Goal: Information Seeking & Learning: Learn about a topic

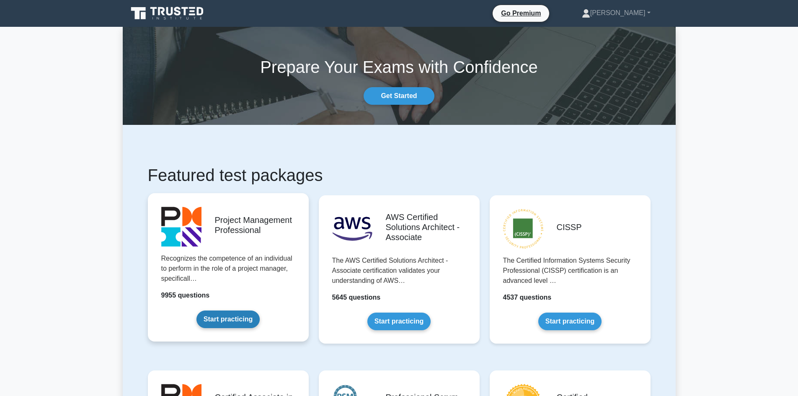
click at [242, 319] on link "Start practicing" at bounding box center [227, 319] width 63 height 18
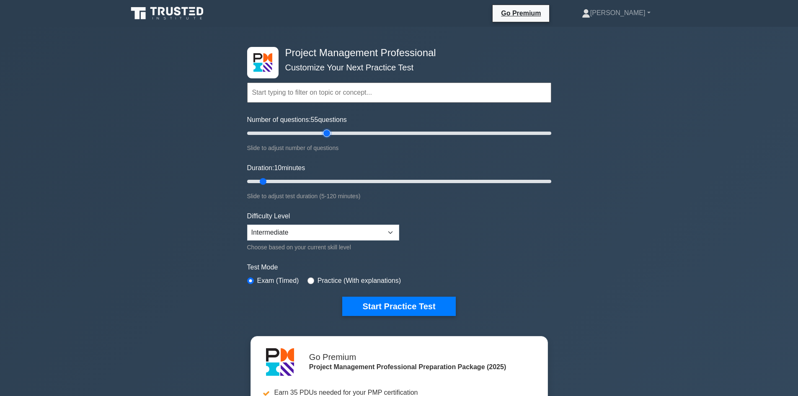
click at [324, 133] on input "Number of questions: 55 questions" at bounding box center [399, 133] width 304 height 10
type input "60"
click at [336, 133] on input "Number of questions: 60 questions" at bounding box center [399, 133] width 304 height 10
click at [350, 181] on input "Duration: 10 minutes" at bounding box center [399, 181] width 304 height 10
click at [364, 179] on input "Duration: 50 minutes" at bounding box center [399, 181] width 304 height 10
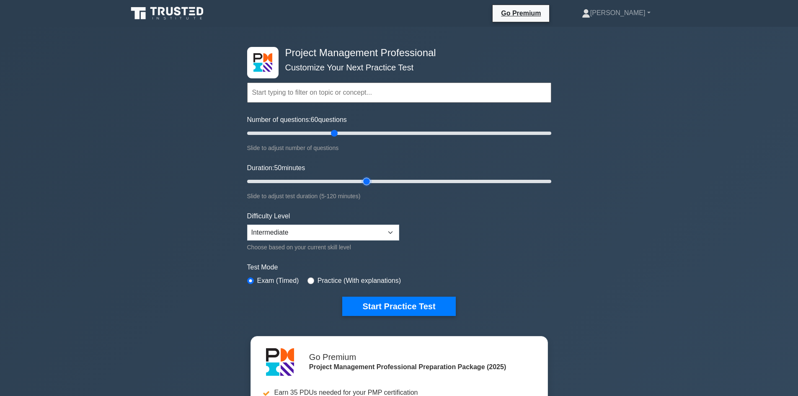
click at [372, 179] on input "Duration: 50 minutes" at bounding box center [399, 181] width 304 height 10
click at [377, 182] on input "Duration: 55 minutes" at bounding box center [399, 181] width 304 height 10
type input "60"
click at [392, 180] on input "Duration: 55 minutes" at bounding box center [399, 181] width 304 height 10
click at [433, 231] on form "Topics Scope Management Time Management Cost Management Quality Management Risk…" at bounding box center [399, 186] width 304 height 259
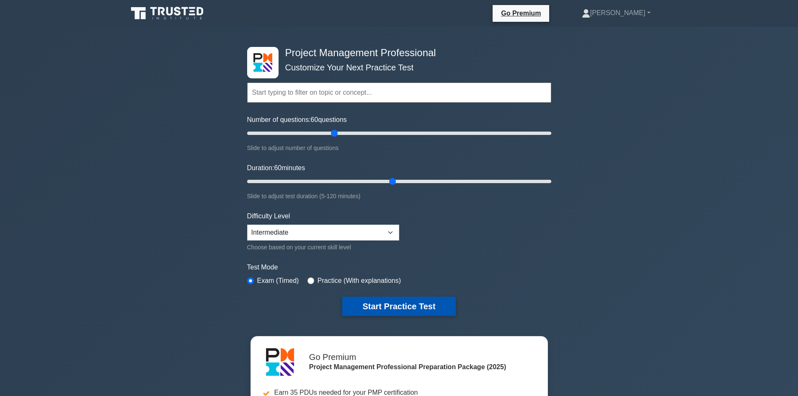
click at [428, 307] on button "Start Practice Test" at bounding box center [398, 306] width 113 height 19
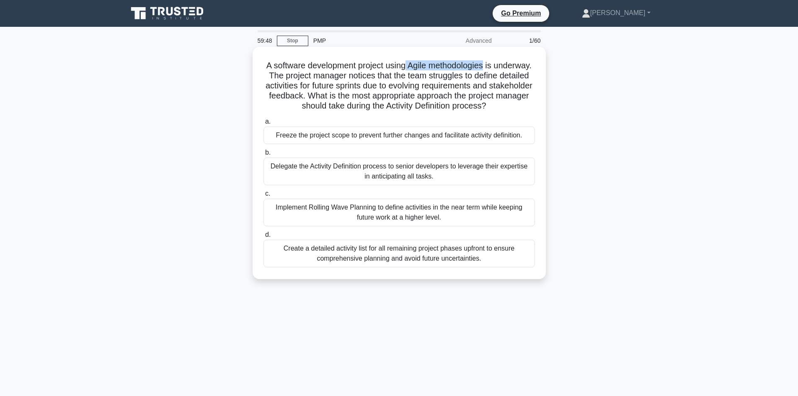
drag, startPoint x: 428, startPoint y: 65, endPoint x: 508, endPoint y: 67, distance: 80.5
click at [508, 67] on h5 "A software development project using Agile methodologies is underway. The proje…" at bounding box center [399, 85] width 273 height 51
click at [505, 72] on h5 "A software development project using Agile methodologies is underway. The proje…" at bounding box center [399, 85] width 273 height 51
click at [508, 79] on h5 "A software development project using Agile methodologies is underway. The proje…" at bounding box center [399, 85] width 273 height 51
drag, startPoint x: 339, startPoint y: 83, endPoint x: 392, endPoint y: 84, distance: 53.6
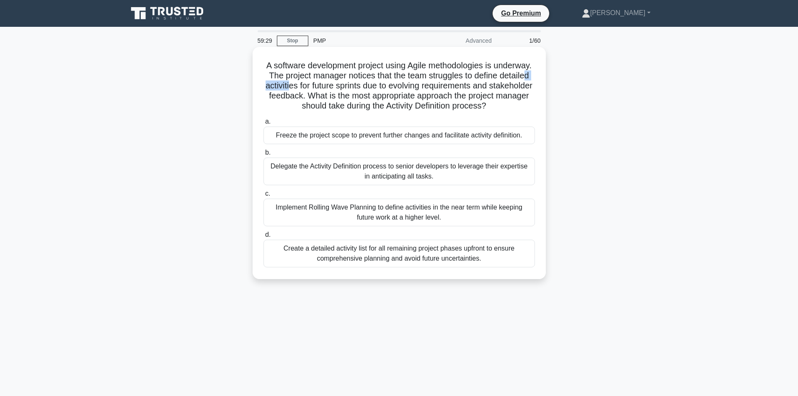
click at [374, 87] on h5 "A software development project using Agile methodologies is underway. The proje…" at bounding box center [399, 85] width 273 height 51
drag, startPoint x: 402, startPoint y: 85, endPoint x: 450, endPoint y: 89, distance: 47.9
click at [450, 89] on h5 "A software development project using Agile methodologies is underway. The proje…" at bounding box center [399, 85] width 273 height 51
click at [380, 219] on div "Implement Rolling Wave Planning to define activities in the near term while kee…" at bounding box center [398, 213] width 271 height 28
click at [263, 196] on input "c. Implement Rolling Wave Planning to define activities in the near term while …" at bounding box center [263, 193] width 0 height 5
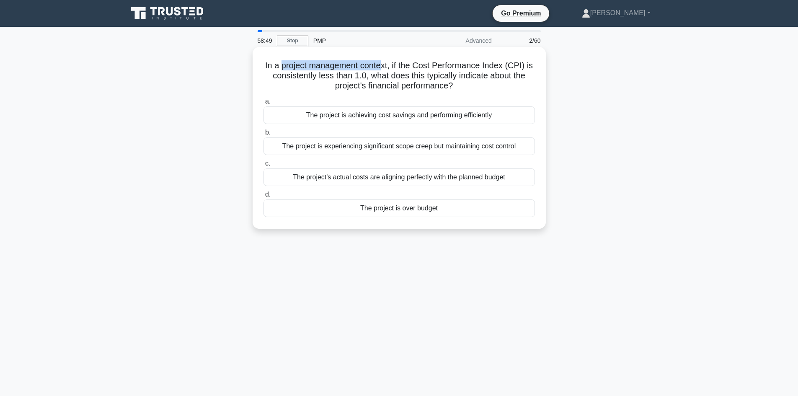
drag, startPoint x: 281, startPoint y: 64, endPoint x: 382, endPoint y: 70, distance: 101.1
click at [382, 70] on h5 "In a project management context, if the Cost Performance Index (CPI) is consist…" at bounding box center [399, 75] width 273 height 31
drag, startPoint x: 452, startPoint y: 65, endPoint x: 522, endPoint y: 67, distance: 70.4
click at [522, 67] on h5 "In a project management context, if the Cost Performance Index (CPI) is consist…" at bounding box center [399, 75] width 273 height 31
drag, startPoint x: 336, startPoint y: 73, endPoint x: 402, endPoint y: 78, distance: 66.8
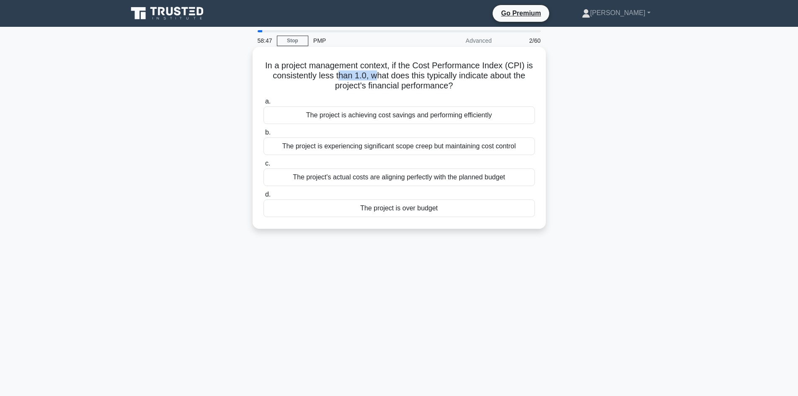
click at [371, 79] on h5 "In a project management context, if the Cost Performance Index (CPI) is consist…" at bounding box center [399, 75] width 273 height 31
click at [402, 78] on h5 "In a project management context, if the Cost Performance Index (CPI) is consist…" at bounding box center [399, 75] width 273 height 31
click at [406, 210] on div "The project is over budget" at bounding box center [398, 208] width 271 height 18
click at [263, 197] on input "d. The project is over budget" at bounding box center [263, 194] width 0 height 5
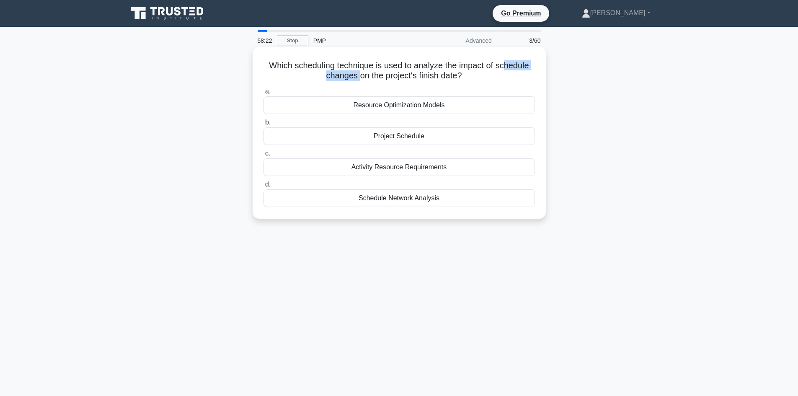
drag, startPoint x: 506, startPoint y: 62, endPoint x: 358, endPoint y: 78, distance: 149.5
click at [358, 78] on h5 "Which scheduling technique is used to analyze the impact of schedule changes on…" at bounding box center [399, 70] width 273 height 21
drag, startPoint x: 383, startPoint y: 78, endPoint x: 454, endPoint y: 83, distance: 71.8
click at [454, 83] on div "Which scheduling technique is used to analyze the impact of schedule changes on…" at bounding box center [399, 132] width 287 height 165
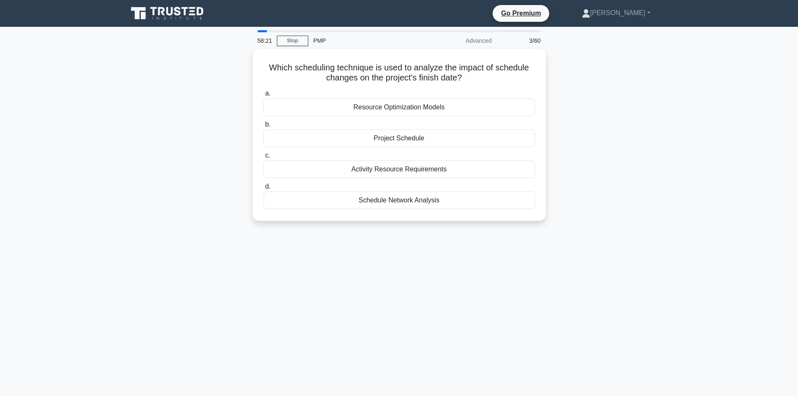
drag, startPoint x: 186, startPoint y: 154, endPoint x: 202, endPoint y: 144, distance: 19.1
click at [187, 158] on div "Which scheduling technique is used to analyze the impact of schedule changes on…" at bounding box center [399, 140] width 553 height 182
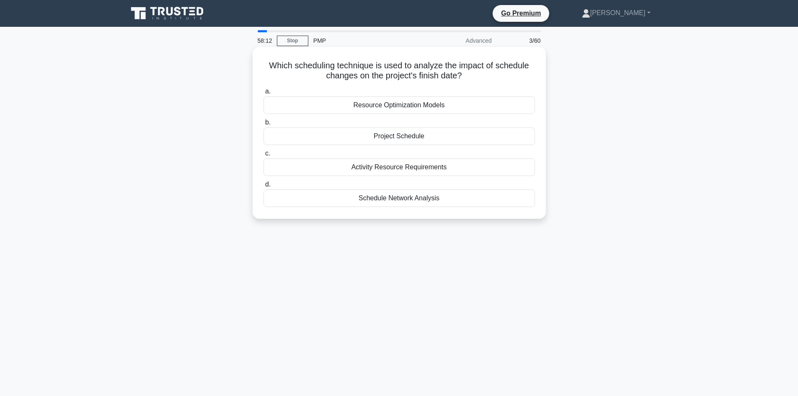
click at [387, 202] on div "Schedule Network Analysis" at bounding box center [398, 198] width 271 height 18
click at [263, 187] on input "d. Schedule Network Analysis" at bounding box center [263, 184] width 0 height 5
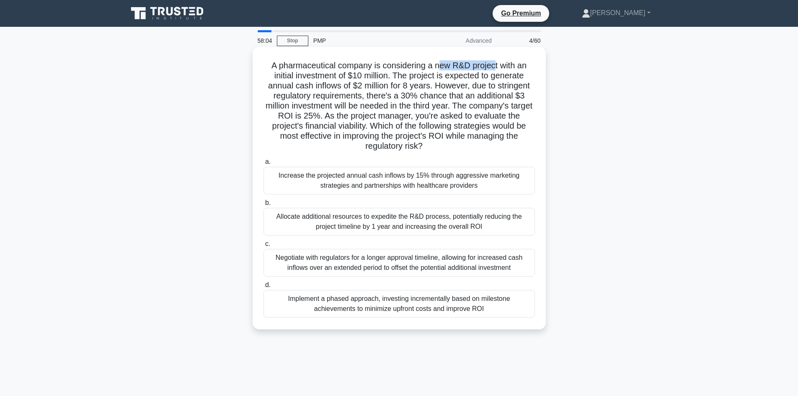
drag, startPoint x: 447, startPoint y: 65, endPoint x: 496, endPoint y: 65, distance: 48.6
click at [496, 65] on h5 "A pharmaceutical company is considering a new R&D project with an initial inves…" at bounding box center [399, 105] width 273 height 91
click at [373, 75] on h5 "A pharmaceutical company is considering a new R&D project with an initial inves…" at bounding box center [399, 105] width 273 height 91
click at [196, 120] on div "A pharmaceutical company is considering a new R&D project with an initial inves…" at bounding box center [399, 195] width 553 height 292
drag, startPoint x: 446, startPoint y: 65, endPoint x: 484, endPoint y: 65, distance: 38.1
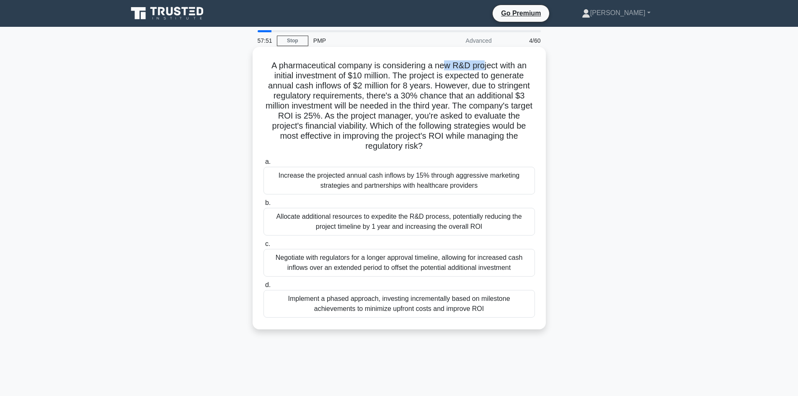
click at [484, 65] on h5 "A pharmaceutical company is considering a new R&D project with an initial inves…" at bounding box center [399, 105] width 273 height 91
drag, startPoint x: 350, startPoint y: 75, endPoint x: 385, endPoint y: 79, distance: 35.8
click at [385, 79] on h5 "A pharmaceutical company is considering a new R&D project with an initial inves…" at bounding box center [399, 105] width 273 height 91
click at [225, 116] on div "A pharmaceutical company is considering a new R&D project with an initial inves…" at bounding box center [399, 195] width 553 height 292
drag, startPoint x: 352, startPoint y: 84, endPoint x: 378, endPoint y: 87, distance: 26.1
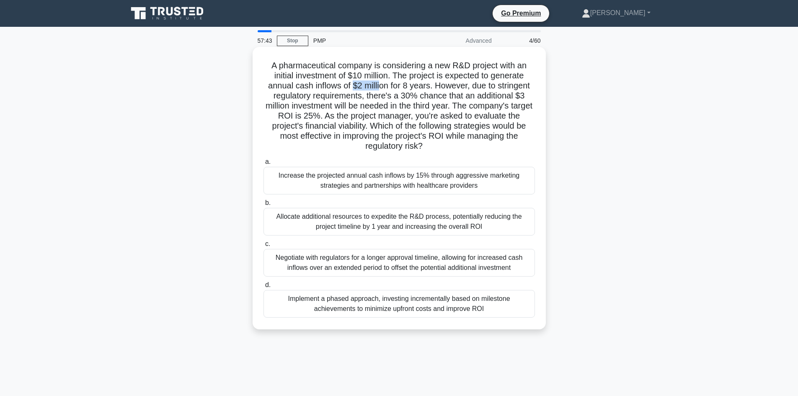
click at [378, 87] on h5 "A pharmaceutical company is considering a new R&D project with an initial inves…" at bounding box center [399, 105] width 273 height 91
drag, startPoint x: 407, startPoint y: 84, endPoint x: 426, endPoint y: 88, distance: 19.2
click at [426, 88] on h5 "A pharmaceutical company is considering a new R&D project with an initial inves…" at bounding box center [399, 105] width 273 height 91
click at [456, 77] on h5 "A pharmaceutical company is considering a new R&D project with an initial inves…" at bounding box center [399, 105] width 273 height 91
drag, startPoint x: 293, startPoint y: 88, endPoint x: 330, endPoint y: 90, distance: 36.9
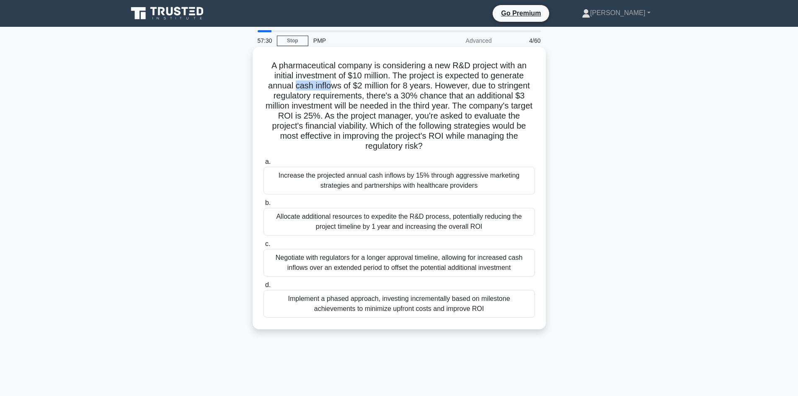
click at [330, 90] on h5 "A pharmaceutical company is considering a new R&D project with an initial inves…" at bounding box center [399, 105] width 273 height 91
drag, startPoint x: 352, startPoint y: 86, endPoint x: 430, endPoint y: 87, distance: 78.3
click at [430, 87] on h5 "A pharmaceutical company is considering a new R&D project with an initial inves…" at bounding box center [399, 105] width 273 height 91
drag, startPoint x: 226, startPoint y: 115, endPoint x: 256, endPoint y: 120, distance: 30.6
click at [226, 113] on div "A pharmaceutical company is considering a new R&D project with an initial inves…" at bounding box center [399, 195] width 553 height 292
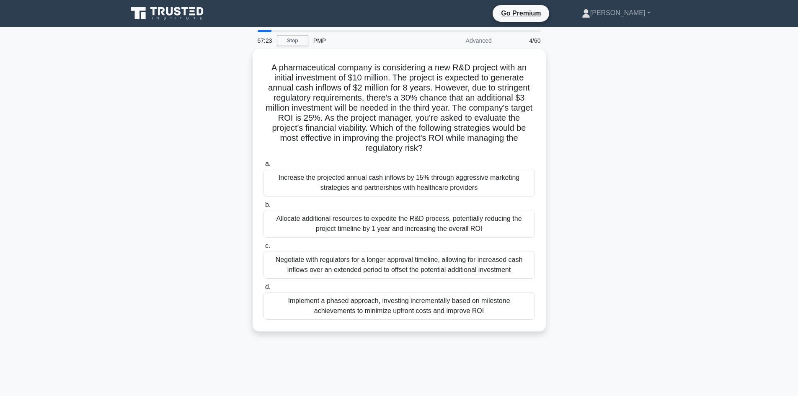
click at [194, 120] on div "A pharmaceutical company is considering a new R&D project with an initial inves…" at bounding box center [399, 195] width 553 height 292
drag, startPoint x: 348, startPoint y: 76, endPoint x: 373, endPoint y: 73, distance: 25.3
click at [374, 73] on h5 "A pharmaceutical company is considering a new R&D project with an initial inves…" at bounding box center [399, 105] width 273 height 91
click at [212, 113] on div "A pharmaceutical company is considering a new R&D project with an initial inves…" at bounding box center [399, 195] width 553 height 292
drag, startPoint x: 347, startPoint y: 75, endPoint x: 360, endPoint y: 77, distance: 13.6
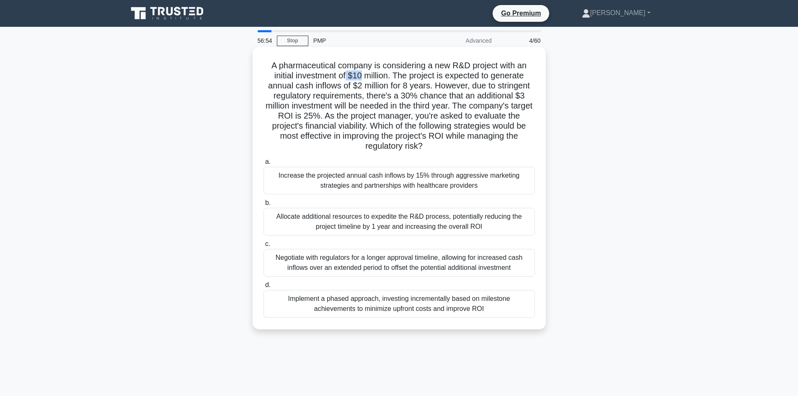
click at [360, 77] on h5 "A pharmaceutical company is considering a new R&D project with an initial inves…" at bounding box center [399, 105] width 273 height 91
drag, startPoint x: 290, startPoint y: 110, endPoint x: 395, endPoint y: 106, distance: 105.6
click at [395, 106] on h5 "A pharmaceutical company is considering a new R&D project with an initial inves…" at bounding box center [399, 105] width 273 height 91
click at [445, 103] on h5 "A pharmaceutical company is considering a new R&D project with an initial inves…" at bounding box center [399, 105] width 273 height 91
click at [407, 307] on div "Implement a phased approach, investing incrementally based on milestone achieve…" at bounding box center [398, 304] width 271 height 28
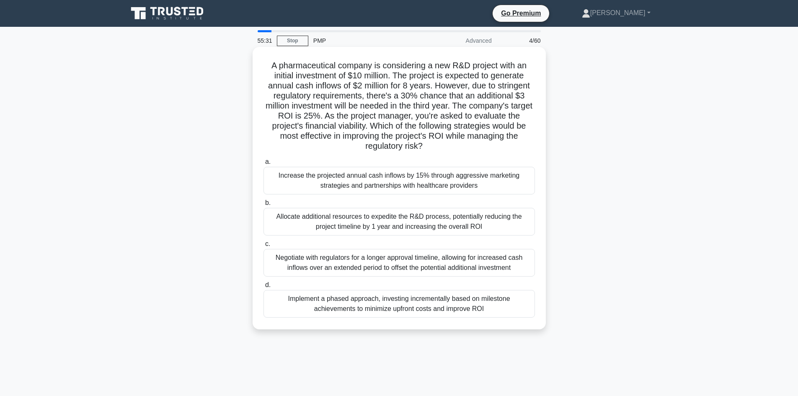
click at [263, 288] on input "d. Implement a phased approach, investing incrementally based on milestone achi…" at bounding box center [263, 284] width 0 height 5
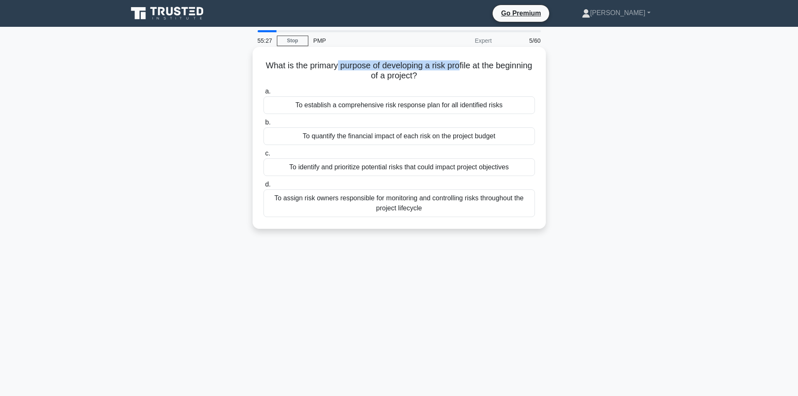
drag, startPoint x: 356, startPoint y: 66, endPoint x: 481, endPoint y: 66, distance: 124.4
click at [481, 66] on h5 "What is the primary purpose of developing a risk profile at the beginning of a …" at bounding box center [399, 70] width 273 height 21
drag, startPoint x: 387, startPoint y: 77, endPoint x: 340, endPoint y: 101, distance: 52.7
click at [418, 78] on h5 "What is the primary purpose of developing a risk profile at the beginning of a …" at bounding box center [399, 70] width 273 height 21
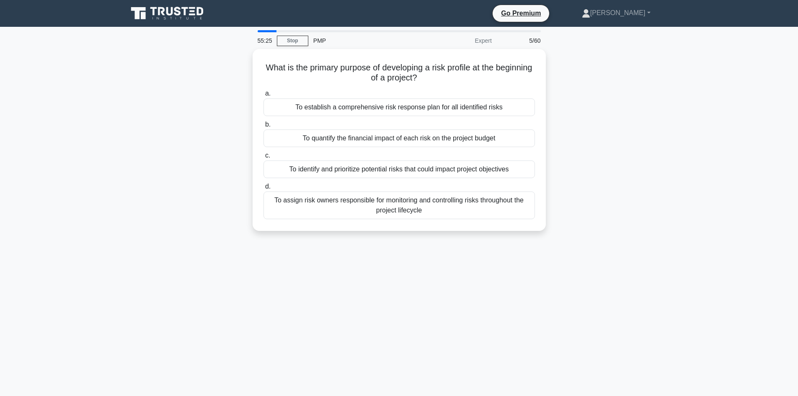
click at [199, 140] on div "What is the primary purpose of developing a risk profile at the beginning of a …" at bounding box center [399, 145] width 553 height 192
click at [211, 167] on div "What is the primary purpose of developing a risk profile at the beginning of a …" at bounding box center [399, 145] width 553 height 192
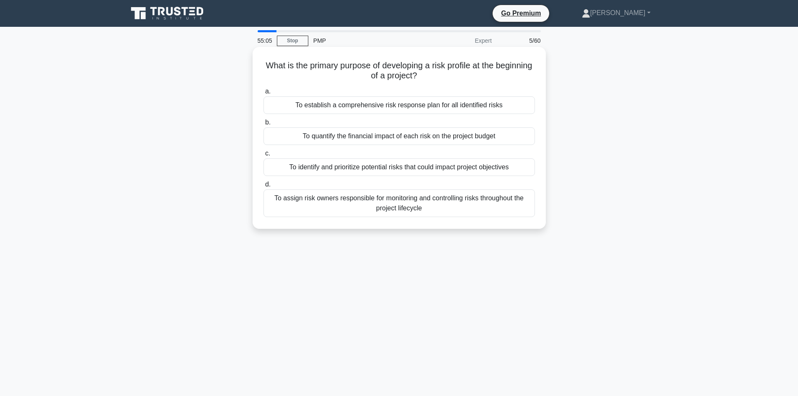
click at [461, 64] on h5 "What is the primary purpose of developing a risk profile at the beginning of a …" at bounding box center [399, 70] width 273 height 21
click at [486, 64] on h5 "What is the primary purpose of developing a risk profile at the beginning of a …" at bounding box center [399, 70] width 273 height 21
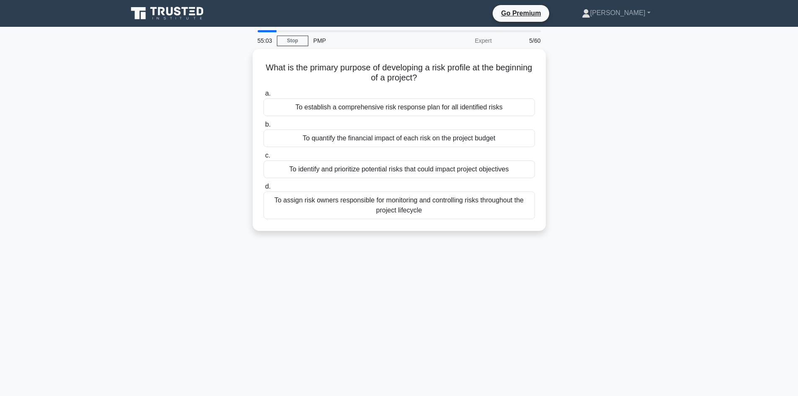
click at [201, 120] on div "What is the primary purpose of developing a risk profile at the beginning of a …" at bounding box center [399, 145] width 553 height 192
click at [189, 182] on div "What is the primary purpose of developing a risk profile at the beginning of a …" at bounding box center [399, 145] width 553 height 192
click at [170, 168] on div "What is the primary purpose of developing a risk profile at the beginning of a …" at bounding box center [399, 145] width 553 height 192
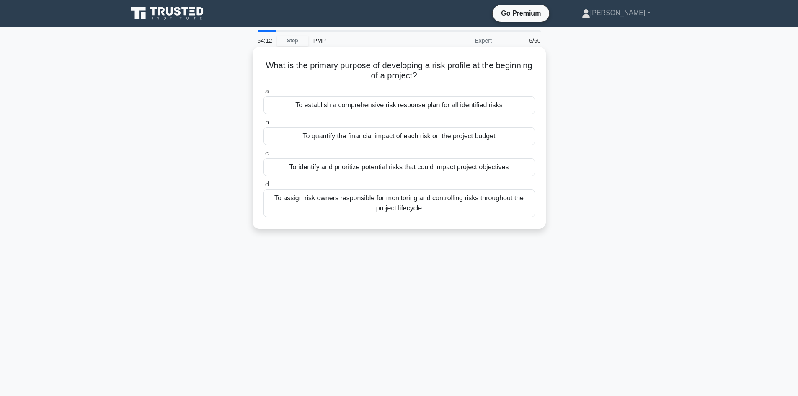
click at [411, 170] on div "To identify and prioritize potential risks that could impact project objectives" at bounding box center [398, 167] width 271 height 18
click at [263, 156] on input "c. To identify and prioritize potential risks that could impact project objecti…" at bounding box center [263, 153] width 0 height 5
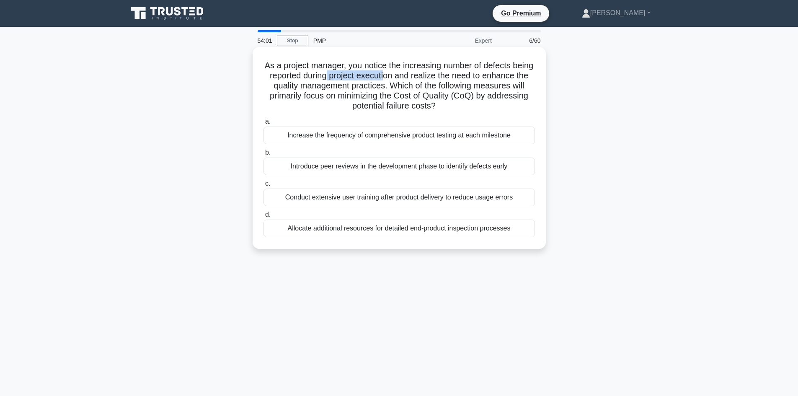
drag, startPoint x: 360, startPoint y: 77, endPoint x: 420, endPoint y: 78, distance: 59.5
click at [420, 78] on h5 "As a project manager, you notice the increasing number of defects being reporte…" at bounding box center [399, 85] width 273 height 51
drag, startPoint x: 497, startPoint y: 79, endPoint x: 515, endPoint y: 77, distance: 18.1
click at [515, 77] on h5 "As a project manager, you notice the increasing number of defects being reporte…" at bounding box center [399, 85] width 273 height 51
drag, startPoint x: 286, startPoint y: 87, endPoint x: 302, endPoint y: 88, distance: 15.9
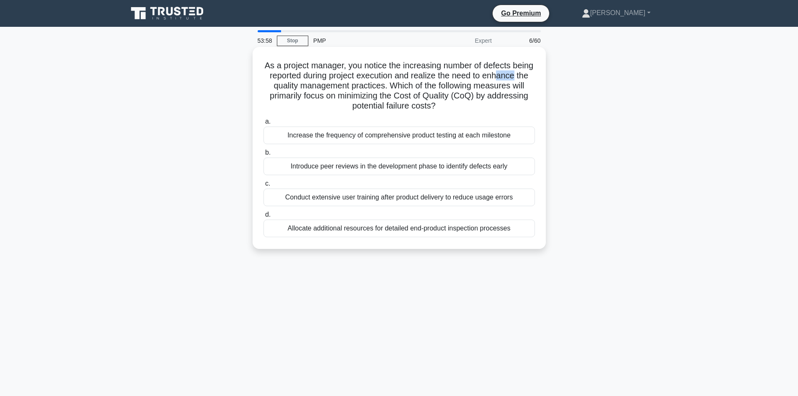
click at [302, 88] on h5 "As a project manager, you notice the increasing number of defects being reporte…" at bounding box center [399, 85] width 273 height 51
drag, startPoint x: 327, startPoint y: 86, endPoint x: 417, endPoint y: 85, distance: 90.1
click at [417, 85] on h5 "As a project manager, you notice the increasing number of defects being reporte…" at bounding box center [399, 85] width 273 height 51
click at [349, 93] on h5 "As a project manager, you notice the increasing number of defects being reporte…" at bounding box center [399, 85] width 273 height 51
drag, startPoint x: 361, startPoint y: 88, endPoint x: 428, endPoint y: 89, distance: 67.0
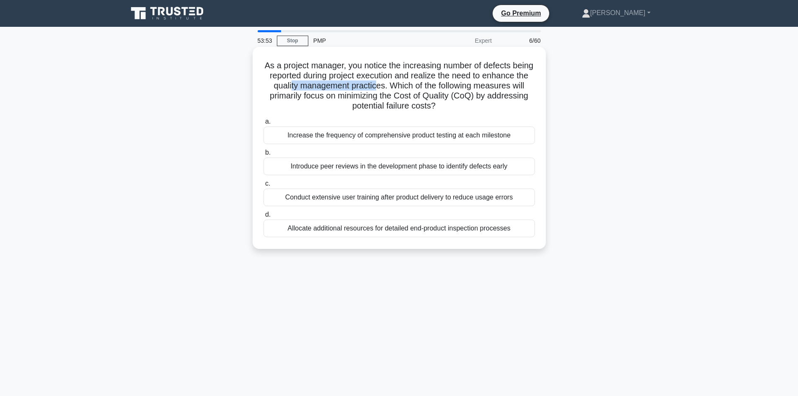
click at [428, 89] on h5 "As a project manager, you notice the increasing number of defects being reporte…" at bounding box center [399, 85] width 273 height 51
drag, startPoint x: 413, startPoint y: 98, endPoint x: 537, endPoint y: 97, distance: 124.4
click at [535, 98] on h5 "As a project manager, you notice the increasing number of defects being reporte…" at bounding box center [399, 85] width 273 height 51
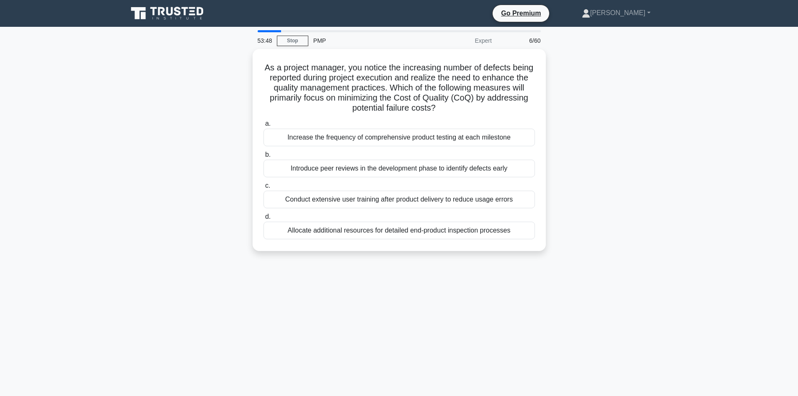
click at [619, 106] on div "As a project manager, you notice the increasing number of defects being reporte…" at bounding box center [399, 155] width 553 height 212
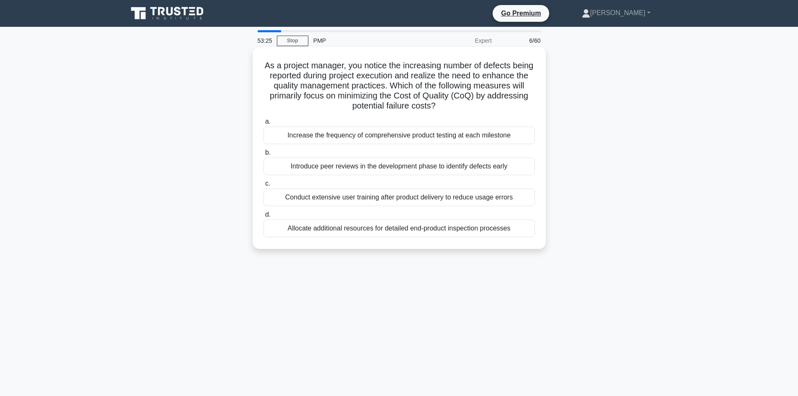
click at [403, 139] on div "Increase the frequency of comprehensive product testing at each milestone" at bounding box center [398, 136] width 271 height 18
click at [263, 124] on input "a. Increase the frequency of comprehensive product testing at each milestone" at bounding box center [263, 121] width 0 height 5
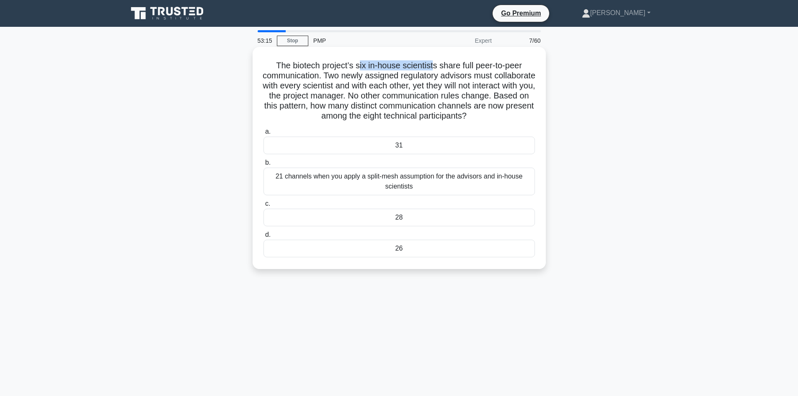
drag, startPoint x: 358, startPoint y: 66, endPoint x: 434, endPoint y: 69, distance: 76.7
click at [434, 69] on h5 "The biotech project’s six in-house scientists share full peer-to-peer communica…" at bounding box center [399, 90] width 273 height 61
drag, startPoint x: 440, startPoint y: 75, endPoint x: 473, endPoint y: 77, distance: 33.1
click at [473, 77] on h5 "The biotech project’s six in-house scientists share full peer-to-peer communica…" at bounding box center [399, 90] width 273 height 61
drag, startPoint x: 358, startPoint y: 85, endPoint x: 408, endPoint y: 90, distance: 50.1
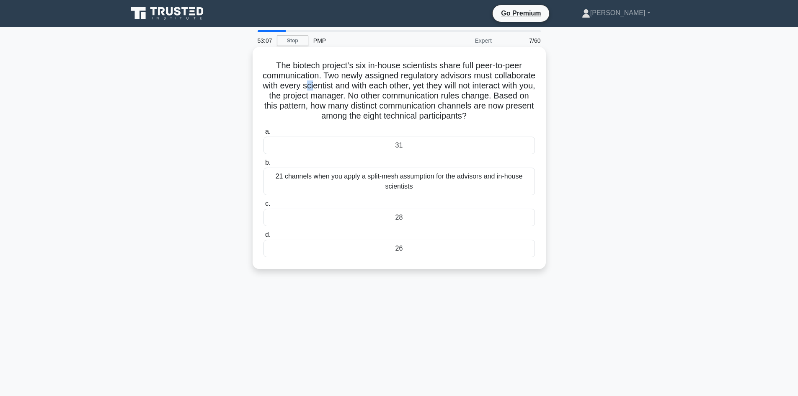
click at [370, 85] on h5 "The biotech project’s six in-house scientists share full peer-to-peer communica…" at bounding box center [399, 90] width 273 height 61
drag, startPoint x: 431, startPoint y: 87, endPoint x: 454, endPoint y: 89, distance: 23.1
click at [454, 89] on h5 "The biotech project’s six in-house scientists share full peer-to-peer communica…" at bounding box center [399, 90] width 273 height 61
drag, startPoint x: 279, startPoint y: 94, endPoint x: 320, endPoint y: 101, distance: 41.9
click at [320, 101] on h5 "The biotech project’s six in-house scientists share full peer-to-peer communica…" at bounding box center [399, 90] width 273 height 61
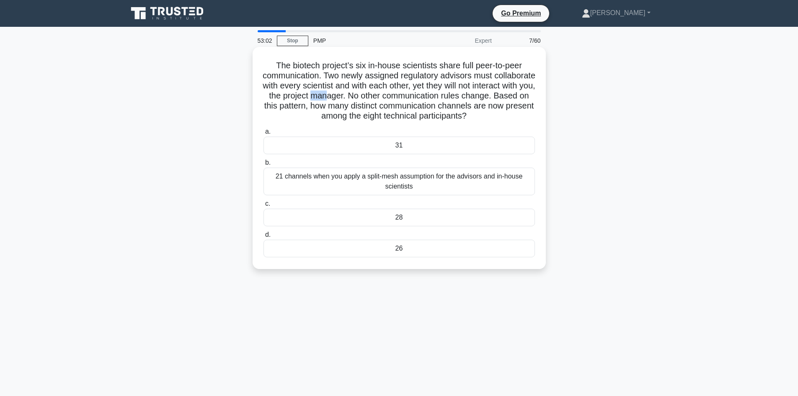
drag, startPoint x: 380, startPoint y: 96, endPoint x: 395, endPoint y: 101, distance: 16.4
click at [395, 101] on h5 "The biotech project’s six in-house scientists share full peer-to-peer communica…" at bounding box center [399, 90] width 273 height 61
drag, startPoint x: 354, startPoint y: 65, endPoint x: 398, endPoint y: 68, distance: 43.7
click at [398, 68] on h5 "The biotech project’s six in-house scientists share full peer-to-peer communica…" at bounding box center [399, 90] width 273 height 61
drag, startPoint x: 408, startPoint y: 67, endPoint x: 424, endPoint y: 69, distance: 16.0
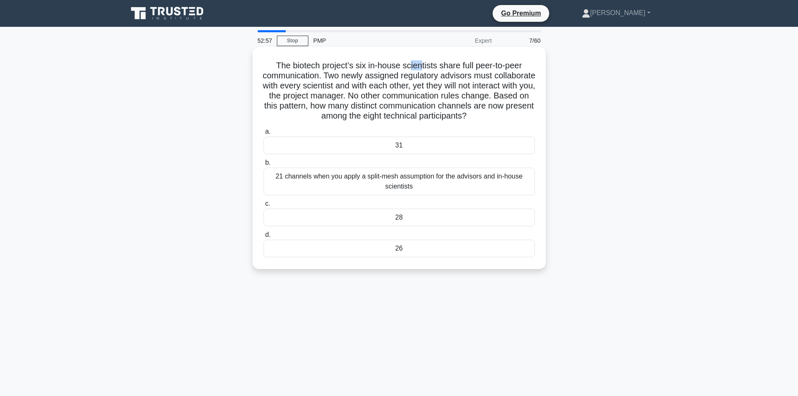
click at [423, 69] on h5 "The biotech project’s six in-house scientists share full peer-to-peer communica…" at bounding box center [399, 90] width 273 height 61
drag, startPoint x: 463, startPoint y: 65, endPoint x: 522, endPoint y: 67, distance: 59.1
click at [522, 67] on h5 "The biotech project’s six in-house scientists share full peer-to-peer communica…" at bounding box center [399, 90] width 273 height 61
drag, startPoint x: 299, startPoint y: 76, endPoint x: 334, endPoint y: 80, distance: 35.0
click at [334, 80] on h5 "The biotech project’s six in-house scientists share full peer-to-peer communica…" at bounding box center [399, 90] width 273 height 61
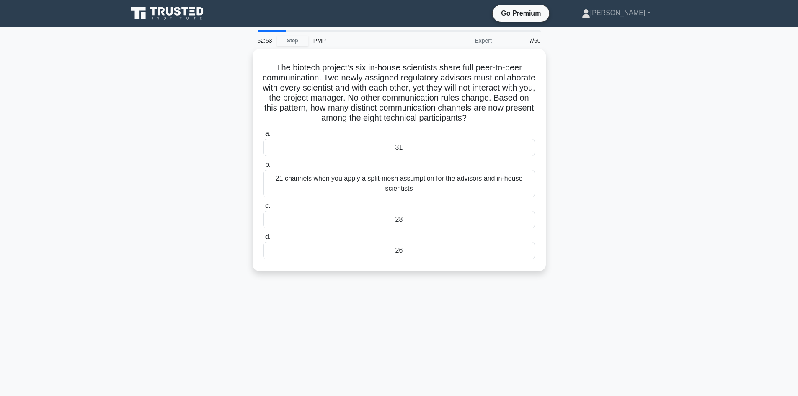
click at [222, 106] on div "The biotech project’s six in-house scientists share full peer-to-peer communica…" at bounding box center [399, 165] width 553 height 232
drag, startPoint x: 424, startPoint y: 71, endPoint x: 447, endPoint y: 77, distance: 23.3
click at [447, 77] on h5 "The biotech project’s six in-house scientists share full peer-to-peer communica…" at bounding box center [399, 90] width 273 height 61
drag, startPoint x: 480, startPoint y: 77, endPoint x: 485, endPoint y: 77, distance: 5.0
click at [485, 77] on h5 "The biotech project’s six in-house scientists share full peer-to-peer communica…" at bounding box center [399, 90] width 273 height 61
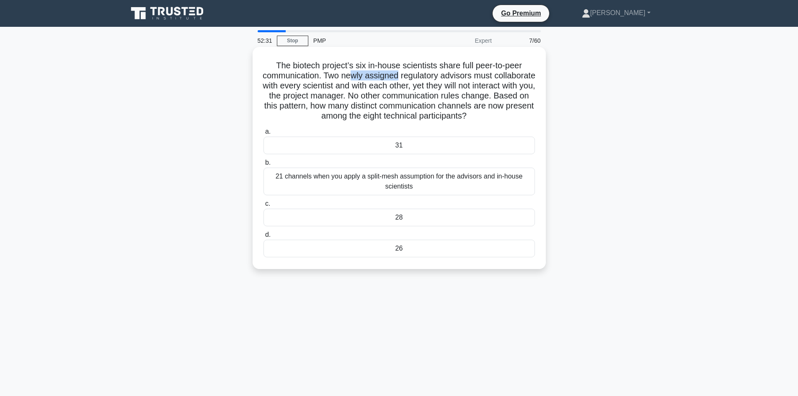
drag, startPoint x: 395, startPoint y: 81, endPoint x: 421, endPoint y: 77, distance: 26.7
click at [421, 77] on h5 "The biotech project’s six in-house scientists share full peer-to-peer communica…" at bounding box center [399, 90] width 273 height 61
drag, startPoint x: 446, startPoint y: 79, endPoint x: 485, endPoint y: 77, distance: 38.6
click at [485, 77] on h5 "The biotech project’s six in-house scientists share full peer-to-peer communica…" at bounding box center [399, 90] width 273 height 61
click at [409, 146] on div "31" at bounding box center [398, 146] width 271 height 18
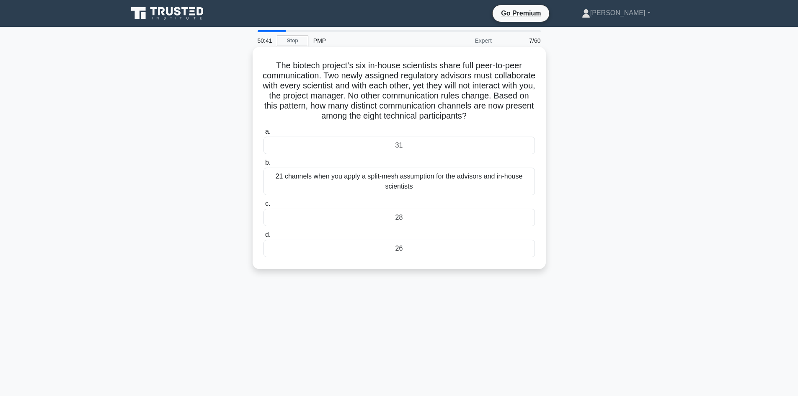
click at [263, 134] on input "a. 31" at bounding box center [263, 131] width 0 height 5
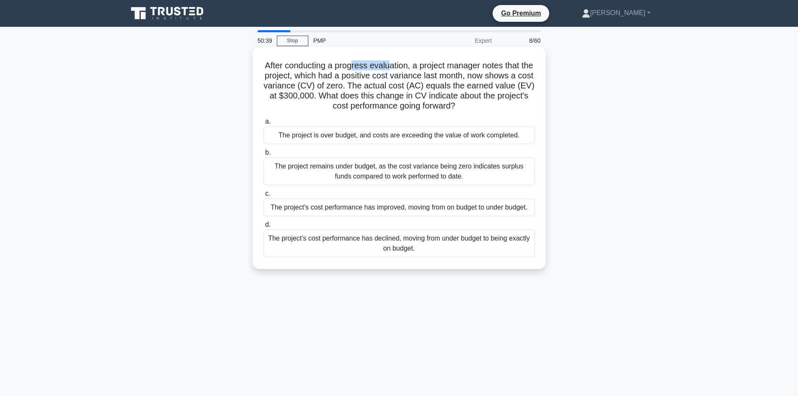
drag, startPoint x: 357, startPoint y: 70, endPoint x: 397, endPoint y: 67, distance: 40.3
click at [397, 67] on h5 "After conducting a progress evaluation, a project manager notes that the projec…" at bounding box center [399, 85] width 273 height 51
drag, startPoint x: 364, startPoint y: 63, endPoint x: 419, endPoint y: 59, distance: 54.6
click at [419, 59] on div "After conducting a progress evaluation, a project manager notes that the projec…" at bounding box center [399, 157] width 287 height 215
drag, startPoint x: 397, startPoint y: 75, endPoint x: 419, endPoint y: 76, distance: 22.6
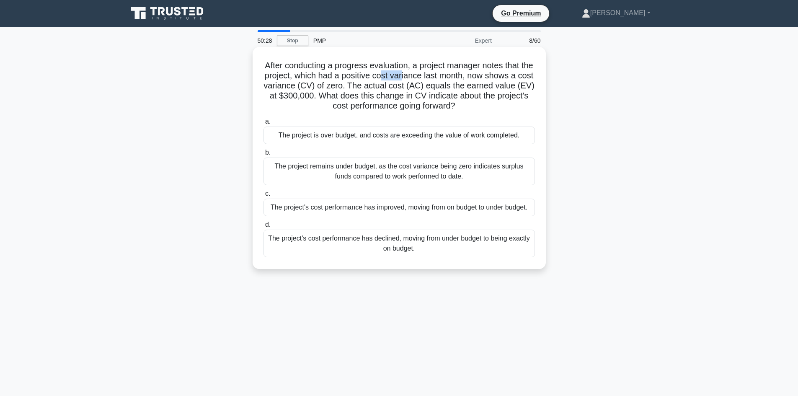
click at [419, 76] on h5 "After conducting a progress evaluation, a project manager notes that the projec…" at bounding box center [399, 85] width 273 height 51
click at [460, 72] on h5 "After conducting a progress evaluation, a project manager notes that the projec…" at bounding box center [399, 85] width 273 height 51
drag, startPoint x: 335, startPoint y: 85, endPoint x: 356, endPoint y: 85, distance: 21.4
click at [356, 85] on h5 "After conducting a progress evaluation, a project manager notes that the projec…" at bounding box center [399, 85] width 273 height 51
click at [300, 88] on h5 "After conducting a progress evaluation, a project manager notes that the projec…" at bounding box center [399, 85] width 273 height 51
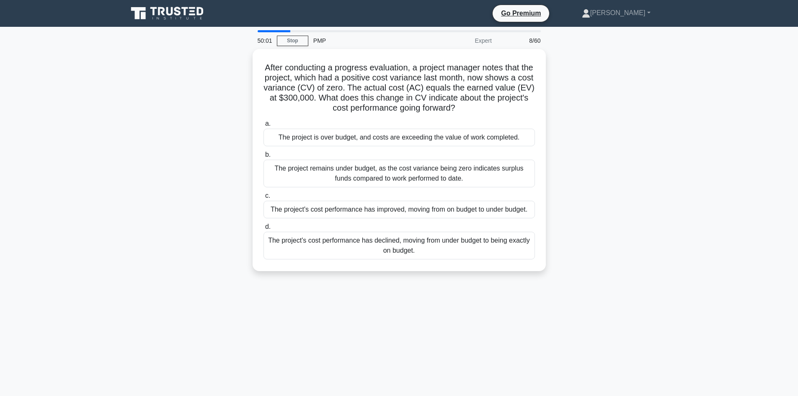
click at [187, 143] on div "After conducting a progress evaluation, a project manager notes that the projec…" at bounding box center [399, 165] width 553 height 232
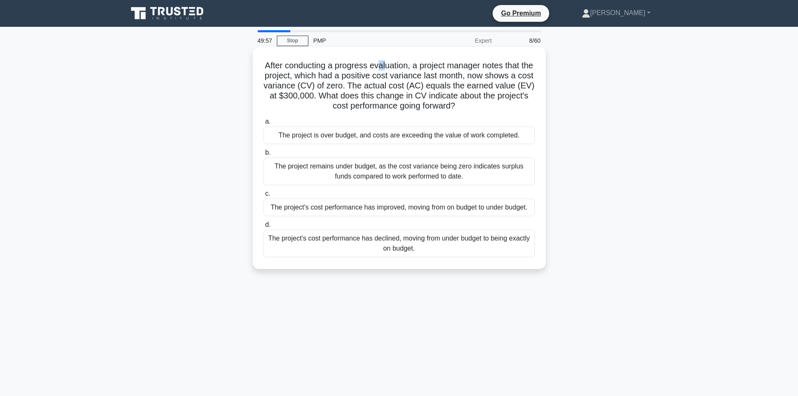
drag, startPoint x: 384, startPoint y: 68, endPoint x: 393, endPoint y: 68, distance: 8.8
click at [393, 68] on h5 "After conducting a progress evaluation, a project manager notes that the projec…" at bounding box center [399, 85] width 273 height 51
drag, startPoint x: 378, startPoint y: 77, endPoint x: 452, endPoint y: 77, distance: 73.7
click at [452, 77] on h5 "After conducting a progress evaluation, a project manager notes that the projec…" at bounding box center [399, 85] width 273 height 51
drag, startPoint x: 307, startPoint y: 88, endPoint x: 356, endPoint y: 87, distance: 49.0
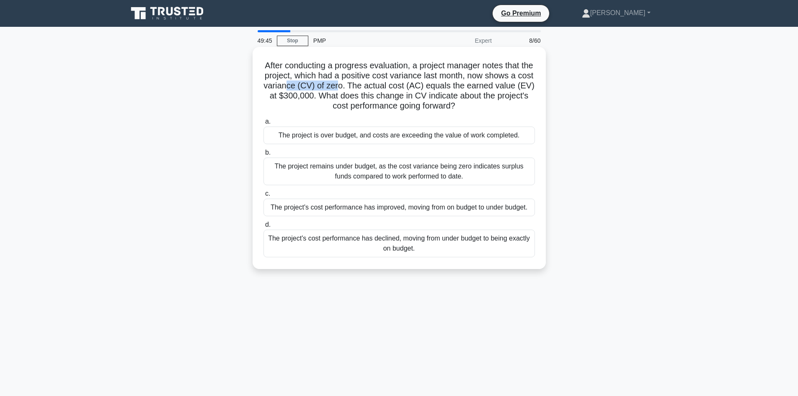
click at [356, 87] on h5 "After conducting a progress evaluation, a project manager notes that the projec…" at bounding box center [399, 85] width 273 height 51
drag, startPoint x: 392, startPoint y: 170, endPoint x: 364, endPoint y: 173, distance: 28.2
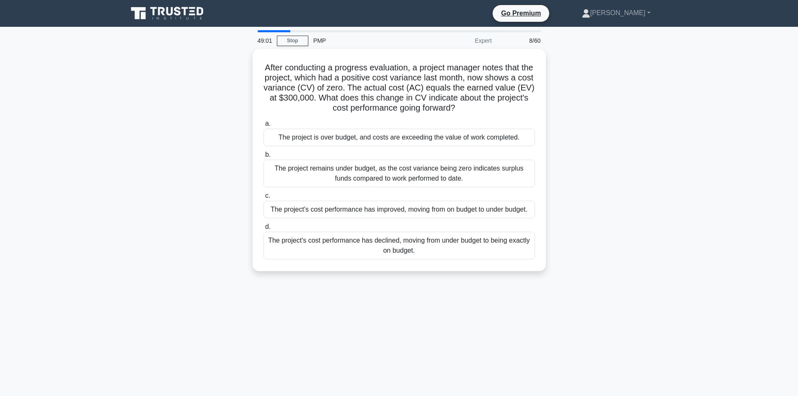
drag, startPoint x: 364, startPoint y: 173, endPoint x: 138, endPoint y: 217, distance: 230.9
click at [136, 218] on div "After conducting a progress evaluation, a project manager notes that the projec…" at bounding box center [399, 165] width 553 height 232
click at [657, 179] on div "After conducting a progress evaluation, a project manager notes that the projec…" at bounding box center [399, 165] width 553 height 232
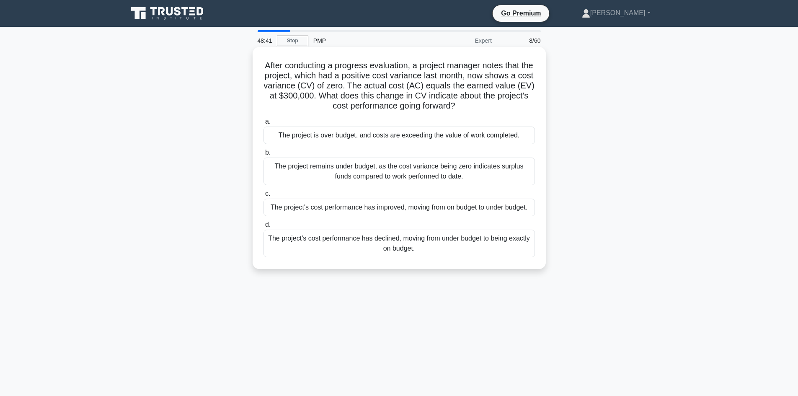
click at [365, 211] on div "The project's cost performance has improved, moving from on budget to under bud…" at bounding box center [398, 208] width 271 height 18
click at [263, 196] on input "c. The project's cost performance has improved, moving from on budget to under …" at bounding box center [263, 193] width 0 height 5
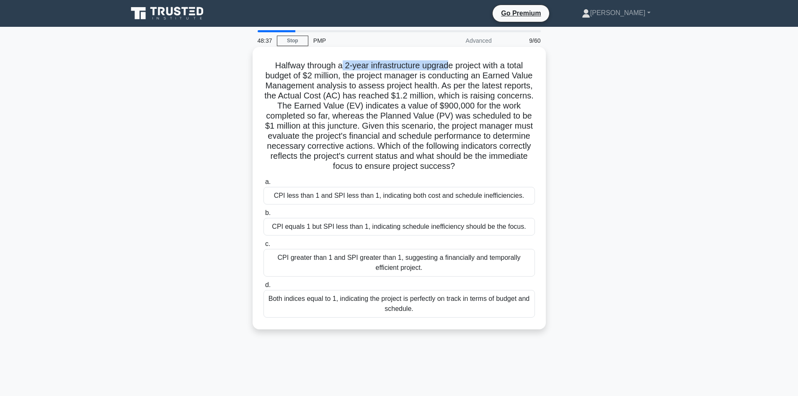
drag, startPoint x: 339, startPoint y: 62, endPoint x: 452, endPoint y: 68, distance: 112.4
click at [452, 68] on h5 "Halfway through a 2-year infrastructure upgrade project with a total budget of …" at bounding box center [399, 115] width 273 height 111
click at [499, 65] on h5 "Halfway through a 2-year infrastructure upgrade project with a total budget of …" at bounding box center [399, 115] width 273 height 111
drag, startPoint x: 577, startPoint y: 69, endPoint x: 510, endPoint y: 75, distance: 66.9
click at [577, 70] on div "Halfway through a 2-year infrastructure upgrade project with a total budget of …" at bounding box center [399, 195] width 553 height 292
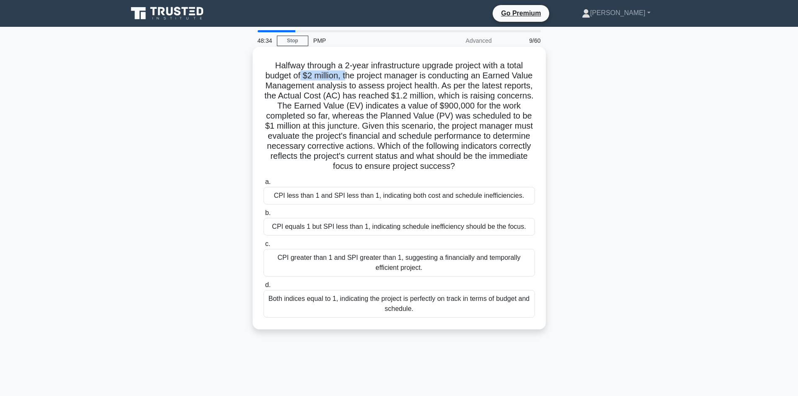
drag, startPoint x: 309, startPoint y: 74, endPoint x: 358, endPoint y: 80, distance: 49.4
click at [358, 80] on h5 "Halfway through a 2-year infrastructure upgrade project with a total budget of …" at bounding box center [399, 115] width 273 height 111
click at [329, 201] on div "CPI less than 1 and SPI less than 1, indicating both cost and schedule ineffici…" at bounding box center [398, 196] width 271 height 18
click at [263, 185] on input "a. CPI less than 1 and SPI less than 1, indicating both cost and schedule ineff…" at bounding box center [263, 181] width 0 height 5
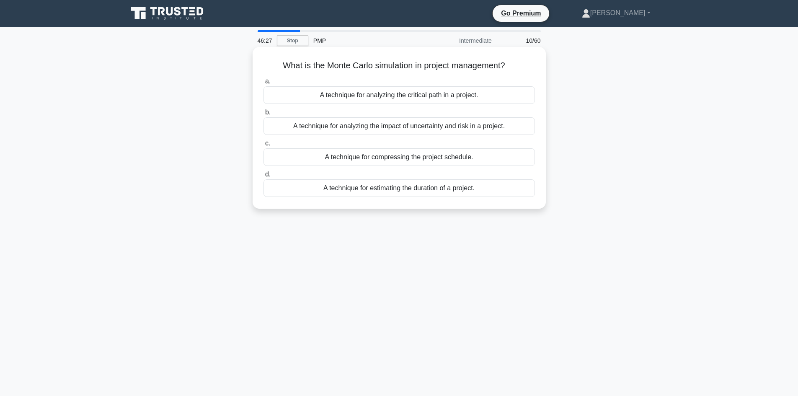
drag, startPoint x: 279, startPoint y: 65, endPoint x: 484, endPoint y: 183, distance: 236.5
click at [483, 185] on div "What is the Monte Carlo simulation in project management? .spinner_0XTQ{transfo…" at bounding box center [399, 127] width 287 height 155
copy div "What is the Monte Carlo simulation in project management? .spinner_0XTQ{transfo…"
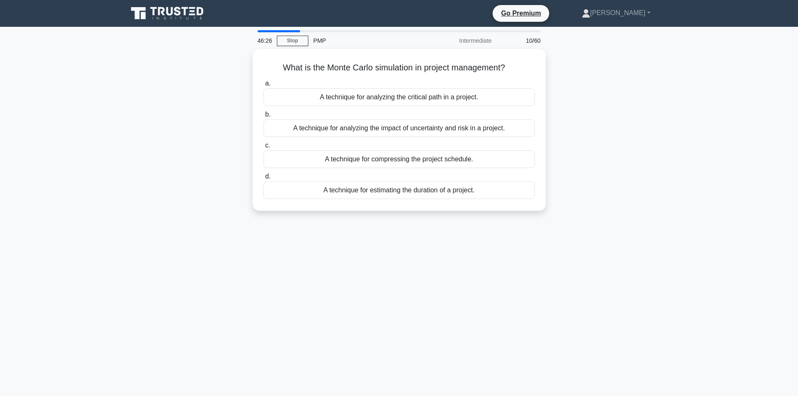
click at [203, 112] on div "What is the Monte Carlo simulation in project management? .spinner_0XTQ{transfo…" at bounding box center [399, 135] width 553 height 172
click at [202, 112] on div "What is the Monte Carlo simulation in project management? .spinner_0XTQ{transfo…" at bounding box center [399, 135] width 553 height 172
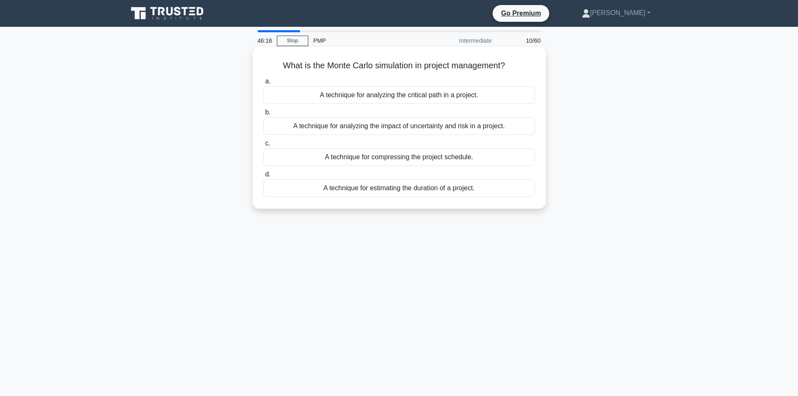
click at [384, 91] on div "A technique for analyzing the critical path in a project." at bounding box center [398, 95] width 271 height 18
click at [263, 84] on input "a. A technique for analyzing the critical path in a project." at bounding box center [263, 81] width 0 height 5
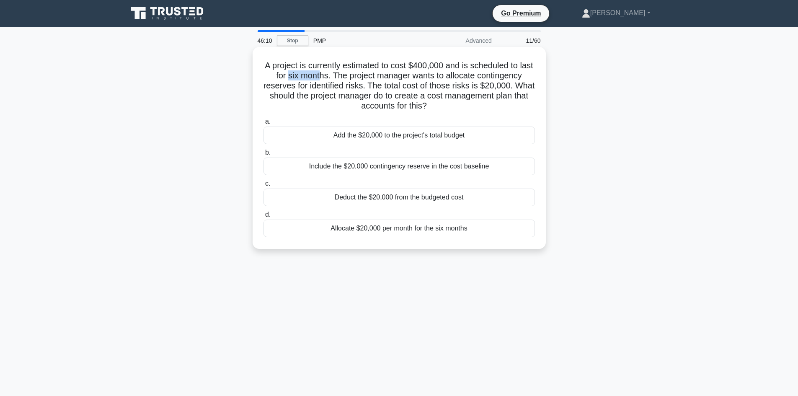
drag, startPoint x: 293, startPoint y: 76, endPoint x: 327, endPoint y: 77, distance: 34.4
click at [327, 77] on h5 "A project is currently estimated to cost $400,000 and is scheduled to last for …" at bounding box center [399, 85] width 273 height 51
drag, startPoint x: 420, startPoint y: 65, endPoint x: 443, endPoint y: 70, distance: 23.8
click at [443, 70] on h5 "A project is currently estimated to cost $400,000 and is scheduled to last for …" at bounding box center [399, 85] width 273 height 51
drag, startPoint x: 329, startPoint y: 86, endPoint x: 375, endPoint y: 89, distance: 46.6
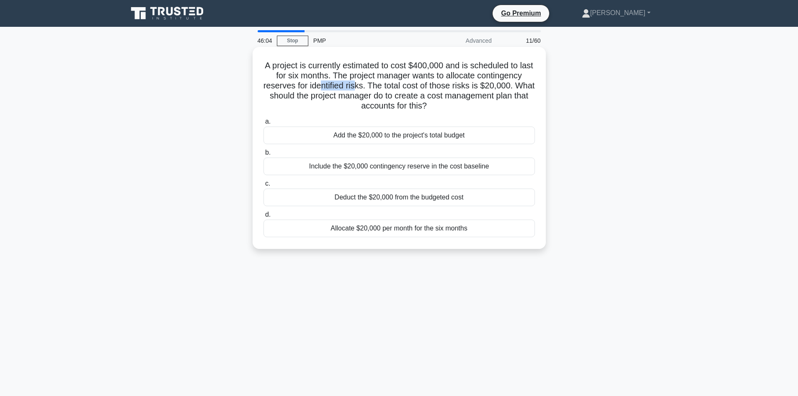
click at [367, 90] on h5 "A project is currently estimated to cost $400,000 and is scheduled to last for …" at bounding box center [399, 85] width 273 height 51
drag, startPoint x: 509, startPoint y: 90, endPoint x: 516, endPoint y: 90, distance: 6.8
click at [516, 90] on h5 "A project is currently estimated to cost $400,000 and is scheduled to last for …" at bounding box center [399, 85] width 273 height 51
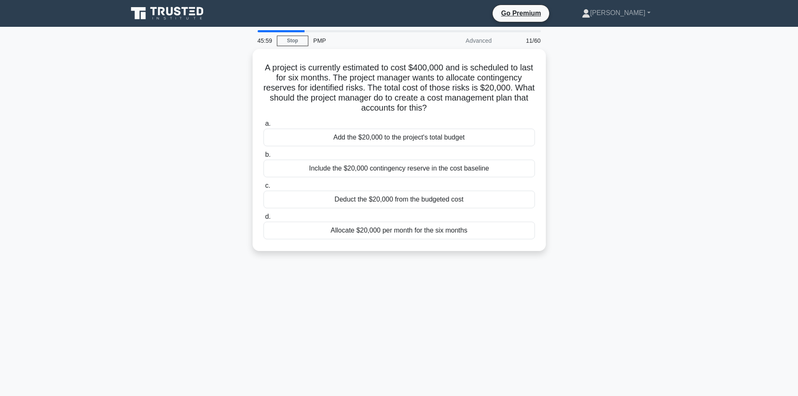
click at [578, 105] on div "A project is currently estimated to cost $400,000 and is scheduled to last for …" at bounding box center [399, 155] width 553 height 212
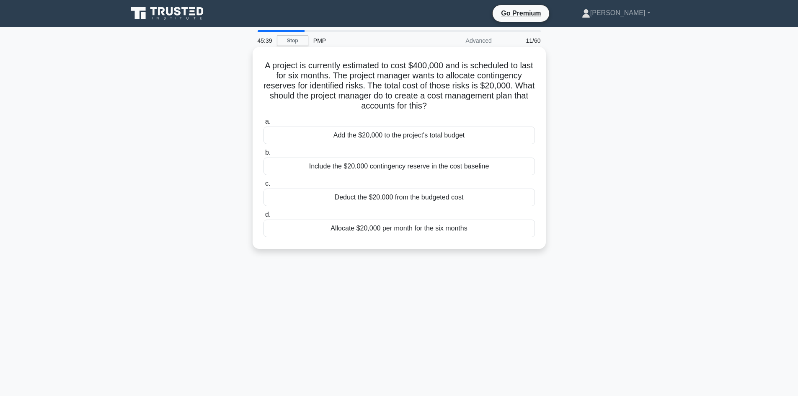
click at [375, 169] on div "Include the $20,000 contingency reserve in the cost baseline" at bounding box center [398, 167] width 271 height 18
click at [263, 155] on input "b. Include the $20,000 contingency reserve in the cost baseline" at bounding box center [263, 152] width 0 height 5
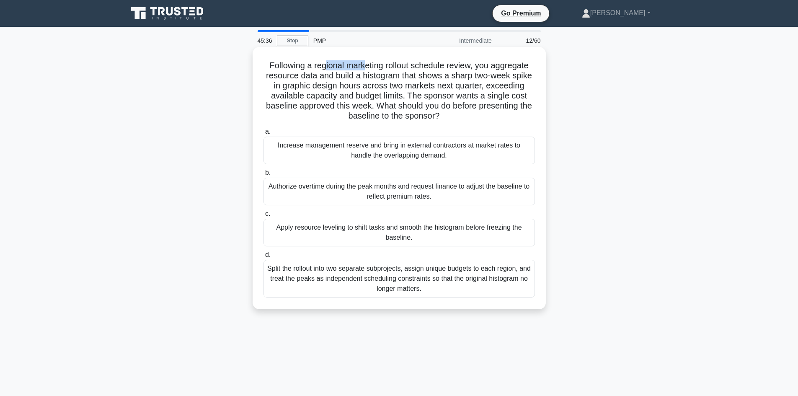
drag, startPoint x: 325, startPoint y: 65, endPoint x: 369, endPoint y: 67, distance: 44.4
click at [363, 66] on h5 "Following a regional marketing rollout schedule review, you aggregate resource …" at bounding box center [399, 90] width 273 height 61
drag, startPoint x: 390, startPoint y: 67, endPoint x: 397, endPoint y: 67, distance: 7.6
click at [397, 67] on h5 "Following a regional marketing rollout schedule review, you aggregate resource …" at bounding box center [399, 90] width 273 height 61
drag, startPoint x: 415, startPoint y: 64, endPoint x: 432, endPoint y: 70, distance: 18.4
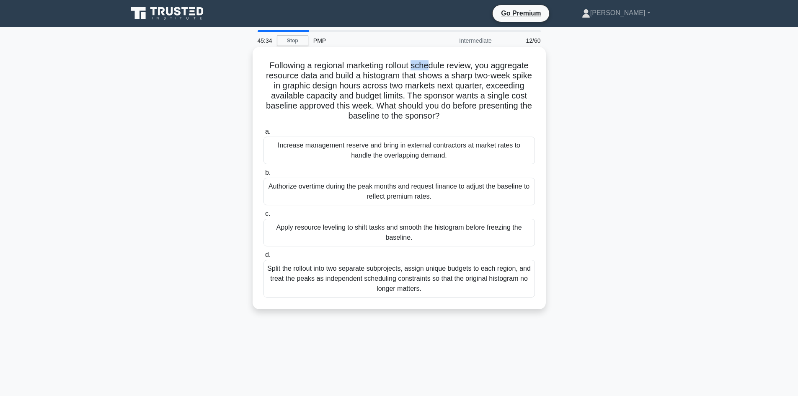
click at [432, 70] on h5 "Following a regional marketing rollout schedule review, you aggregate resource …" at bounding box center [399, 90] width 273 height 61
drag, startPoint x: 329, startPoint y: 69, endPoint x: 341, endPoint y: 71, distance: 12.3
click at [340, 71] on h5 "Following a regional marketing rollout schedule review, you aggregate resource …" at bounding box center [399, 90] width 273 height 61
click at [365, 69] on h5 "Following a regional marketing rollout schedule review, you aggregate resource …" at bounding box center [399, 90] width 273 height 61
click at [359, 66] on h5 "Following a regional marketing rollout schedule review, you aggregate resource …" at bounding box center [399, 90] width 273 height 61
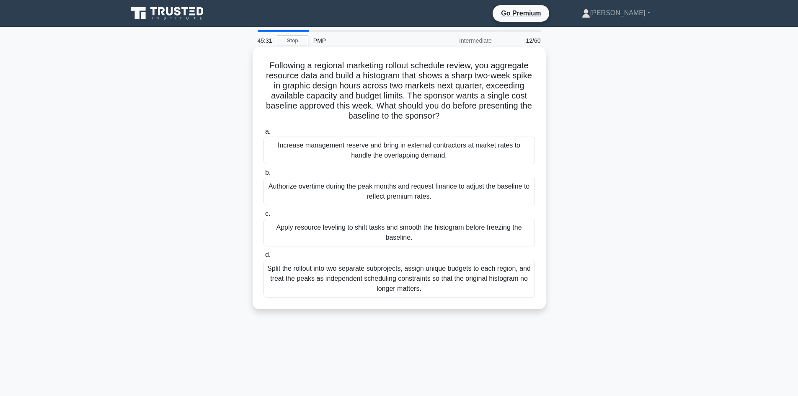
click at [271, 65] on h5 "Following a regional marketing rollout schedule review, you aggregate resource …" at bounding box center [399, 90] width 273 height 61
drag, startPoint x: 417, startPoint y: 66, endPoint x: 433, endPoint y: 63, distance: 16.1
click at [433, 63] on h5 "Following a regional marketing rollout schedule review, you aggregate resource …" at bounding box center [399, 90] width 273 height 61
drag, startPoint x: 449, startPoint y: 65, endPoint x: 468, endPoint y: 65, distance: 18.9
click at [457, 67] on h5 "Following a regional marketing rollout schedule review, you aggregate resource …" at bounding box center [399, 90] width 273 height 61
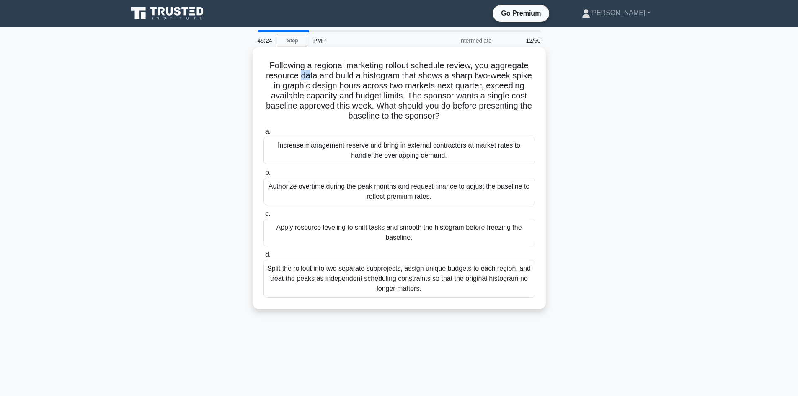
drag, startPoint x: 300, startPoint y: 77, endPoint x: 307, endPoint y: 77, distance: 7.6
click at [307, 77] on h5 "Following a regional marketing rollout schedule review, you aggregate resource …" at bounding box center [399, 90] width 273 height 61
drag, startPoint x: 338, startPoint y: 76, endPoint x: 353, endPoint y: 76, distance: 14.2
click at [353, 76] on h5 "Following a regional marketing rollout schedule review, you aggregate resource …" at bounding box center [399, 90] width 273 height 61
drag, startPoint x: 371, startPoint y: 74, endPoint x: 385, endPoint y: 75, distance: 13.4
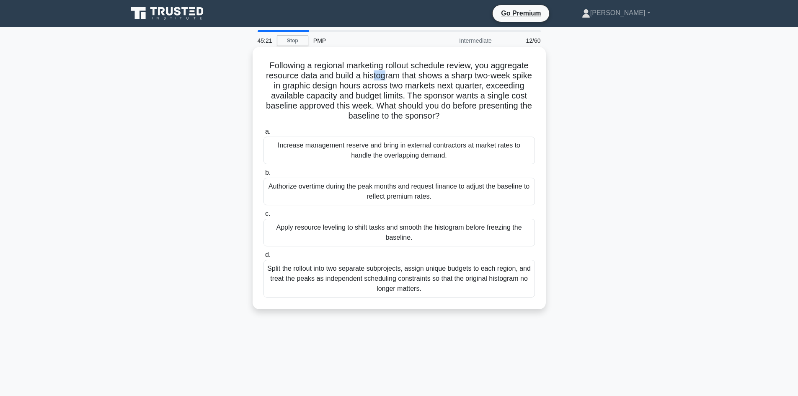
click at [385, 75] on h5 "Following a regional marketing rollout schedule review, you aggregate resource …" at bounding box center [399, 90] width 273 height 61
drag, startPoint x: 424, startPoint y: 73, endPoint x: 438, endPoint y: 76, distance: 14.0
click at [438, 76] on h5 "Following a regional marketing rollout schedule review, you aggregate resource …" at bounding box center [399, 90] width 273 height 61
drag, startPoint x: 460, startPoint y: 74, endPoint x: 474, endPoint y: 77, distance: 13.6
click at [474, 77] on h5 "Following a regional marketing rollout schedule review, you aggregate resource …" at bounding box center [399, 90] width 273 height 61
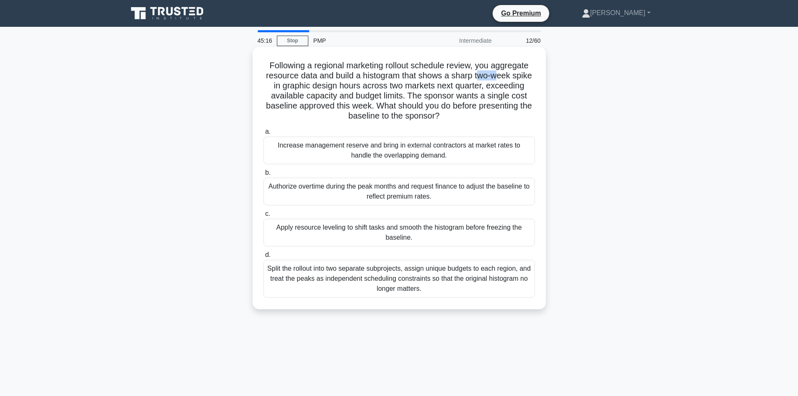
drag, startPoint x: 485, startPoint y: 75, endPoint x: 501, endPoint y: 77, distance: 15.3
click at [501, 77] on h5 "Following a regional marketing rollout schedule review, you aggregate resource …" at bounding box center [399, 90] width 273 height 61
drag, startPoint x: 321, startPoint y: 68, endPoint x: 366, endPoint y: 65, distance: 44.9
click at [366, 65] on h5 "Following a regional marketing rollout schedule review, you aggregate resource …" at bounding box center [399, 90] width 273 height 61
click at [377, 65] on h5 "Following a regional marketing rollout schedule review, you aggregate resource …" at bounding box center [399, 90] width 273 height 61
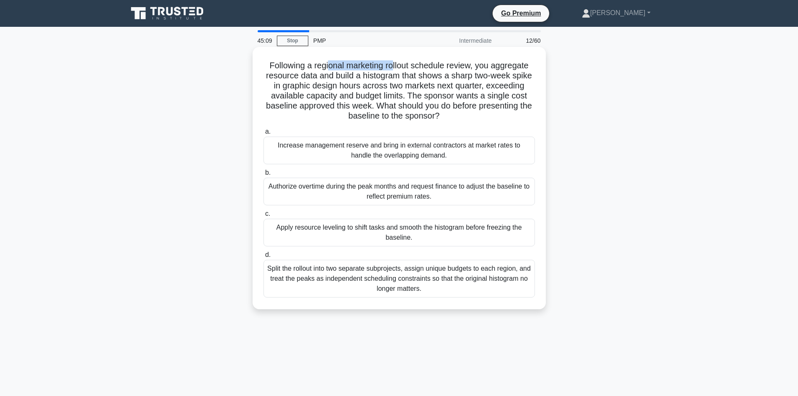
drag, startPoint x: 328, startPoint y: 66, endPoint x: 392, endPoint y: 70, distance: 63.8
click at [392, 70] on h5 "Following a regional marketing rollout schedule review, you aggregate resource …" at bounding box center [399, 90] width 273 height 61
click at [357, 73] on h5 "Following a regional marketing rollout schedule review, you aggregate resource …" at bounding box center [399, 90] width 273 height 61
drag, startPoint x: 328, startPoint y: 67, endPoint x: 458, endPoint y: 65, distance: 130.7
click at [458, 65] on h5 "Following a regional marketing rollout schedule review, you aggregate resource …" at bounding box center [399, 90] width 273 height 61
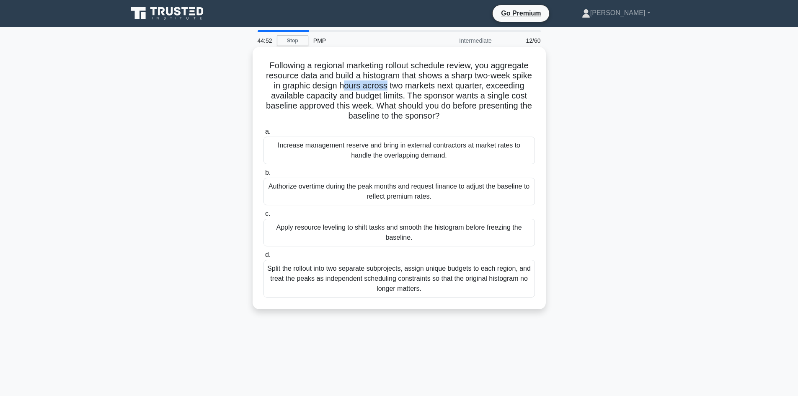
drag, startPoint x: 367, startPoint y: 87, endPoint x: 385, endPoint y: 87, distance: 18.4
click at [385, 87] on h5 "Following a regional marketing rollout schedule review, you aggregate resource …" at bounding box center [399, 90] width 273 height 61
drag, startPoint x: 406, startPoint y: 88, endPoint x: 469, endPoint y: 90, distance: 62.9
click at [469, 90] on h5 "Following a regional marketing rollout schedule review, you aggregate resource …" at bounding box center [399, 90] width 273 height 61
click at [368, 239] on div "Apply resource leveling to shift tasks and smooth the histogram before freezing…" at bounding box center [398, 233] width 271 height 28
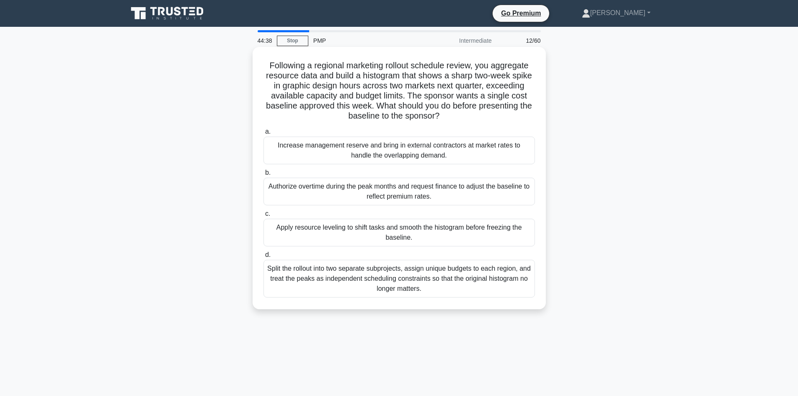
click at [263, 217] on input "c. Apply resource leveling to shift tasks and smooth the histogram before freez…" at bounding box center [263, 213] width 0 height 5
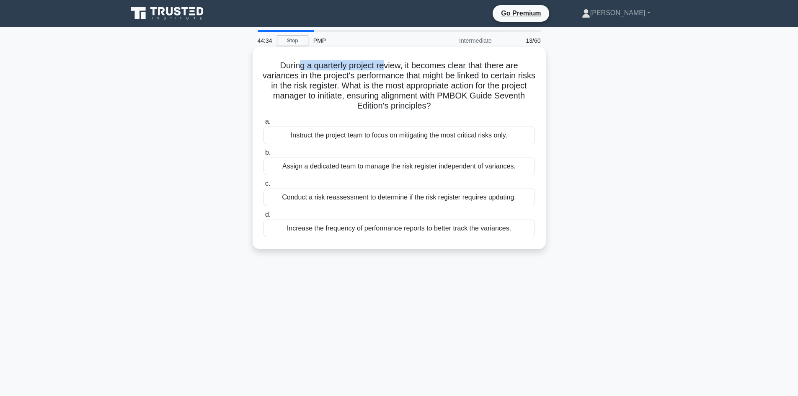
drag, startPoint x: 355, startPoint y: 72, endPoint x: 386, endPoint y: 65, distance: 31.3
click at [386, 65] on h5 "During a quarterly project review, it becomes clear that there are variances in…" at bounding box center [399, 85] width 273 height 51
drag, startPoint x: 284, startPoint y: 85, endPoint x: 347, endPoint y: 87, distance: 62.4
click at [347, 87] on h5 "During a quarterly project review, it becomes clear that there are variances in…" at bounding box center [399, 85] width 273 height 51
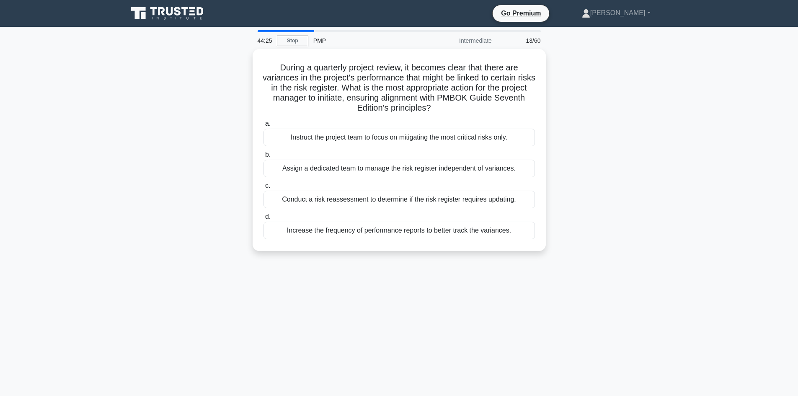
click at [219, 107] on div "During a quarterly project review, it becomes clear that there are variances in…" at bounding box center [399, 155] width 553 height 212
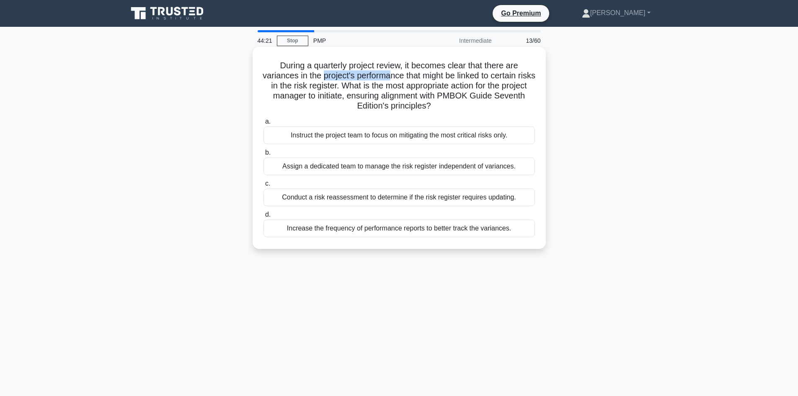
drag, startPoint x: 330, startPoint y: 78, endPoint x: 398, endPoint y: 78, distance: 68.3
click at [398, 78] on h5 "During a quarterly project review, it becomes clear that there are variances in…" at bounding box center [399, 85] width 273 height 51
drag, startPoint x: 290, startPoint y: 96, endPoint x: 358, endPoint y: 100, distance: 68.0
click at [358, 100] on h5 "During a quarterly project review, it becomes clear that there are variances in…" at bounding box center [399, 85] width 273 height 51
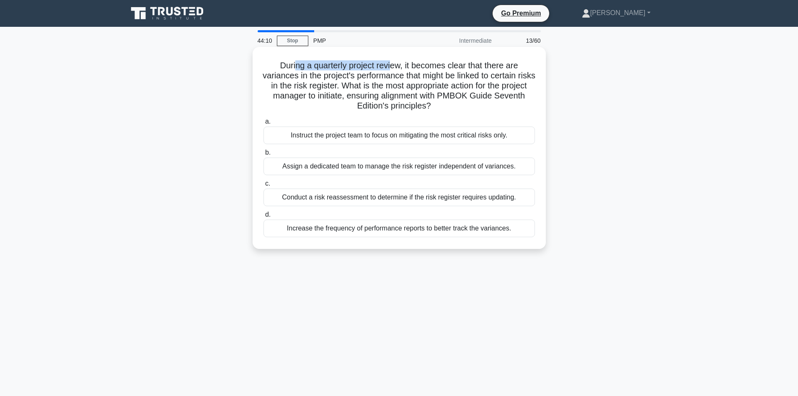
drag, startPoint x: 294, startPoint y: 66, endPoint x: 390, endPoint y: 66, distance: 95.9
click at [390, 66] on h5 "During a quarterly project review, it becomes clear that there are variances in…" at bounding box center [399, 85] width 273 height 51
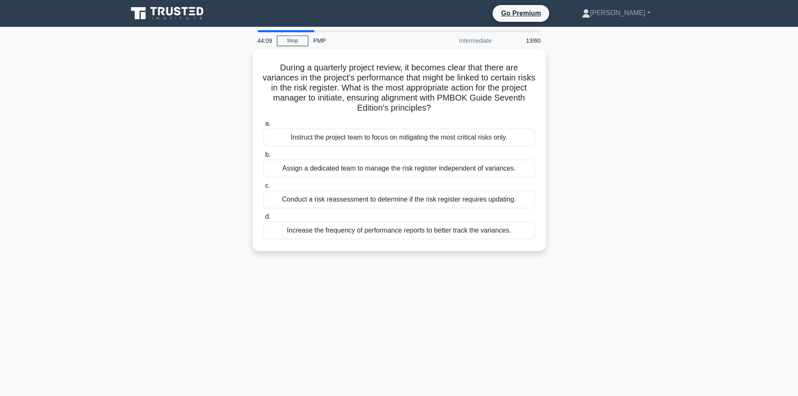
click at [204, 129] on div "During a quarterly project review, it becomes clear that there are variances in…" at bounding box center [399, 155] width 553 height 212
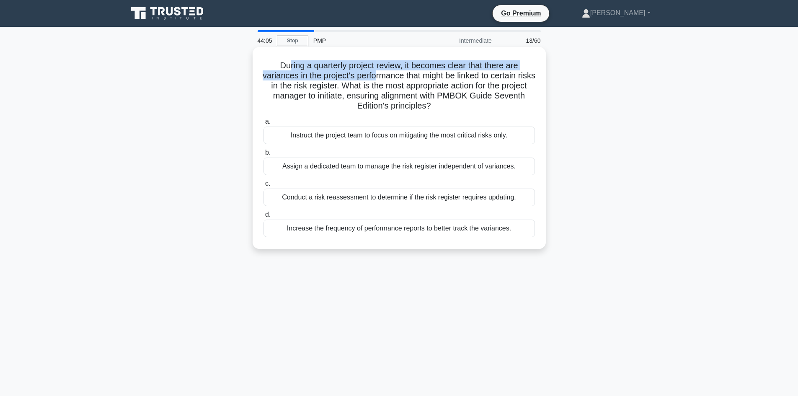
drag, startPoint x: 292, startPoint y: 69, endPoint x: 382, endPoint y: 72, distance: 90.1
click at [382, 72] on h5 "During a quarterly project review, it becomes clear that there are variances in…" at bounding box center [399, 85] width 273 height 51
click at [364, 80] on h5 "During a quarterly project review, it becomes clear that there are variances in…" at bounding box center [399, 85] width 273 height 51
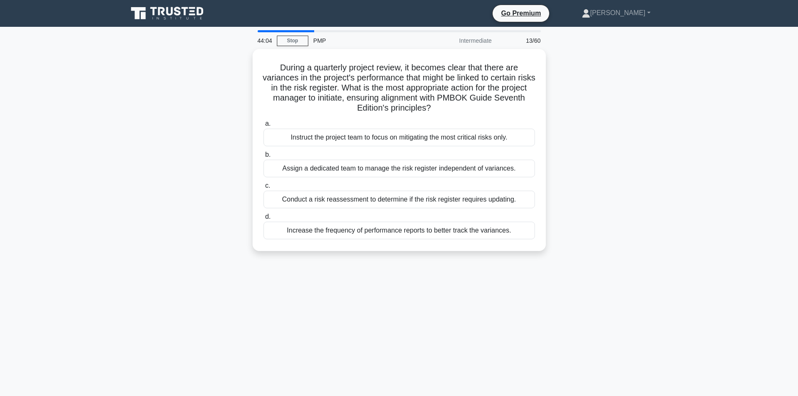
click at [199, 101] on div "During a quarterly project review, it becomes clear that there are variances in…" at bounding box center [399, 155] width 553 height 212
click at [241, 80] on div "During a quarterly project review, it becomes clear that there are variances in…" at bounding box center [399, 155] width 553 height 212
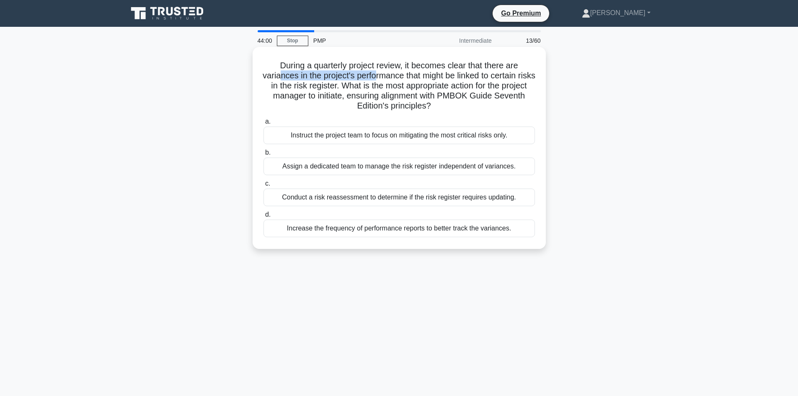
drag, startPoint x: 284, startPoint y: 76, endPoint x: 382, endPoint y: 77, distance: 98.9
click at [382, 77] on h5 "During a quarterly project review, it becomes clear that there are variances in…" at bounding box center [399, 85] width 273 height 51
click at [373, 86] on h5 "During a quarterly project review, it becomes clear that there are variances in…" at bounding box center [399, 85] width 273 height 51
drag, startPoint x: 281, startPoint y: 77, endPoint x: 389, endPoint y: 75, distance: 107.7
click at [389, 75] on h5 "During a quarterly project review, it becomes clear that there are variances in…" at bounding box center [399, 85] width 273 height 51
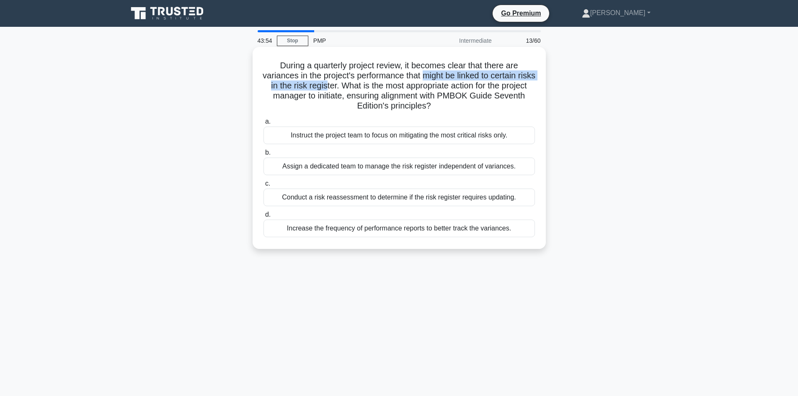
drag, startPoint x: 433, startPoint y: 76, endPoint x: 348, endPoint y: 85, distance: 85.0
click at [348, 85] on h5 "During a quarterly project review, it becomes clear that there are variances in…" at bounding box center [399, 85] width 273 height 51
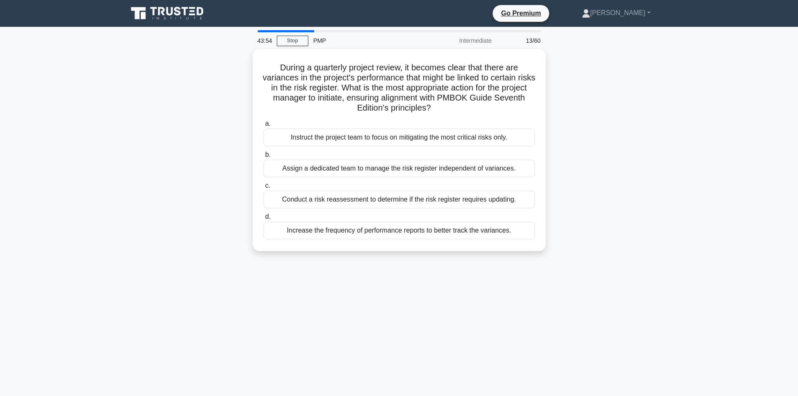
click at [223, 118] on div "During a quarterly project review, it becomes clear that there are variances in…" at bounding box center [399, 155] width 553 height 212
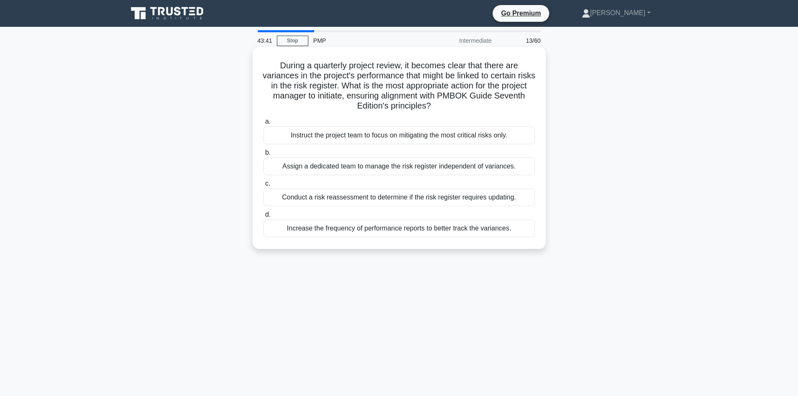
click at [399, 199] on div "Conduct a risk reassessment to determine if the risk register requires updating." at bounding box center [398, 197] width 271 height 18
click at [263, 186] on input "c. Conduct a risk reassessment to determine if the risk register requires updat…" at bounding box center [263, 183] width 0 height 5
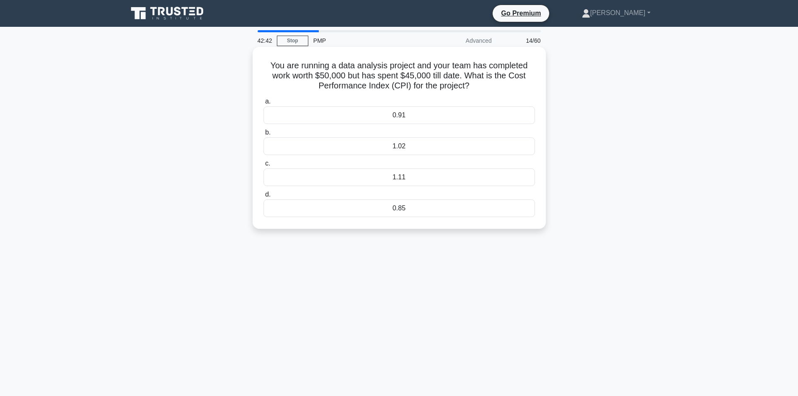
click at [395, 176] on div "1.11" at bounding box center [398, 177] width 271 height 18
click at [263, 166] on input "c. 1.11" at bounding box center [263, 163] width 0 height 5
drag, startPoint x: 337, startPoint y: 66, endPoint x: 399, endPoint y: 62, distance: 62.2
click at [399, 62] on h5 "A project with a schedule of 12 months and a budget of $1,200,000 has seven act…" at bounding box center [399, 75] width 273 height 31
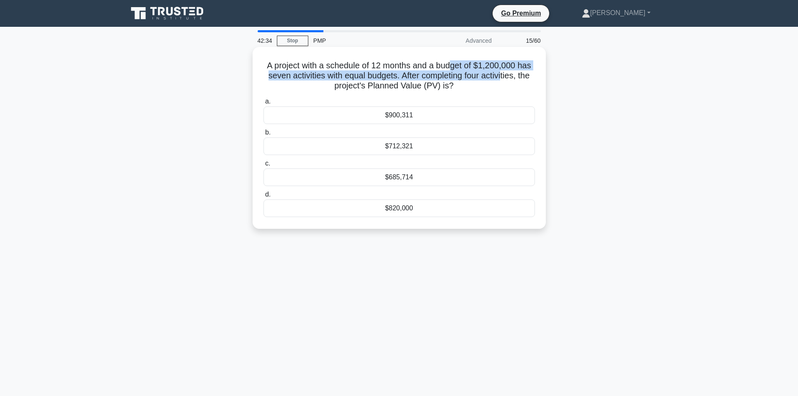
drag, startPoint x: 451, startPoint y: 66, endPoint x: 477, endPoint y: 68, distance: 26.1
click at [503, 71] on h5 "A project with a schedule of 12 months and a budget of $1,200,000 has seven act…" at bounding box center [399, 75] width 273 height 31
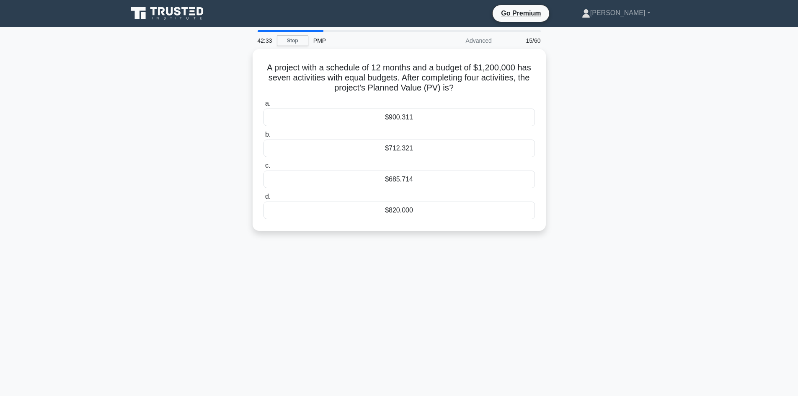
click at [220, 94] on div "A project with a schedule of 12 months and a budget of $1,200,000 has seven act…" at bounding box center [399, 145] width 553 height 192
drag, startPoint x: 342, startPoint y: 75, endPoint x: 374, endPoint y: 74, distance: 31.9
click at [374, 74] on h5 "A project with a schedule of 12 months and a budget of $1,200,000 has seven act…" at bounding box center [399, 75] width 273 height 31
click at [401, 178] on div "$685,714" at bounding box center [398, 177] width 271 height 18
click at [263, 166] on input "c. $685,714" at bounding box center [263, 163] width 0 height 5
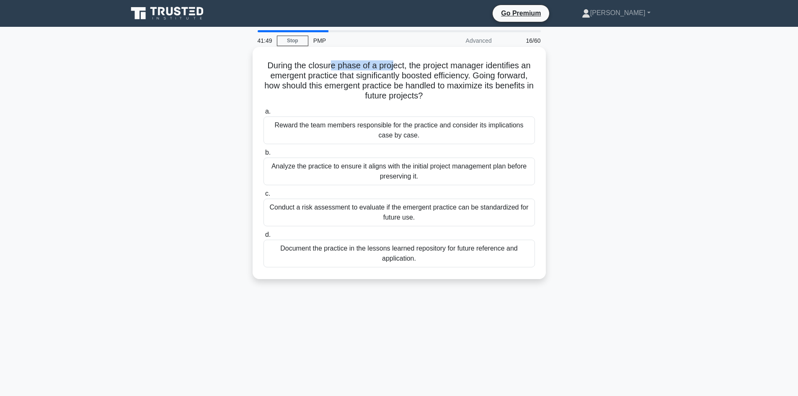
drag, startPoint x: 331, startPoint y: 67, endPoint x: 394, endPoint y: 69, distance: 63.3
click at [394, 69] on h5 "During the closure phase of a project, the project manager identifies an emerge…" at bounding box center [399, 80] width 273 height 41
click at [297, 78] on h5 "During the closure phase of a project, the project manager identifies an emerge…" at bounding box center [399, 80] width 273 height 41
drag, startPoint x: 316, startPoint y: 67, endPoint x: 391, endPoint y: 65, distance: 75.0
click at [391, 65] on h5 "During the closure phase of a project, the project manager identifies an emerge…" at bounding box center [399, 80] width 273 height 41
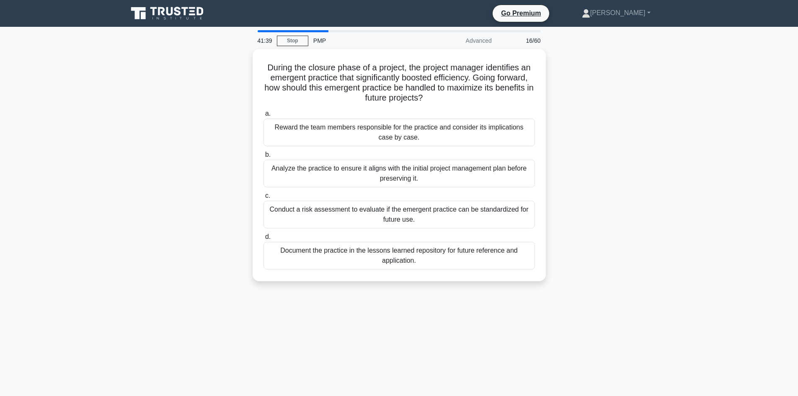
click at [237, 116] on div "During the closure phase of a project, the project manager identifies an emerge…" at bounding box center [399, 170] width 553 height 242
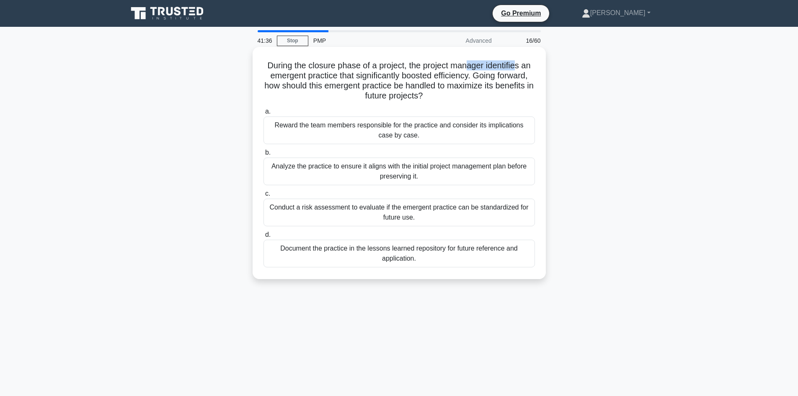
drag, startPoint x: 470, startPoint y: 63, endPoint x: 519, endPoint y: 70, distance: 50.2
click at [519, 70] on h5 "During the closure phase of a project, the project manager identifies an emerge…" at bounding box center [399, 80] width 273 height 41
drag, startPoint x: 282, startPoint y: 77, endPoint x: 315, endPoint y: 78, distance: 33.1
click at [315, 78] on h5 "During the closure phase of a project, the project manager identifies an emerge…" at bounding box center [399, 80] width 273 height 41
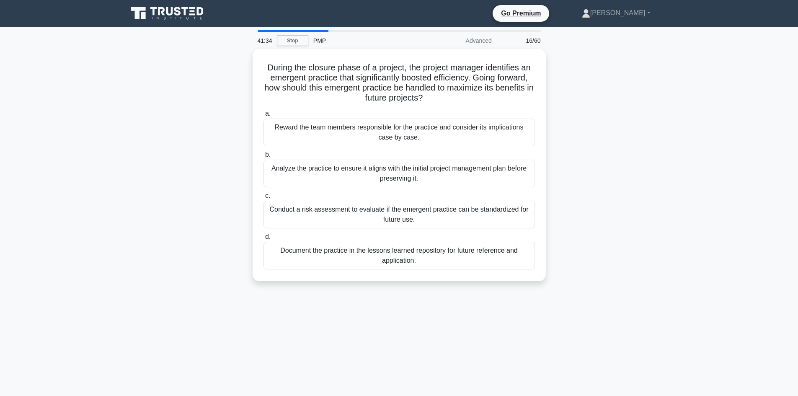
click at [227, 119] on div "During the closure phase of a project, the project manager identifies an emerge…" at bounding box center [399, 170] width 553 height 242
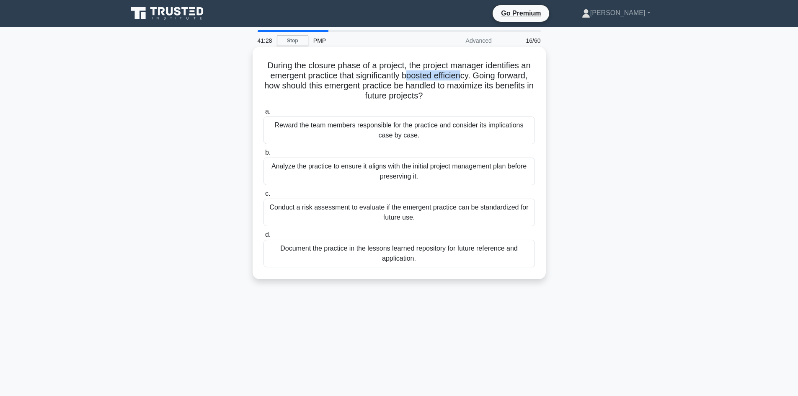
drag, startPoint x: 408, startPoint y: 75, endPoint x: 462, endPoint y: 79, distance: 55.0
click at [462, 79] on h5 "During the closure phase of a project, the project manager identifies an emerge…" at bounding box center [399, 80] width 273 height 41
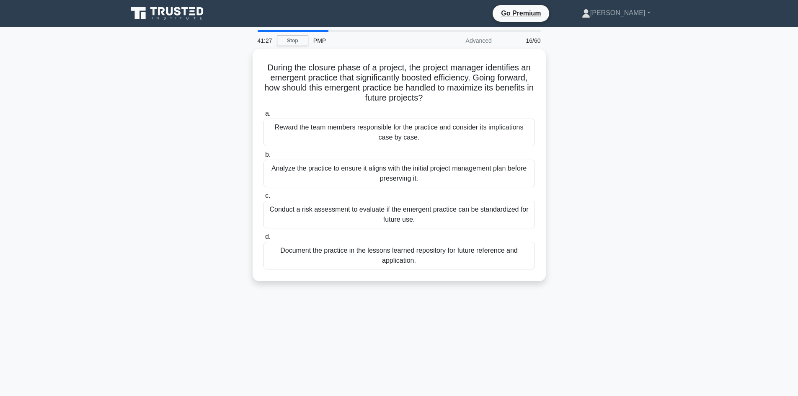
click at [213, 133] on div "During the closure phase of a project, the project manager identifies an emerge…" at bounding box center [399, 170] width 553 height 242
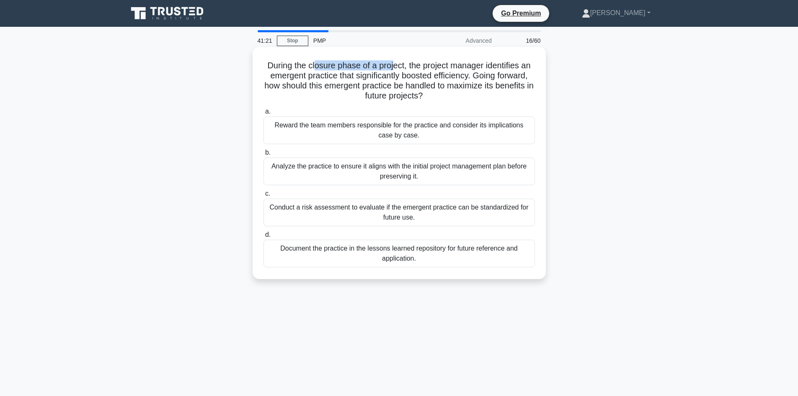
drag, startPoint x: 314, startPoint y: 69, endPoint x: 392, endPoint y: 67, distance: 77.9
click at [392, 67] on h5 "During the closure phase of a project, the project manager identifies an emerge…" at bounding box center [399, 80] width 273 height 41
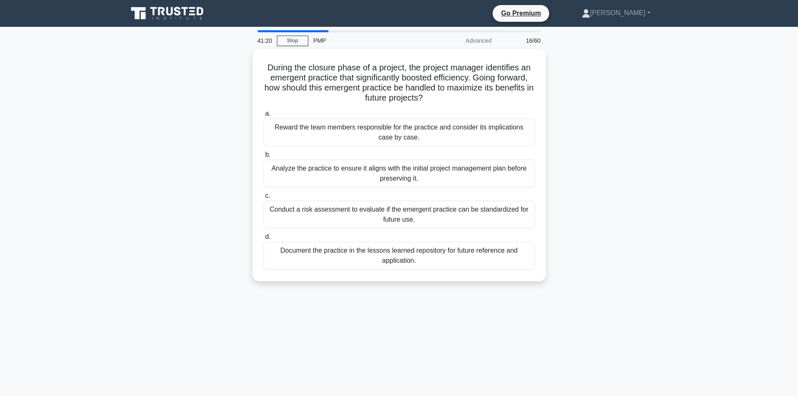
click at [230, 115] on div "During the closure phase of a project, the project manager identifies an emerge…" at bounding box center [399, 170] width 553 height 242
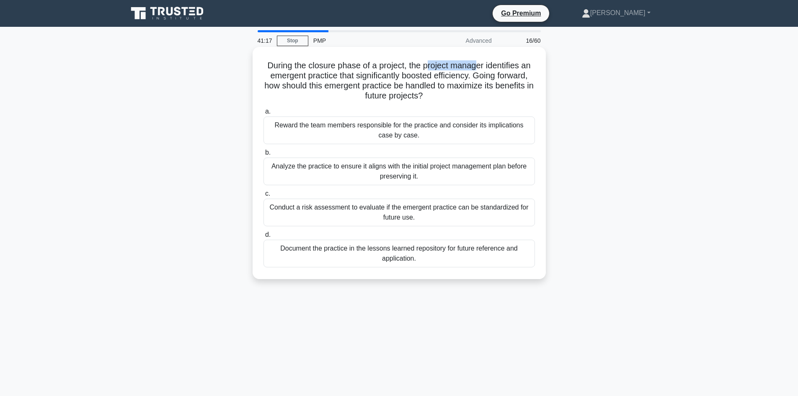
drag, startPoint x: 428, startPoint y: 65, endPoint x: 478, endPoint y: 70, distance: 50.9
click at [478, 70] on h5 "During the closure phase of a project, the project manager identifies an emerge…" at bounding box center [399, 80] width 273 height 41
drag, startPoint x: 498, startPoint y: 67, endPoint x: 512, endPoint y: 69, distance: 14.0
click at [512, 69] on h5 "During the closure phase of a project, the project manager identifies an emerge…" at bounding box center [399, 80] width 273 height 41
drag, startPoint x: 275, startPoint y: 79, endPoint x: 321, endPoint y: 76, distance: 46.6
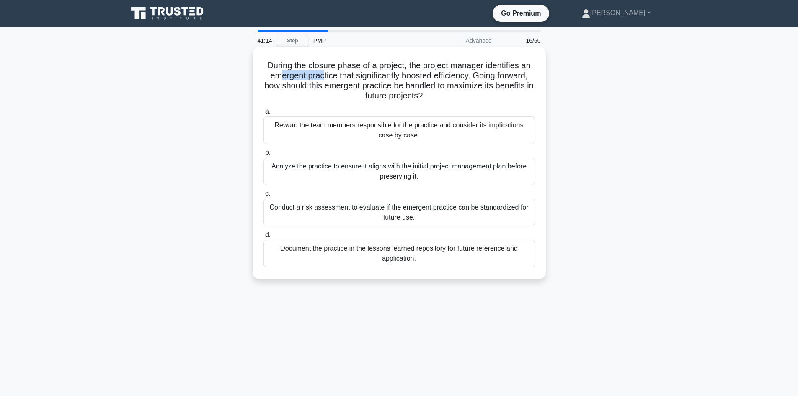
click at [321, 76] on h5 "During the closure phase of a project, the project manager identifies an emerge…" at bounding box center [399, 80] width 273 height 41
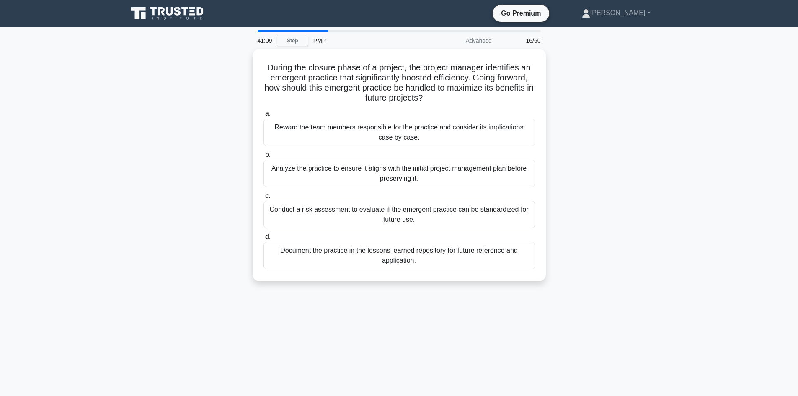
drag, startPoint x: 240, startPoint y: 111, endPoint x: 257, endPoint y: 100, distance: 20.3
click at [240, 111] on div "During the closure phase of a project, the project manager identifies an emerge…" at bounding box center [399, 170] width 553 height 242
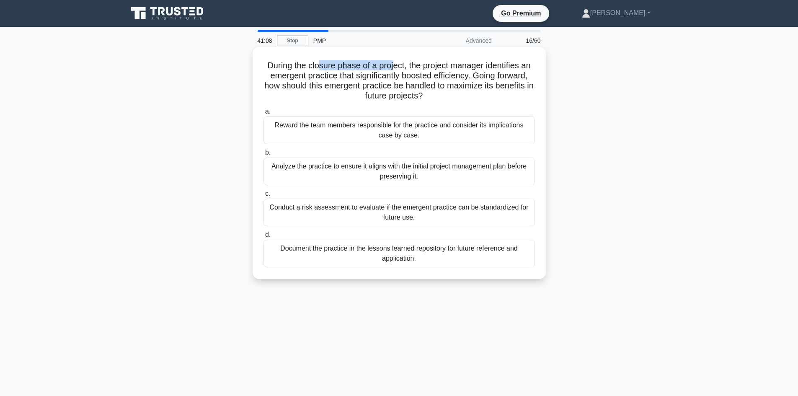
drag, startPoint x: 319, startPoint y: 64, endPoint x: 394, endPoint y: 65, distance: 75.0
click at [392, 65] on h5 "During the closure phase of a project, the project manager identifies an emerge…" at bounding box center [399, 80] width 273 height 41
drag, startPoint x: 471, startPoint y: 65, endPoint x: 509, endPoint y: 68, distance: 38.2
click at [509, 68] on h5 "During the closure phase of a project, the project manager identifies an emerge…" at bounding box center [399, 80] width 273 height 41
drag, startPoint x: 278, startPoint y: 77, endPoint x: 320, endPoint y: 81, distance: 41.7
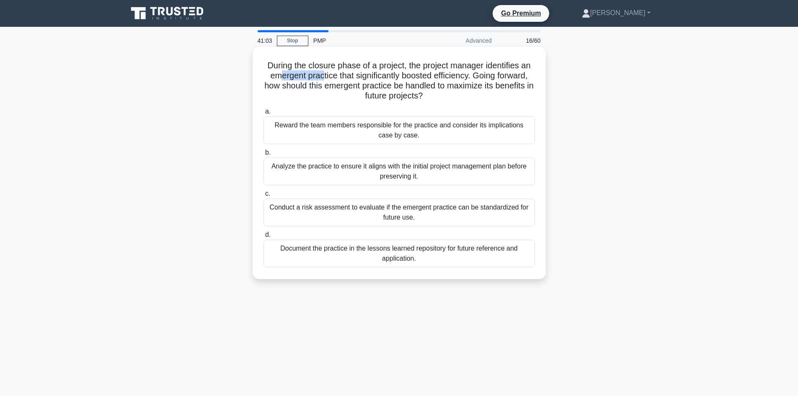
click at [320, 81] on h5 "During the closure phase of a project, the project manager identifies an emerge…" at bounding box center [399, 80] width 273 height 41
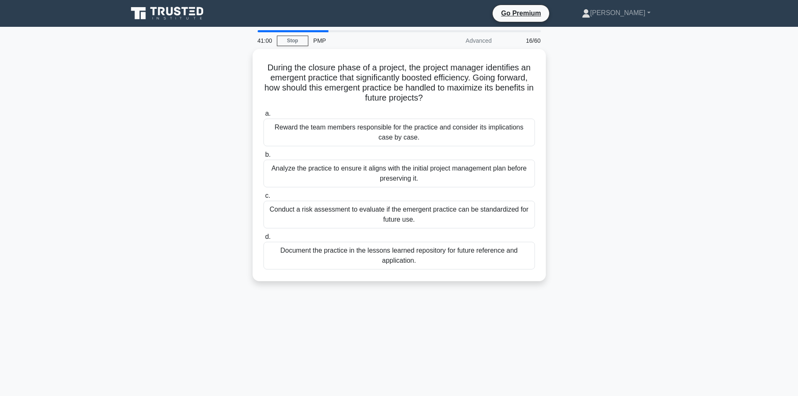
click at [232, 107] on div "During the closure phase of a project, the project manager identifies an emerge…" at bounding box center [399, 170] width 553 height 242
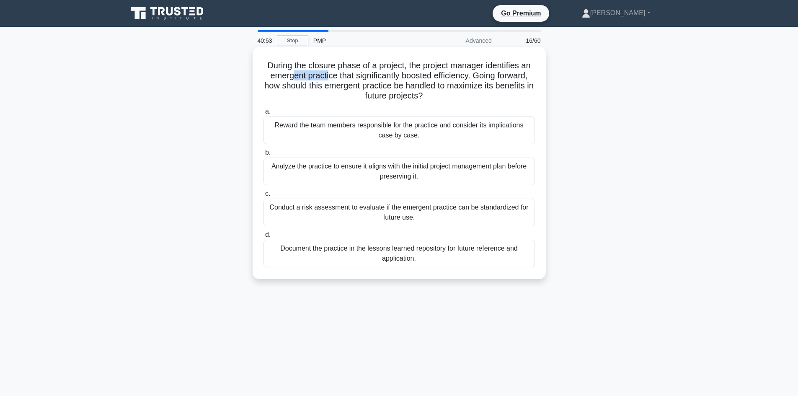
drag, startPoint x: 288, startPoint y: 78, endPoint x: 325, endPoint y: 75, distance: 37.0
click at [325, 75] on h5 "During the closure phase of a project, the project manager identifies an emerge…" at bounding box center [399, 80] width 273 height 41
drag, startPoint x: 349, startPoint y: 63, endPoint x: 396, endPoint y: 63, distance: 47.3
click at [396, 63] on h5 "During the closure phase of a project, the project manager identifies an emerge…" at bounding box center [399, 80] width 273 height 41
drag, startPoint x: 330, startPoint y: 80, endPoint x: 311, endPoint y: 77, distance: 19.1
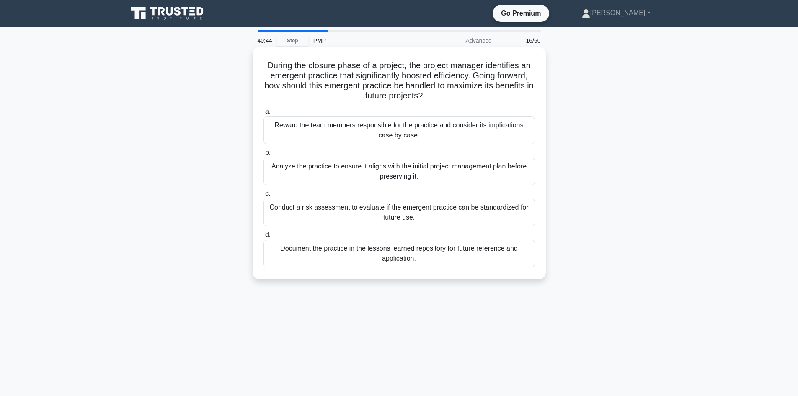
click at [330, 81] on h5 "During the closure phase of a project, the project manager identifies an emerge…" at bounding box center [399, 80] width 273 height 41
drag, startPoint x: 271, startPoint y: 65, endPoint x: 386, endPoint y: 67, distance: 114.4
click at [386, 67] on h5 "During the closure phase of a project, the project manager identifies an emerge…" at bounding box center [399, 80] width 273 height 41
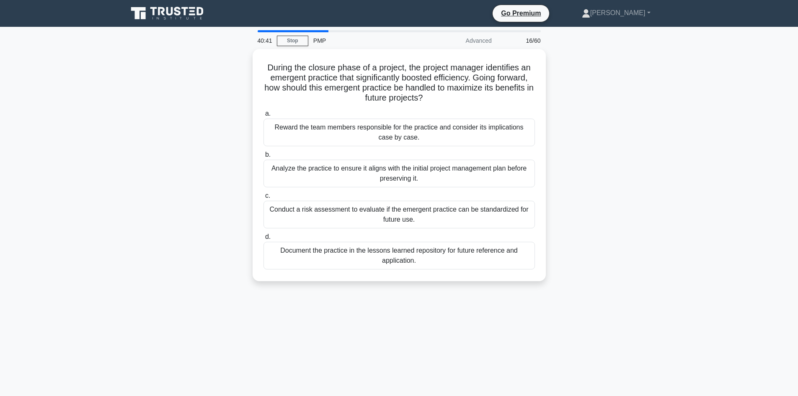
click at [234, 78] on div "During the closure phase of a project, the project manager identifies an emerge…" at bounding box center [399, 170] width 553 height 242
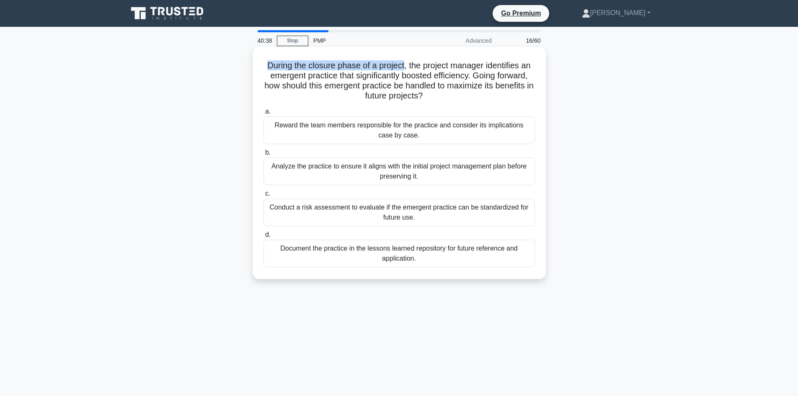
drag, startPoint x: 266, startPoint y: 65, endPoint x: 403, endPoint y: 69, distance: 137.1
click at [403, 69] on h5 "During the closure phase of a project, the project manager identifies an emerge…" at bounding box center [399, 80] width 273 height 41
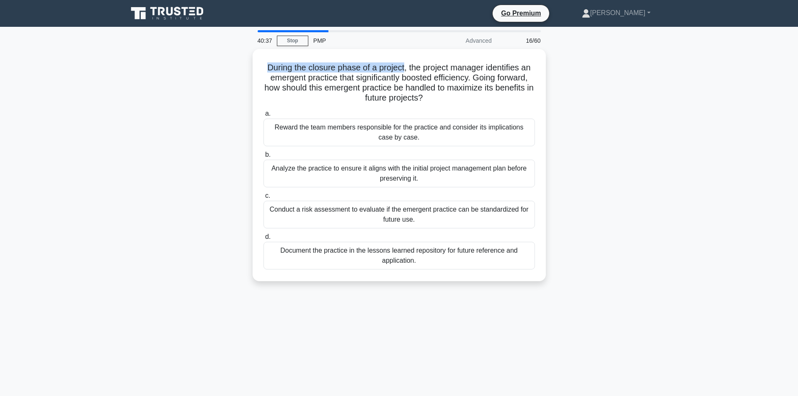
click at [229, 72] on div "During the closure phase of a project, the project manager identifies an emerge…" at bounding box center [399, 170] width 553 height 242
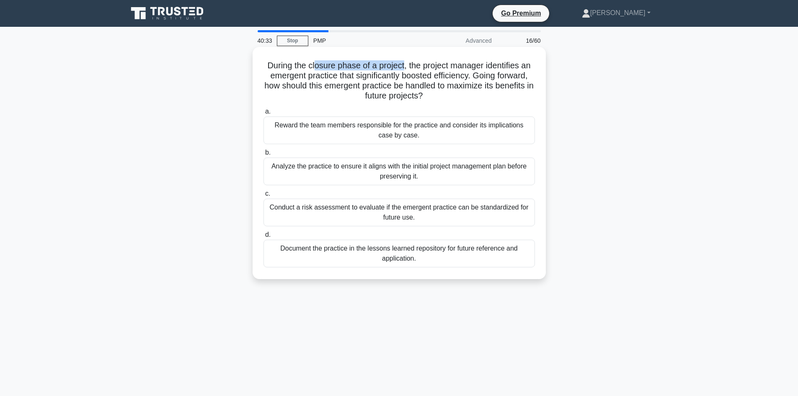
drag, startPoint x: 312, startPoint y: 65, endPoint x: 403, endPoint y: 67, distance: 91.4
click at [403, 67] on h5 "During the closure phase of a project, the project manager identifies an emerge…" at bounding box center [399, 80] width 273 height 41
click at [409, 73] on h5 "During the closure phase of a project, the project manager identifies an emerge…" at bounding box center [399, 80] width 273 height 41
drag, startPoint x: 408, startPoint y: 64, endPoint x: 334, endPoint y: 76, distance: 74.7
click at [334, 76] on h5 "During the closure phase of a project, the project manager identifies an emerge…" at bounding box center [399, 80] width 273 height 41
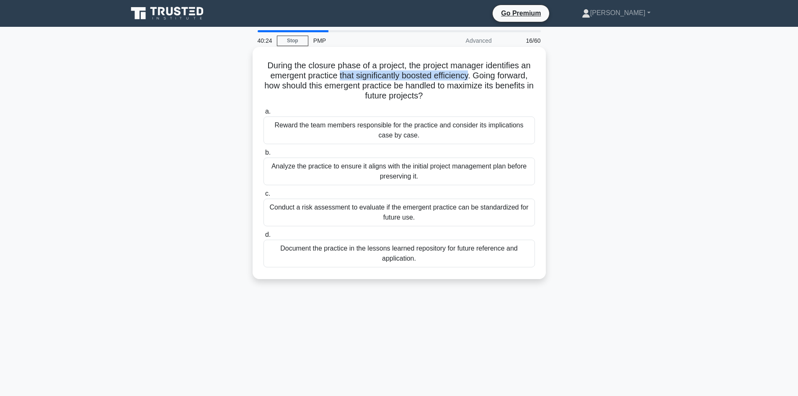
drag, startPoint x: 344, startPoint y: 76, endPoint x: 471, endPoint y: 77, distance: 127.3
click at [471, 77] on h5 "During the closure phase of a project, the project manager identifies an emerge…" at bounding box center [399, 80] width 273 height 41
click at [541, 102] on div "During the closure phase of a project, the project manager identifies an emerge…" at bounding box center [399, 162] width 287 height 225
drag, startPoint x: 312, startPoint y: 84, endPoint x: 394, endPoint y: 87, distance: 81.8
click at [394, 87] on h5 "During the closure phase of a project, the project manager identifies an emerge…" at bounding box center [399, 80] width 273 height 41
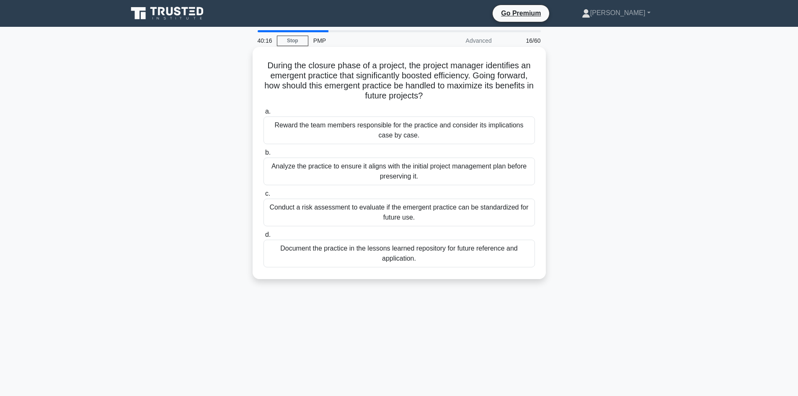
click at [485, 87] on h5 "During the closure phase of a project, the project manager identifies an emerge…" at bounding box center [399, 80] width 273 height 41
drag, startPoint x: 444, startPoint y: 83, endPoint x: 425, endPoint y: 93, distance: 22.1
click at [425, 93] on h5 "During the closure phase of a project, the project manager identifies an emerge…" at bounding box center [399, 80] width 273 height 41
drag, startPoint x: 409, startPoint y: 66, endPoint x: 333, endPoint y: 77, distance: 76.7
click at [333, 77] on h5 "During the closure phase of a project, the project manager identifies an emerge…" at bounding box center [399, 80] width 273 height 41
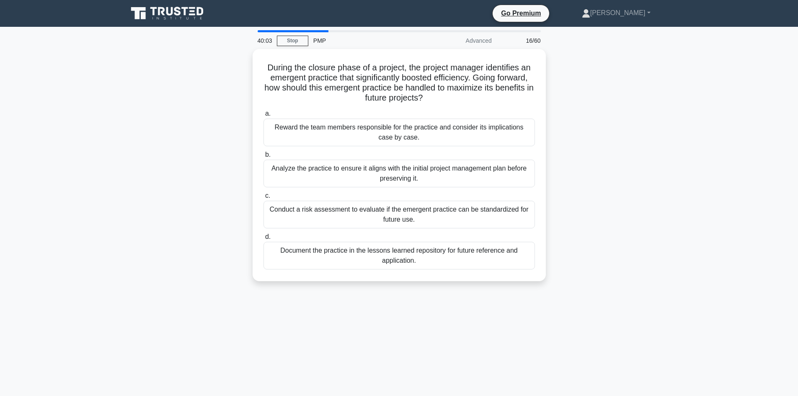
click at [588, 84] on div "During the closure phase of a project, the project manager identifies an emerge…" at bounding box center [399, 170] width 553 height 242
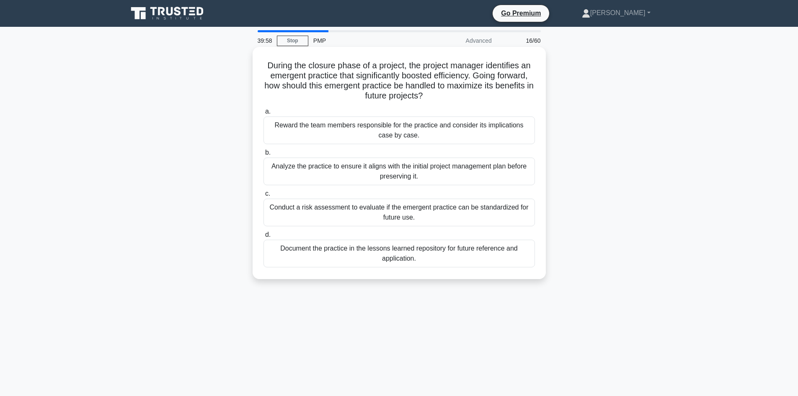
click at [449, 74] on h5 "During the closure phase of a project, the project manager identifies an emerge…" at bounding box center [399, 80] width 273 height 41
click at [338, 214] on div "Conduct a risk assessment to evaluate if the emergent practice can be standardi…" at bounding box center [398, 213] width 271 height 28
click at [263, 196] on input "c. Conduct a risk assessment to evaluate if the emergent practice can be standa…" at bounding box center [263, 193] width 0 height 5
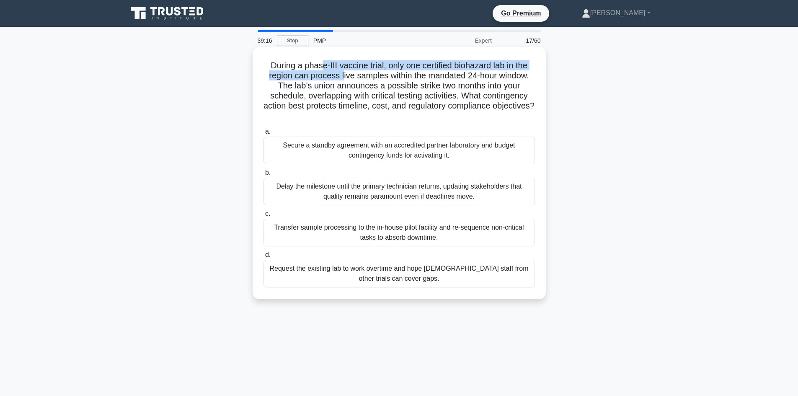
drag, startPoint x: 323, startPoint y: 71, endPoint x: 340, endPoint y: 74, distance: 17.8
click at [340, 74] on h5 "During a phase-III vaccine trial, only one certified biohazard lab in the regio…" at bounding box center [399, 90] width 273 height 61
click at [341, 76] on h5 "During a phase-III vaccine trial, only one certified biohazard lab in the regio…" at bounding box center [399, 90] width 273 height 61
click at [285, 67] on h5 "During a phase-III vaccine trial, only one certified biohazard lab in the regio…" at bounding box center [399, 90] width 273 height 61
drag, startPoint x: 307, startPoint y: 66, endPoint x: 380, endPoint y: 69, distance: 72.5
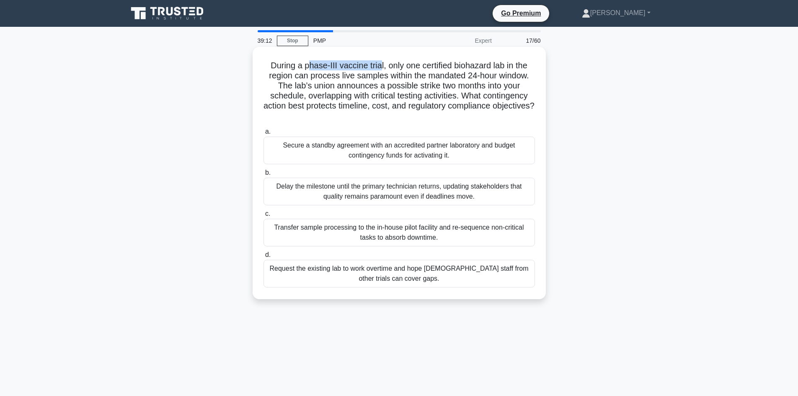
click at [380, 69] on h5 "During a phase-III vaccine trial, only one certified biohazard lab in the regio…" at bounding box center [399, 90] width 273 height 61
drag, startPoint x: 341, startPoint y: 76, endPoint x: 477, endPoint y: 74, distance: 136.1
click at [477, 74] on h5 "During a phase-III vaccine trial, only one certified biohazard lab in the regio…" at bounding box center [399, 90] width 273 height 61
click at [483, 76] on h5 "During a phase-III vaccine trial, only one certified biohazard lab in the regio…" at bounding box center [399, 90] width 273 height 61
drag, startPoint x: 470, startPoint y: 72, endPoint x: 496, endPoint y: 77, distance: 26.4
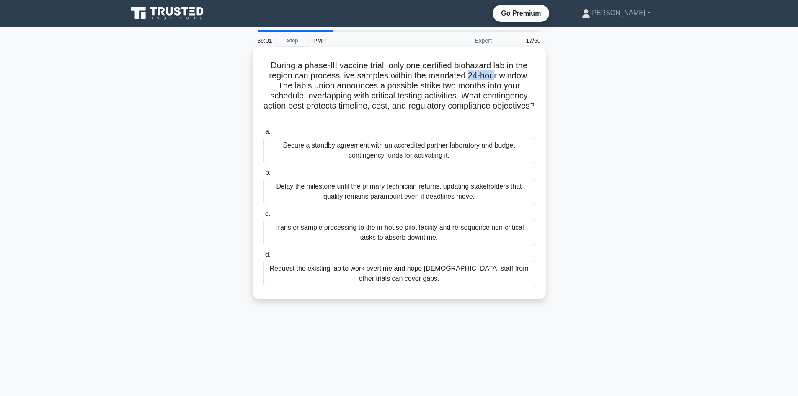
click at [497, 78] on h5 "During a phase-III vaccine trial, only one certified biohazard lab in the regio…" at bounding box center [399, 90] width 273 height 61
drag, startPoint x: 310, startPoint y: 86, endPoint x: 322, endPoint y: 87, distance: 11.3
click at [322, 87] on h5 "During a phase-III vaccine trial, only one certified biohazard lab in the regio…" at bounding box center [399, 90] width 273 height 61
drag, startPoint x: 344, startPoint y: 86, endPoint x: 372, endPoint y: 88, distance: 27.3
click at [372, 88] on h5 "During a phase-III vaccine trial, only one certified biohazard lab in the regio…" at bounding box center [399, 90] width 273 height 61
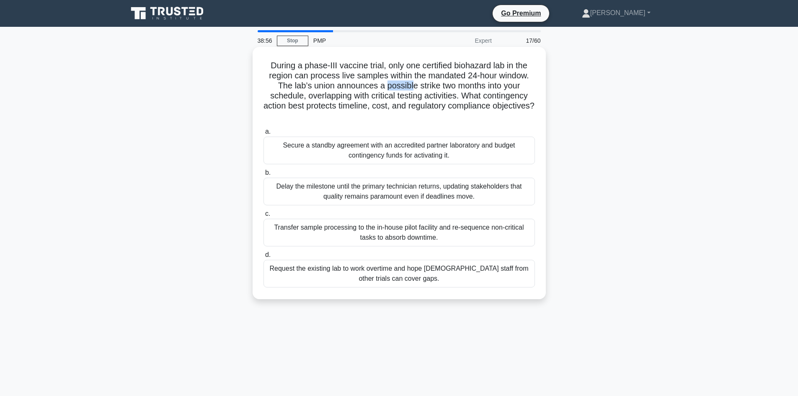
drag, startPoint x: 387, startPoint y: 86, endPoint x: 413, endPoint y: 88, distance: 26.1
click at [413, 88] on h5 "During a phase-III vaccine trial, only one certified biohazard lab in the regio…" at bounding box center [399, 90] width 273 height 61
drag, startPoint x: 430, startPoint y: 84, endPoint x: 434, endPoint y: 87, distance: 5.2
click at [434, 87] on h5 "During a phase-III vaccine trial, only one certified biohazard lab in the regio…" at bounding box center [399, 90] width 273 height 61
drag, startPoint x: 442, startPoint y: 85, endPoint x: 448, endPoint y: 86, distance: 6.0
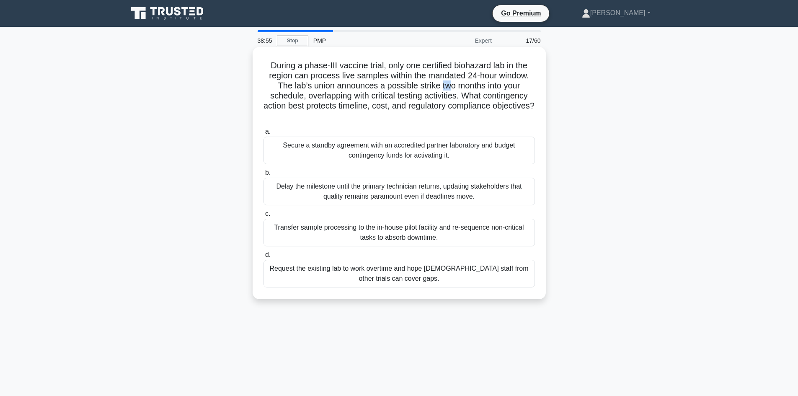
click at [448, 86] on h5 "During a phase-III vaccine trial, only one certified biohazard lab in the regio…" at bounding box center [399, 90] width 273 height 61
drag, startPoint x: 465, startPoint y: 85, endPoint x: 480, endPoint y: 89, distance: 15.9
click at [480, 89] on h5 "During a phase-III vaccine trial, only one certified biohazard lab in the regio…" at bounding box center [399, 90] width 273 height 61
drag, startPoint x: 277, startPoint y: 96, endPoint x: 297, endPoint y: 97, distance: 19.7
click at [297, 97] on h5 "During a phase-III vaccine trial, only one certified biohazard lab in the regio…" at bounding box center [399, 90] width 273 height 61
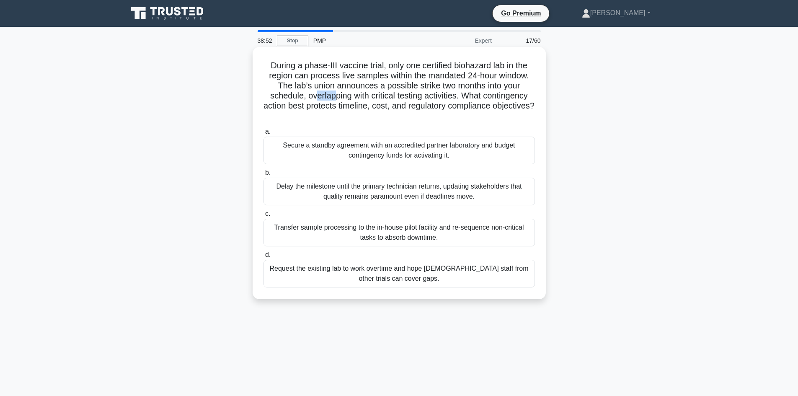
drag, startPoint x: 313, startPoint y: 93, endPoint x: 332, endPoint y: 96, distance: 18.6
click at [332, 96] on h5 "During a phase-III vaccine trial, only one certified biohazard lab in the regio…" at bounding box center [399, 90] width 273 height 61
drag, startPoint x: 352, startPoint y: 95, endPoint x: 366, endPoint y: 98, distance: 13.7
click at [366, 98] on h5 "During a phase-III vaccine trial, only one certified biohazard lab in the regio…" at bounding box center [399, 90] width 273 height 61
drag, startPoint x: 390, startPoint y: 97, endPoint x: 384, endPoint y: 97, distance: 5.9
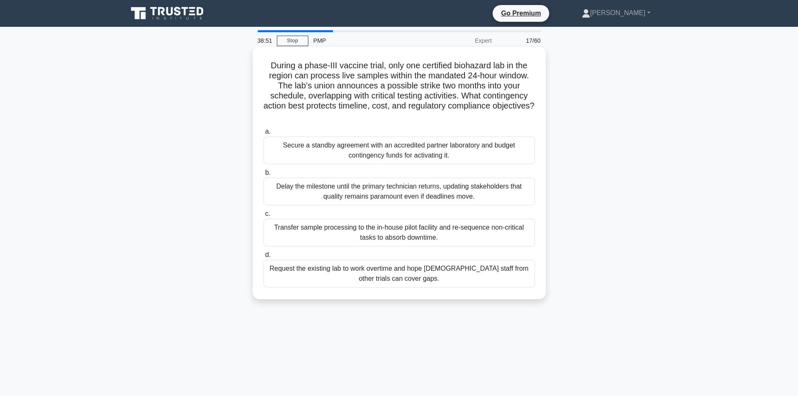
click at [387, 96] on h5 "During a phase-III vaccine trial, only one certified biohazard lab in the regio…" at bounding box center [399, 90] width 273 height 61
drag, startPoint x: 384, startPoint y: 97, endPoint x: 393, endPoint y: 97, distance: 8.8
click at [394, 97] on h5 "During a phase-III vaccine trial, only one certified biohazard lab in the regio…" at bounding box center [399, 90] width 273 height 61
drag, startPoint x: 405, startPoint y: 96, endPoint x: 417, endPoint y: 97, distance: 11.8
click at [417, 97] on h5 "During a phase-III vaccine trial, only one certified biohazard lab in the regio…" at bounding box center [399, 90] width 273 height 61
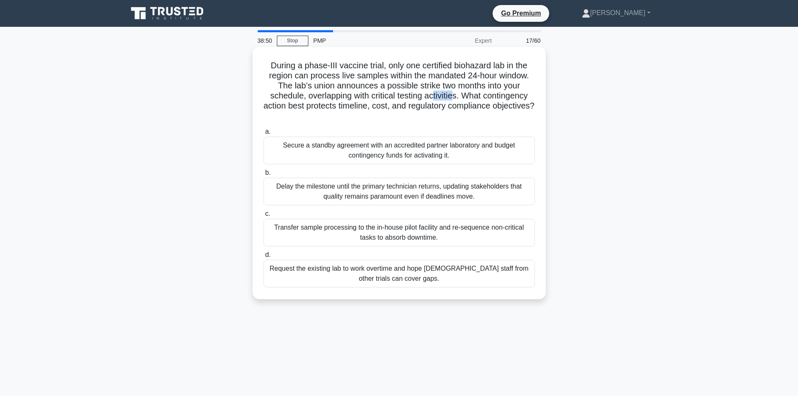
drag, startPoint x: 435, startPoint y: 97, endPoint x: 454, endPoint y: 98, distance: 19.3
click at [454, 98] on h5 "During a phase-III vaccine trial, only one certified biohazard lab in the regio…" at bounding box center [399, 90] width 273 height 61
drag, startPoint x: 296, startPoint y: 104, endPoint x: 308, endPoint y: 108, distance: 12.6
click at [308, 108] on h5 "During a phase-III vaccine trial, only one certified biohazard lab in the regio…" at bounding box center [399, 90] width 273 height 61
drag, startPoint x: 314, startPoint y: 106, endPoint x: 326, endPoint y: 107, distance: 12.2
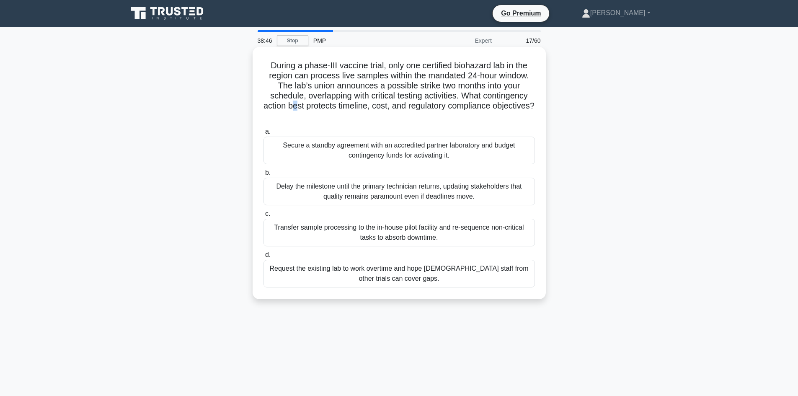
click at [317, 107] on h5 "During a phase-III vaccine trial, only one certified biohazard lab in the regio…" at bounding box center [399, 90] width 273 height 61
drag, startPoint x: 343, startPoint y: 106, endPoint x: 362, endPoint y: 107, distance: 19.3
click at [362, 107] on h5 "During a phase-III vaccine trial, only one certified biohazard lab in the regio…" at bounding box center [399, 90] width 273 height 61
drag, startPoint x: 364, startPoint y: 108, endPoint x: 369, endPoint y: 108, distance: 5.5
click at [369, 108] on h5 "During a phase-III vaccine trial, only one certified biohazard lab in the regio…" at bounding box center [399, 90] width 273 height 61
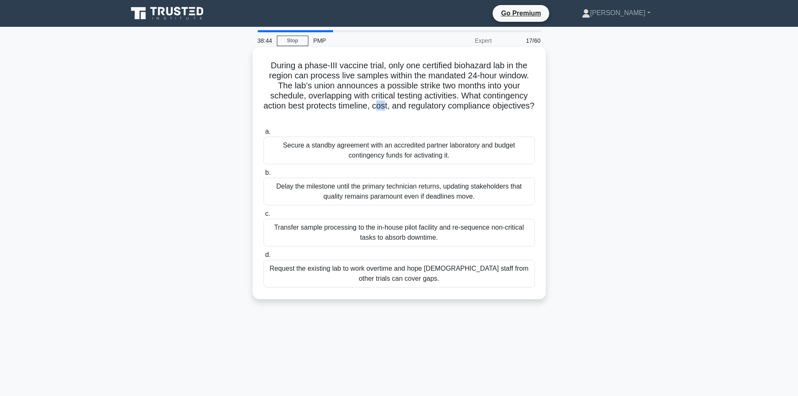
drag, startPoint x: 398, startPoint y: 108, endPoint x: 406, endPoint y: 109, distance: 8.1
click at [406, 109] on h5 "During a phase-III vaccine trial, only one certified biohazard lab in the regio…" at bounding box center [399, 90] width 273 height 61
drag, startPoint x: 438, startPoint y: 107, endPoint x: 396, endPoint y: 113, distance: 41.9
click at [435, 119] on h5 "During a phase-III vaccine trial, only one certified biohazard lab in the regio…" at bounding box center [399, 90] width 273 height 61
click at [398, 114] on h5 "During a phase-III vaccine trial, only one certified biohazard lab in the regio…" at bounding box center [399, 90] width 273 height 61
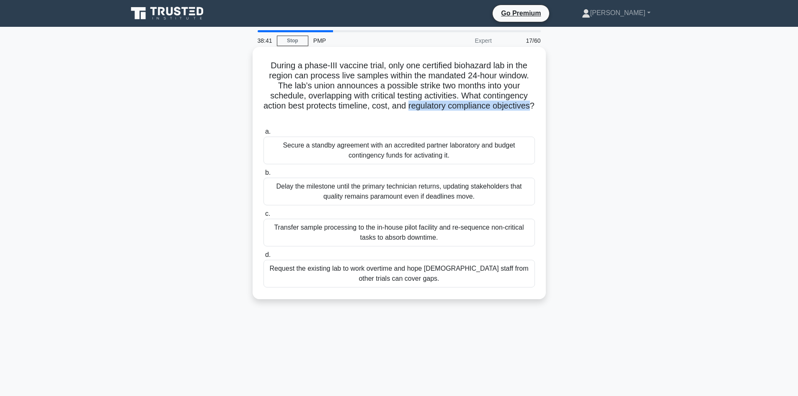
drag, startPoint x: 431, startPoint y: 106, endPoint x: 409, endPoint y: 114, distance: 24.3
click at [409, 114] on h5 "During a phase-III vaccine trial, only one certified biohazard lab in the regio…" at bounding box center [399, 90] width 273 height 61
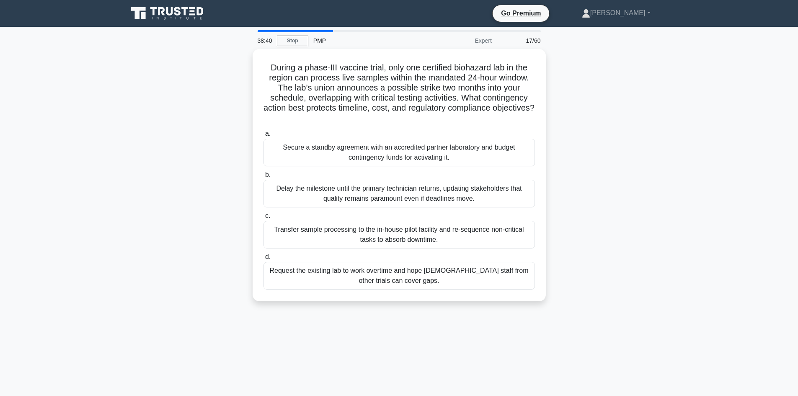
drag, startPoint x: 211, startPoint y: 101, endPoint x: 234, endPoint y: 96, distance: 23.6
click at [213, 101] on div "During a phase-III vaccine trial, only one certified biohazard lab in the regio…" at bounding box center [399, 180] width 553 height 262
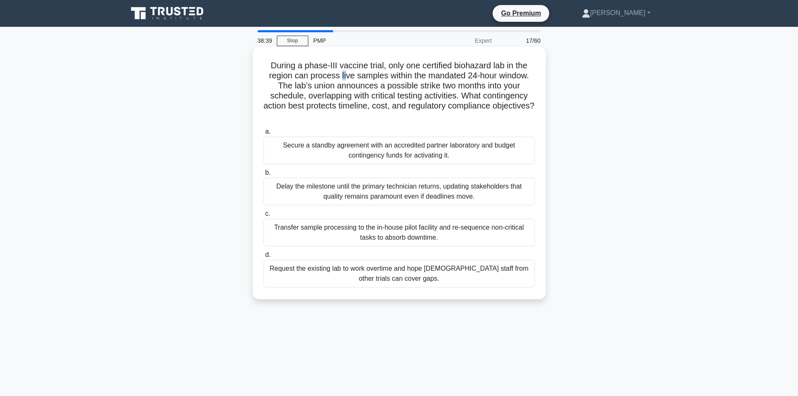
drag, startPoint x: 341, startPoint y: 76, endPoint x: 361, endPoint y: 81, distance: 19.9
click at [346, 75] on h5 "During a phase-III vaccine trial, only one certified biohazard lab in the regio…" at bounding box center [399, 90] width 273 height 61
click at [329, 76] on h5 "During a phase-III vaccine trial, only one certified biohazard lab in the regio…" at bounding box center [399, 90] width 273 height 61
click at [325, 70] on h5 "During a phase-III vaccine trial, only one certified biohazard lab in the regio…" at bounding box center [399, 90] width 273 height 61
drag, startPoint x: 315, startPoint y: 72, endPoint x: 307, endPoint y: 71, distance: 7.6
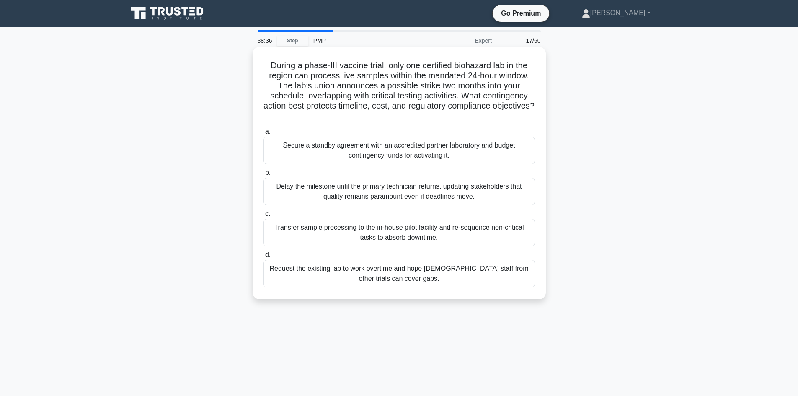
click at [314, 72] on h5 "During a phase-III vaccine trial, only one certified biohazard lab in the regio…" at bounding box center [399, 90] width 273 height 61
drag, startPoint x: 303, startPoint y: 65, endPoint x: 383, endPoint y: 69, distance: 80.1
click at [381, 67] on h5 "During a phase-III vaccine trial, only one certified biohazard lab in the regio…" at bounding box center [399, 90] width 273 height 61
click at [386, 73] on h5 "During a phase-III vaccine trial, only one certified biohazard lab in the regio…" at bounding box center [399, 90] width 273 height 61
drag, startPoint x: 468, startPoint y: 76, endPoint x: 530, endPoint y: 75, distance: 62.4
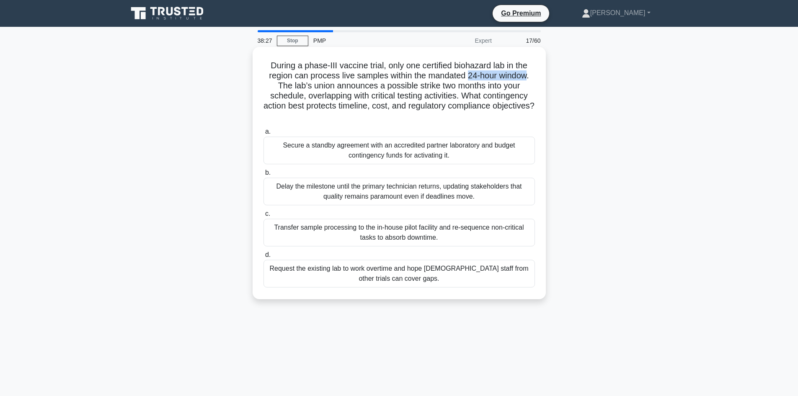
click at [530, 75] on h5 "During a phase-III vaccine trial, only one certified biohazard lab in the regio…" at bounding box center [399, 90] width 273 height 61
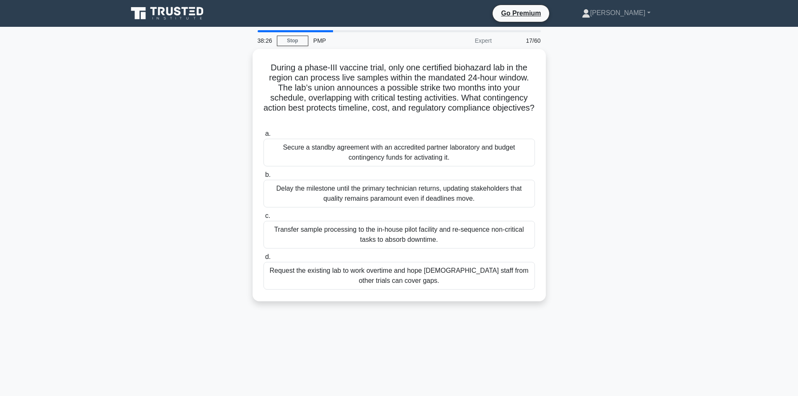
click at [566, 88] on div "During a phase-III vaccine trial, only one certified biohazard lab in the regio…" at bounding box center [399, 180] width 553 height 262
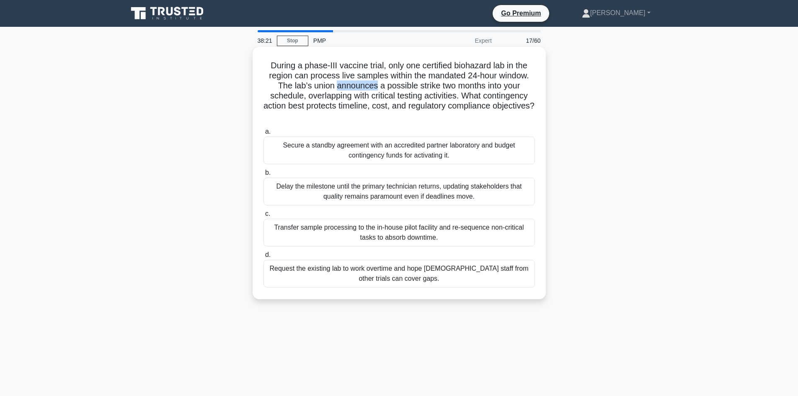
drag, startPoint x: 334, startPoint y: 85, endPoint x: 376, endPoint y: 88, distance: 41.6
click at [376, 88] on h5 "During a phase-III vaccine trial, only one certified biohazard lab in the regio…" at bounding box center [399, 90] width 273 height 61
drag, startPoint x: 384, startPoint y: 86, endPoint x: 412, endPoint y: 88, distance: 28.6
click at [413, 89] on h5 "During a phase-III vaccine trial, only one certified biohazard lab in the regio…" at bounding box center [399, 90] width 273 height 61
click at [381, 92] on h5 "During a phase-III vaccine trial, only one certified biohazard lab in the regio…" at bounding box center [399, 90] width 273 height 61
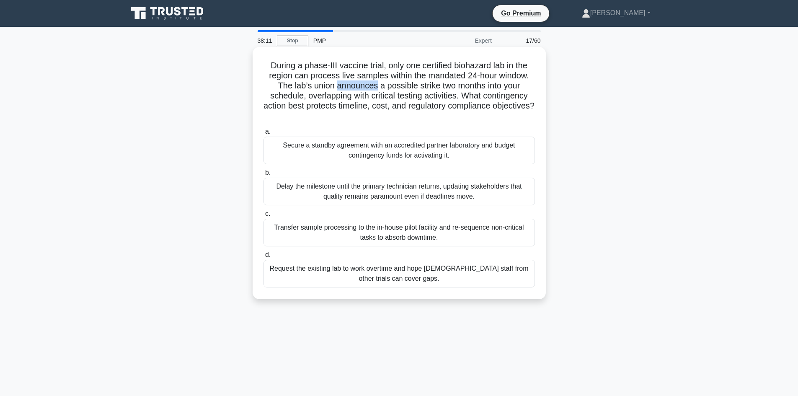
drag, startPoint x: 335, startPoint y: 85, endPoint x: 376, endPoint y: 90, distance: 41.4
click at [376, 90] on h5 "During a phase-III vaccine trial, only one certified biohazard lab in the regio…" at bounding box center [399, 90] width 273 height 61
drag
click at [434, 88] on h5 "During a phase-III vaccine trial, only one certified biohazard lab in the regio…" at bounding box center [399, 90] width 273 height 61
click at [445, 87] on h5 "During a phase-III vaccine trial, only one certified biohazard lab in the regio…" at bounding box center [399, 90] width 273 height 61
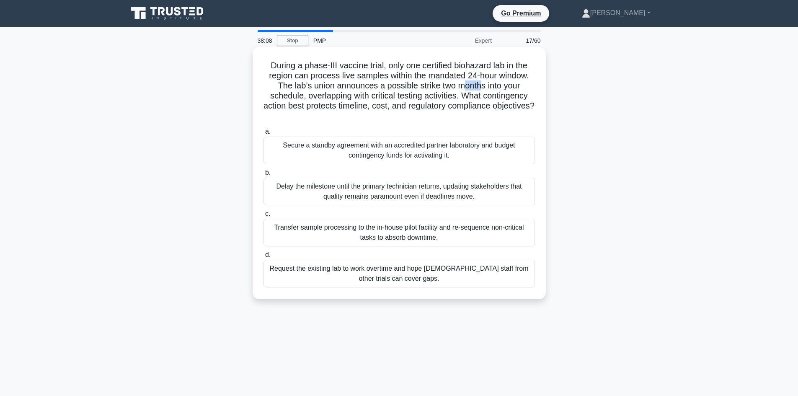
click at [480, 91] on h5 "During a phase-III vaccine trial, only one certified biohazard lab in the regio…" at bounding box center [399, 90] width 273 height 61
click at [401, 88] on h5 "During a phase-III vaccine trial, only one certified biohazard lab in the regio…" at bounding box center [399, 90] width 273 height 61
click at [433, 88] on h5 "During a phase-III vaccine trial, only one certified biohazard lab in the regio…" at bounding box center [399, 90] width 273 height 61
click at [458, 89] on h5 "During a phase-III vaccine trial, only one certified biohazard lab in the regio…" at bounding box center [399, 90] width 273 height 61
click at [475, 88] on h5 "During a phase-III vaccine trial, only one certified biohazard lab in the regio…" at bounding box center [399, 90] width 273 height 61
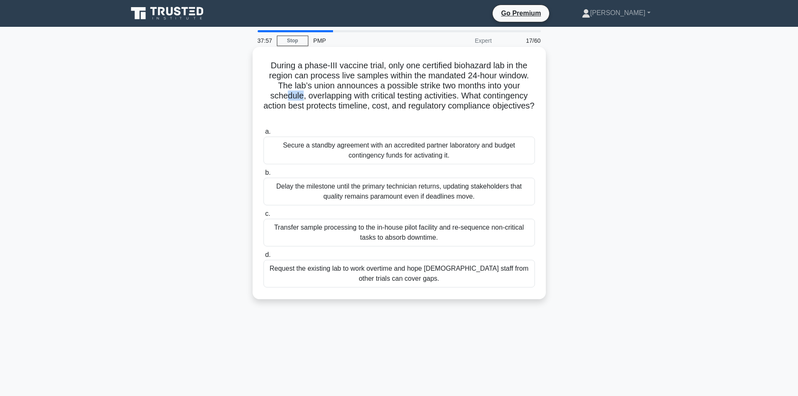
click at [299, 98] on h5 "During a phase-III vaccine trial, only one certified biohazard lab in the regio…" at bounding box center [399, 90] width 273 height 61
click at [352, 101] on h5 "During a phase-III vaccine trial, only one certified biohazard lab in the regio…" at bounding box center [399, 90] width 273 height 61
click at [369, 87] on h5 "During a phase-III vaccine trial, only one certified biohazard lab in the regio…" at bounding box center [399, 90] width 273 height 61
drag, startPoint x: 399, startPoint y: 95, endPoint x: 427, endPoint y: 96, distance: 27.7
click at [426, 96] on h5 "During a phase-III vaccine trial, only one certified biohazard lab in the regio…" at bounding box center [399, 90] width 273 height 61
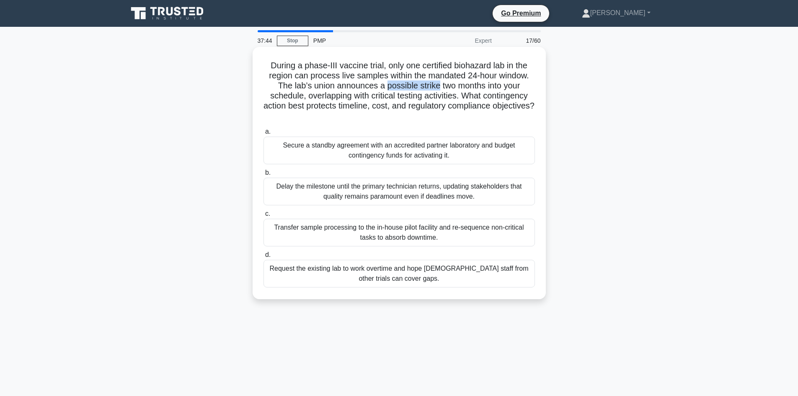
drag, startPoint x: 399, startPoint y: 86, endPoint x: 438, endPoint y: 87, distance: 38.5
click at [438, 87] on h5 "During a phase-III vaccine trial, only one certified biohazard lab in the regio…" at bounding box center [399, 90] width 273 height 61
drag, startPoint x: 446, startPoint y: 85, endPoint x: 504, endPoint y: 83, distance: 58.2
click at [480, 87] on h5 "During a phase-III vaccine trial, only one certified biohazard lab in the regio…" at bounding box center [399, 90] width 273 height 61
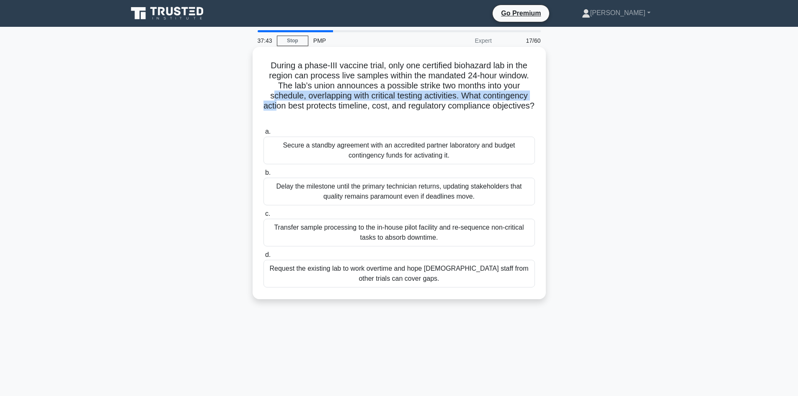
drag, startPoint x: 270, startPoint y: 95, endPoint x: 295, endPoint y: 101, distance: 25.9
click at [295, 101] on h5 "During a phase-III vaccine trial, only one certified biohazard lab in the regio…" at bounding box center [399, 90] width 273 height 61
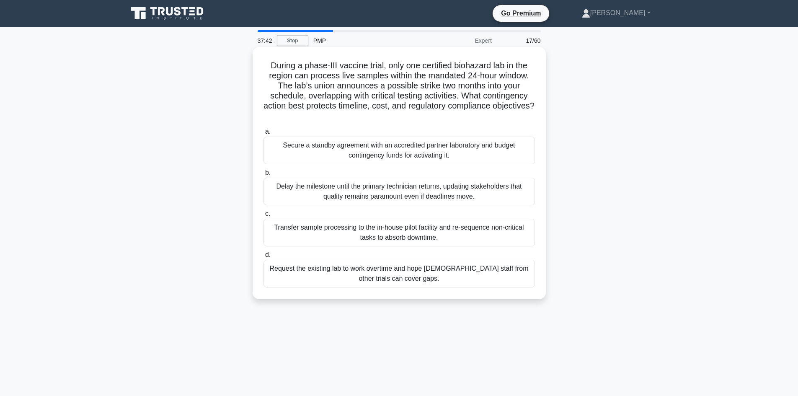
click at [305, 104] on h5 "During a phase-III vaccine trial, only one certified biohazard lab in the regio…" at bounding box center [399, 90] width 273 height 61
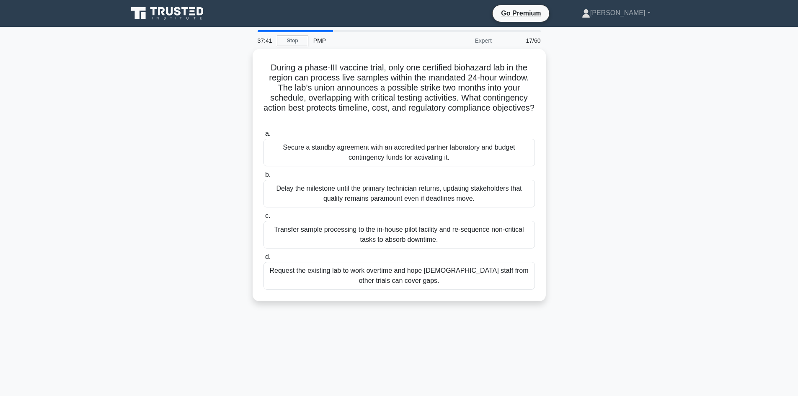
click at [223, 114] on div "During a phase-III vaccine trial, only one certified biohazard lab in the regio…" at bounding box center [399, 180] width 553 height 262
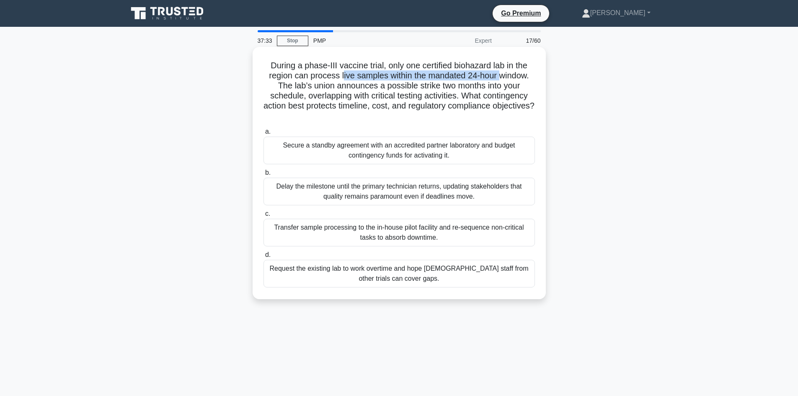
drag, startPoint x: 342, startPoint y: 78, endPoint x: 501, endPoint y: 76, distance: 159.6
click at [501, 76] on h5 "During a phase-III vaccine trial, only one certified biohazard lab in the regio…" at bounding box center [399, 90] width 273 height 61
click at [421, 101] on h5 "During a phase-III vaccine trial, only one certified biohazard lab in the regio…" at bounding box center [399, 90] width 273 height 61
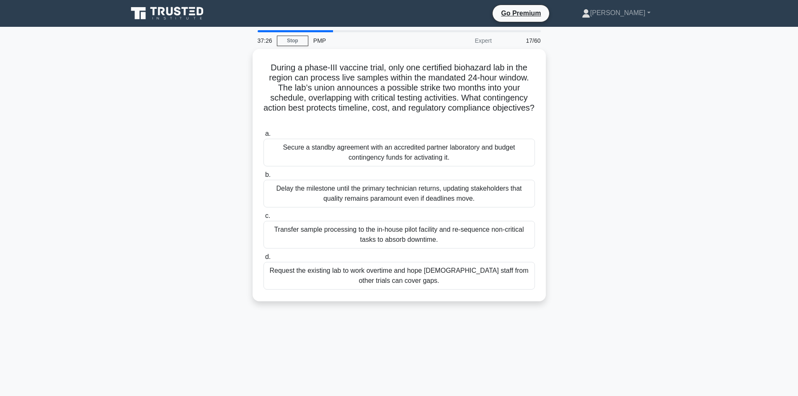
click at [209, 245] on div "During a phase-III vaccine trial, only one certified biohazard lab in the regio…" at bounding box center [399, 180] width 553 height 262
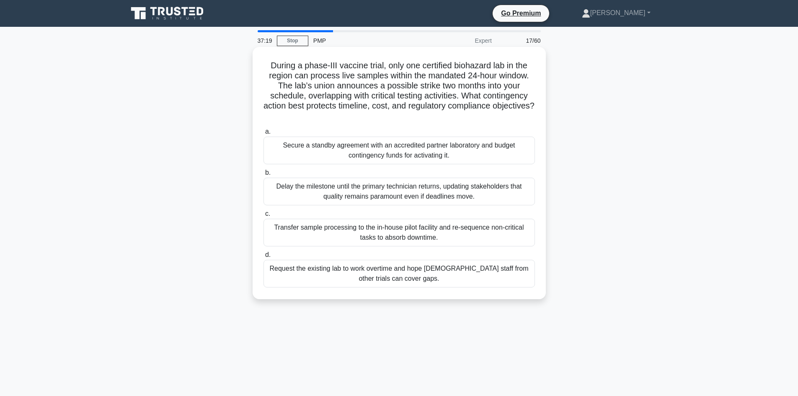
click at [328, 94] on h5 "During a phase-III vaccine trial, only one certified biohazard lab in the regio…" at bounding box center [399, 90] width 273 height 61
click at [374, 238] on div "Transfer sample processing to the in-house pilot facility and re-sequence non-c…" at bounding box center [398, 233] width 271 height 28
click at [263, 217] on input "c. Transfer sample processing to the in-house pilot facility and re-sequence no…" at bounding box center [263, 213] width 0 height 5
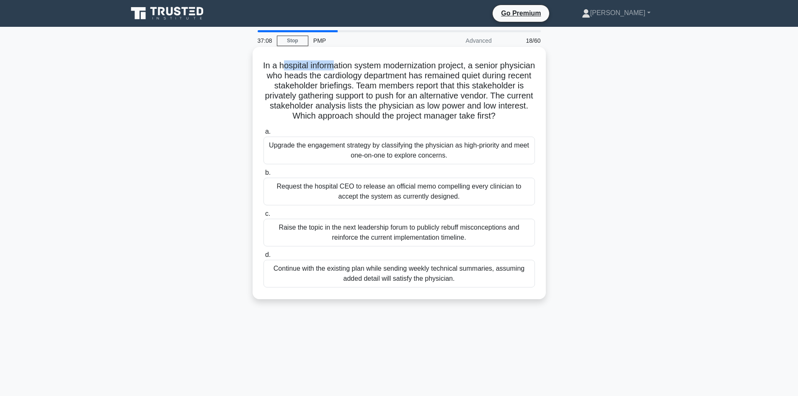
drag, startPoint x: 300, startPoint y: 63, endPoint x: 351, endPoint y: 65, distance: 51.1
click at [351, 65] on h5 "In a hospital information system modernization project, a senior physician who …" at bounding box center [399, 90] width 273 height 61
click at [328, 88] on h5 "In a hospital information system modernization project, a senior physician who …" at bounding box center [399, 90] width 273 height 61
drag, startPoint x: 284, startPoint y: 65, endPoint x: 389, endPoint y: 69, distance: 104.4
click at [360, 67] on h5 "In a hospital information system modernization project, a senior physician who …" at bounding box center [399, 90] width 273 height 61
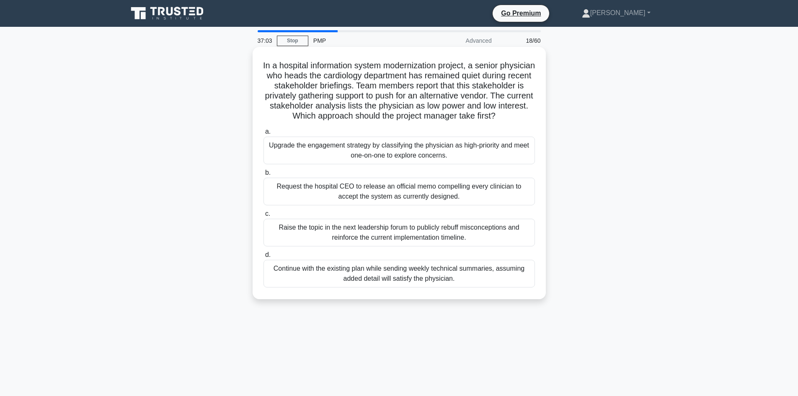
click at [375, 71] on h5 "In a hospital information system modernization project, a senior physician who …" at bounding box center [399, 90] width 273 height 61
drag, startPoint x: 406, startPoint y: 65, endPoint x: 476, endPoint y: 67, distance: 70.0
click at [476, 67] on h5 "In a hospital information system modernization project, a senior physician who …" at bounding box center [399, 90] width 273 height 61
drag, startPoint x: 328, startPoint y: 74, endPoint x: 452, endPoint y: 76, distance: 124.0
click at [452, 76] on h5 "In a hospital information system modernization project, a senior physician who …" at bounding box center [399, 90] width 273 height 61
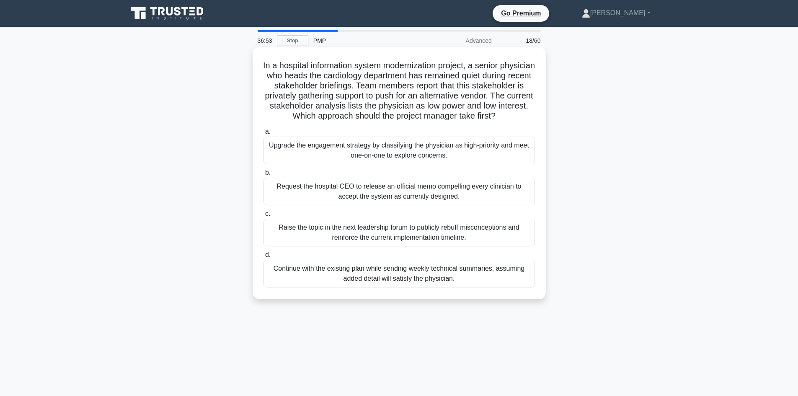
click at [447, 85] on h5 "In a hospital information system modernization project, a senior physician who …" at bounding box center [399, 90] width 273 height 61
drag, startPoint x: 305, startPoint y: 84, endPoint x: 402, endPoint y: 86, distance: 97.2
click at [402, 86] on h5 "In a hospital information system modernization project, a senior physician who …" at bounding box center [399, 90] width 273 height 61
drag, startPoint x: 446, startPoint y: 98, endPoint x: 512, endPoint y: 95, distance: 66.7
click at [512, 95] on h5 "In a hospital information system modernization project, a senior physician who …" at bounding box center [399, 90] width 273 height 61
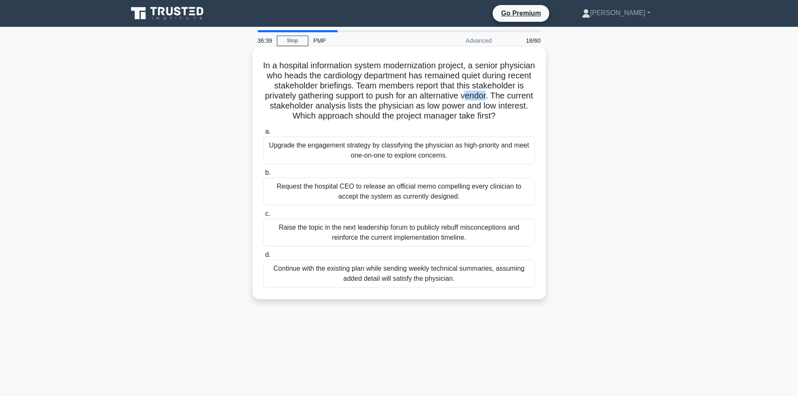
drag, startPoint x: 280, startPoint y: 108, endPoint x: 302, endPoint y: 108, distance: 21.8
click at [302, 108] on h5 "In a hospital information system modernization project, a senior physician who …" at bounding box center [399, 90] width 273 height 61
drag, startPoint x: 309, startPoint y: 99, endPoint x: 324, endPoint y: 101, distance: 15.2
click at [308, 99] on h5 "In a hospital information system modernization project, a senior physician who …" at bounding box center [399, 90] width 273 height 61
drag, startPoint x: 410, startPoint y: 84, endPoint x: 315, endPoint y: 96, distance: 96.3
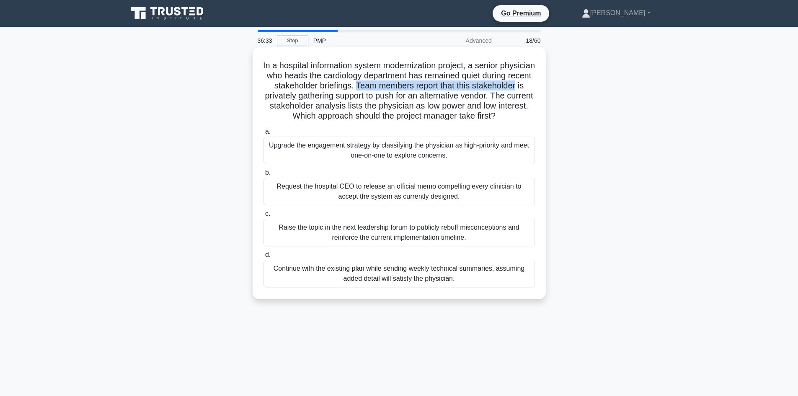
click at [315, 96] on h5 "In a hospital information system modernization project, a senior physician who …" at bounding box center [399, 90] width 273 height 61
click at [337, 105] on h5 "In a hospital information system modernization project, a senior physician who …" at bounding box center [399, 90] width 273 height 61
drag, startPoint x: 327, startPoint y: 97, endPoint x: 424, endPoint y: 98, distance: 97.2
click at [424, 98] on h5 "In a hospital information system modernization project, a senior physician who …" at bounding box center [399, 90] width 273 height 61
click at [429, 105] on h5 "In a hospital information system modernization project, a senior physician who …" at bounding box center [399, 90] width 273 height 61
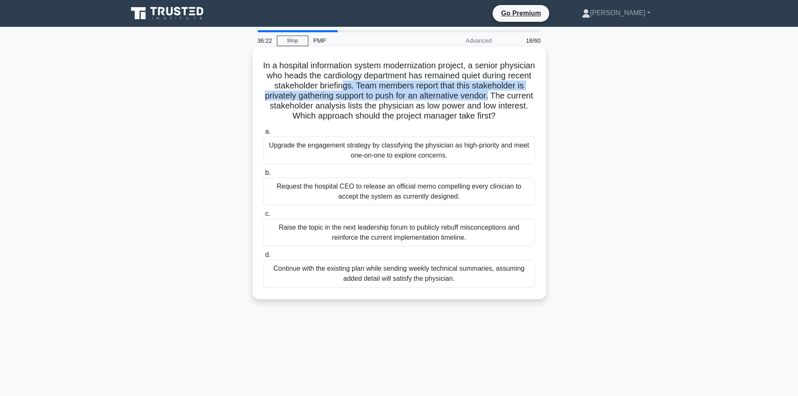
drag, startPoint x: 303, startPoint y: 105, endPoint x: 396, endPoint y: 90, distance: 94.1
click at [396, 90] on h5 "In a hospital information system modernization project, a senior physician who …" at bounding box center [399, 90] width 273 height 61
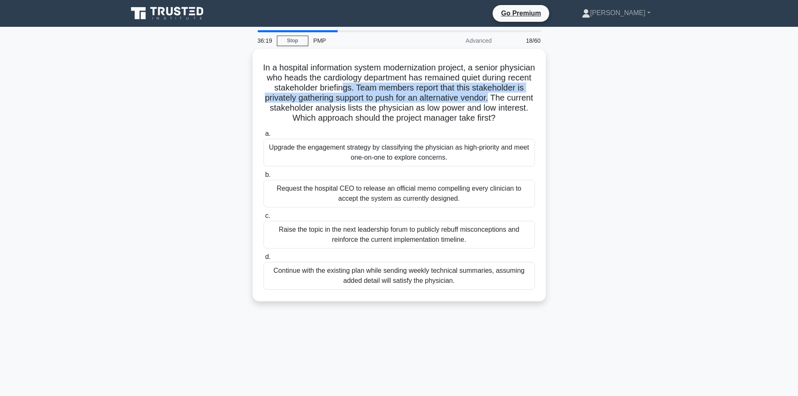
click at [577, 117] on div "In a hospital information system modernization project, a senior physician who …" at bounding box center [399, 180] width 553 height 262
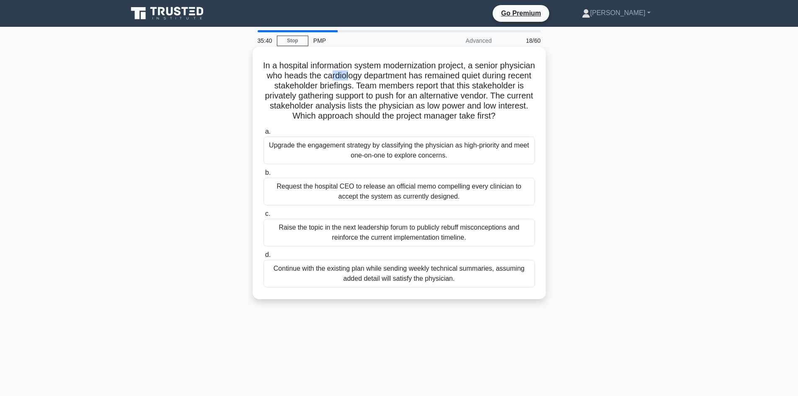
drag, startPoint x: 374, startPoint y: 74, endPoint x: 392, endPoint y: 81, distance: 19.4
click at [392, 81] on h5 "In a hospital information system modernization project, a senior physician who …" at bounding box center [399, 90] width 273 height 61
drag, startPoint x: 413, startPoint y: 79, endPoint x: 425, endPoint y: 79, distance: 12.6
click at [425, 79] on h5 "In a hospital information system modernization project, a senior physician who …" at bounding box center [399, 90] width 273 height 61
drag, startPoint x: 478, startPoint y: 75, endPoint x: 517, endPoint y: 78, distance: 39.9
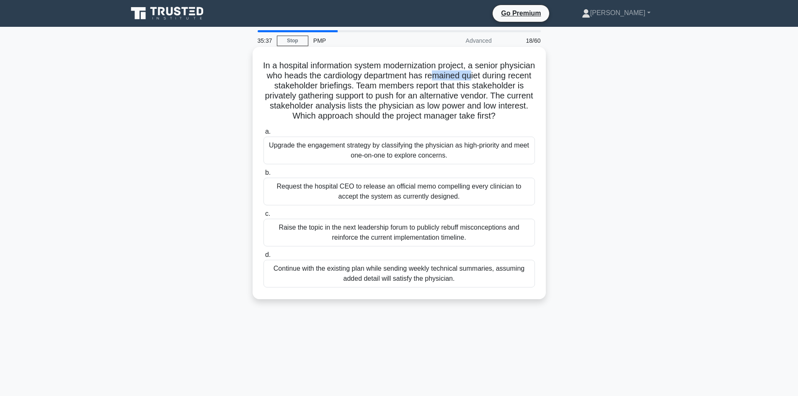
click at [517, 78] on h5 "In a hospital information system modernization project, a senior physician who …" at bounding box center [399, 90] width 273 height 61
drag, startPoint x: 313, startPoint y: 87, endPoint x: 388, endPoint y: 85, distance: 74.6
click at [387, 85] on h5 "In a hospital information system modernization project, a senior physician who …" at bounding box center [399, 90] width 273 height 61
click at [395, 90] on h5 "In a hospital information system modernization project, a senior physician who …" at bounding box center [399, 90] width 273 height 61
drag, startPoint x: 476, startPoint y: 85, endPoint x: 489, endPoint y: 85, distance: 13.0
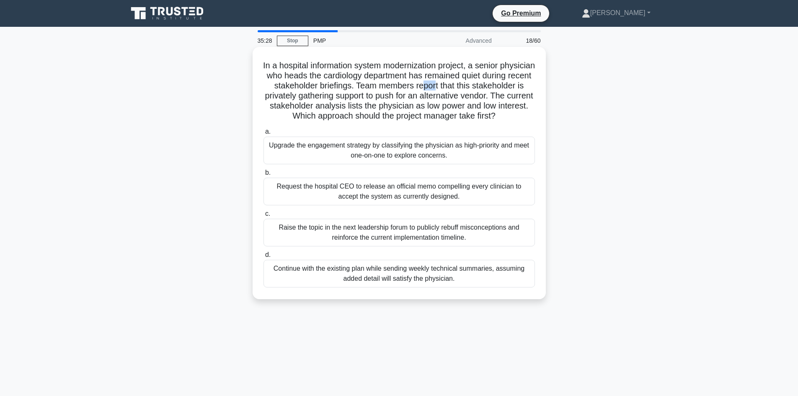
click at [489, 85] on h5 "In a hospital information system modernization project, a senior physician who …" at bounding box center [399, 90] width 273 height 61
click at [535, 89] on h5 "In a hospital information system modernization project, a senior physician who …" at bounding box center [399, 90] width 273 height 61
drag, startPoint x: 325, startPoint y: 106, endPoint x: 320, endPoint y: 106, distance: 5.0
click at [328, 106] on h5 "In a hospital information system modernization project, a senior physician who …" at bounding box center [399, 90] width 273 height 61
drag, startPoint x: 298, startPoint y: 100, endPoint x: 308, endPoint y: 98, distance: 9.7
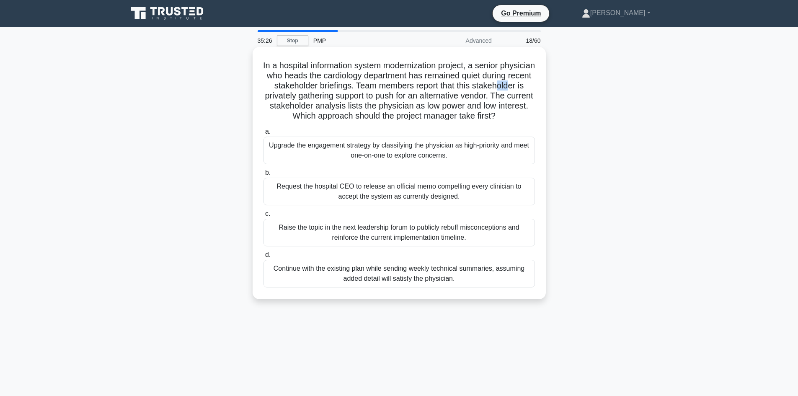
click at [308, 98] on h5 "In a hospital information system modernization project, a senior physician who …" at bounding box center [399, 90] width 273 height 61
drag, startPoint x: 333, startPoint y: 97, endPoint x: 339, endPoint y: 98, distance: 6.0
click at [339, 98] on h5 "In a hospital information system modernization project, a senior physician who …" at bounding box center [399, 90] width 273 height 61
click at [338, 104] on h5 "In a hospital information system modernization project, a senior physician who …" at bounding box center [399, 90] width 273 height 61
drag, startPoint x: 327, startPoint y: 96, endPoint x: 395, endPoint y: 96, distance: 68.3
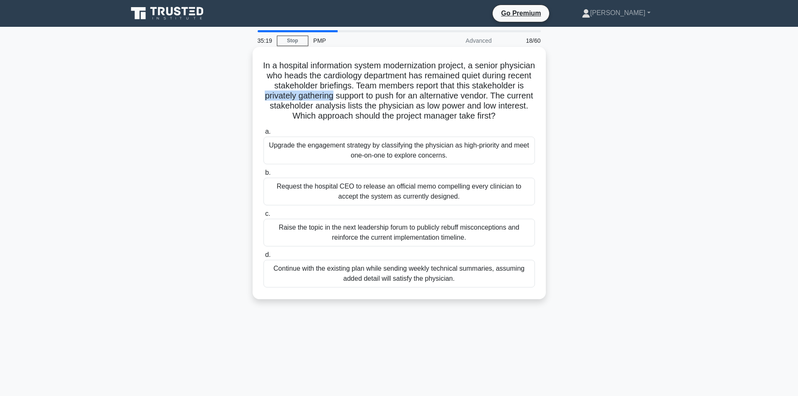
click at [395, 96] on h5 "In a hospital information system modernization project, a senior physician who …" at bounding box center [399, 90] width 273 height 61
click at [352, 106] on h5 "In a hospital information system modernization project, a senior physician who …" at bounding box center [399, 90] width 273 height 61
drag, startPoint x: 327, startPoint y: 96, endPoint x: 397, endPoint y: 96, distance: 70.0
click at [397, 96] on h5 "In a hospital information system modernization project, a senior physician who …" at bounding box center [399, 90] width 273 height 61
drag, startPoint x: 404, startPoint y: 98, endPoint x: 428, endPoint y: 98, distance: 23.5
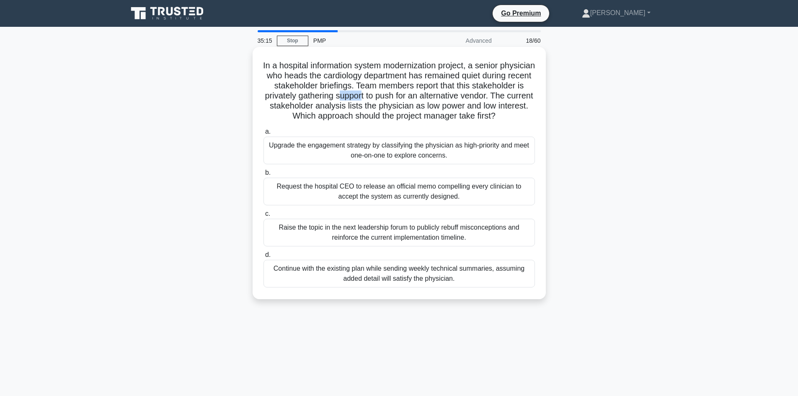
click at [428, 98] on h5 "In a hospital information system modernization project, a senior physician who …" at bounding box center [399, 90] width 273 height 61
drag, startPoint x: 441, startPoint y: 98, endPoint x: 457, endPoint y: 99, distance: 16.4
click at [457, 99] on h5 "In a hospital information system modernization project, a senior physician who …" at bounding box center [399, 90] width 273 height 61
drag, startPoint x: 476, startPoint y: 98, endPoint x: 509, endPoint y: 100, distance: 33.2
click at [509, 100] on h5 "In a hospital information system modernization project, a senior physician who …" at bounding box center [399, 90] width 273 height 61
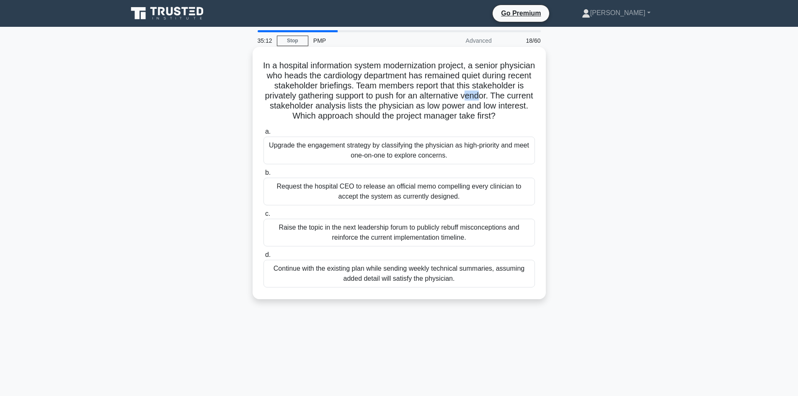
drag, startPoint x: 279, startPoint y: 106, endPoint x: 292, endPoint y: 107, distance: 13.1
click at [292, 107] on h5 "In a hospital information system modernization project, a senior physician who …" at bounding box center [399, 90] width 273 height 61
drag, startPoint x: 328, startPoint y: 105, endPoint x: 349, endPoint y: 109, distance: 21.4
click at [349, 109] on h5 "In a hospital information system modernization project, a senior physician who …" at bounding box center [399, 90] width 273 height 61
drag, startPoint x: 369, startPoint y: 107, endPoint x: 388, endPoint y: 109, distance: 19.0
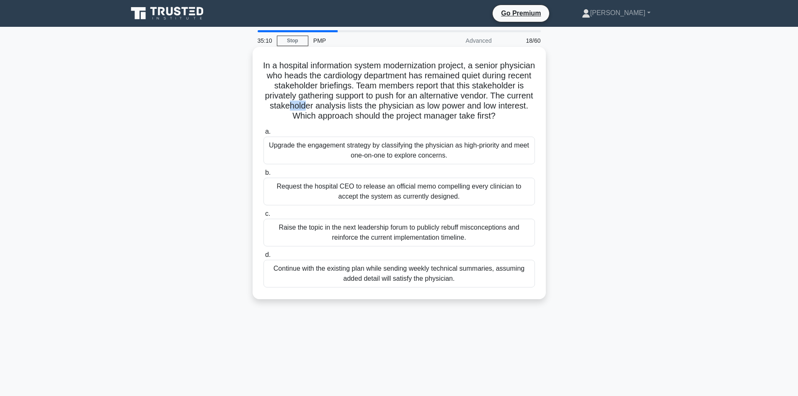
click at [388, 109] on h5 "In a hospital information system modernization project, a senior physician who …" at bounding box center [399, 90] width 273 height 61
drag, startPoint x: 407, startPoint y: 106, endPoint x: 416, endPoint y: 108, distance: 8.6
click at [416, 108] on h5 "In a hospital information system modernization project, a senior physician who …" at bounding box center [399, 90] width 273 height 61
drag, startPoint x: 434, startPoint y: 106, endPoint x: 459, endPoint y: 105, distance: 24.7
click at [442, 106] on h5 "In a hospital information system modernization project, a senior physician who …" at bounding box center [399, 90] width 273 height 61
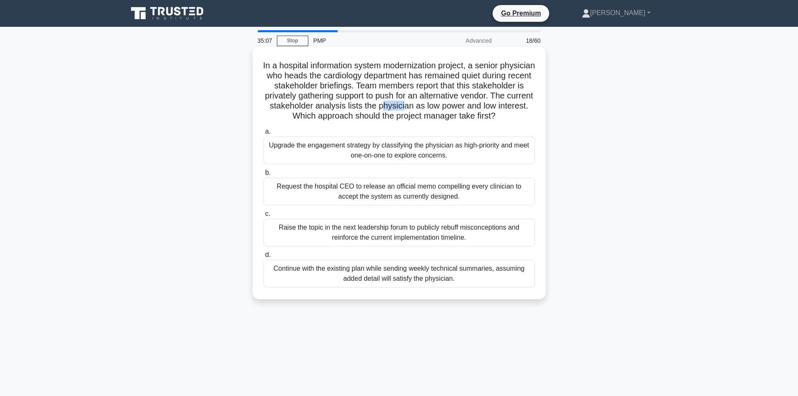
drag, startPoint x: 464, startPoint y: 106, endPoint x: 488, endPoint y: 109, distance: 24.2
click at [488, 109] on h5 "In a hospital information system modernization project, a senior physician who …" at bounding box center [399, 90] width 273 height 61
drag, startPoint x: 276, startPoint y: 115, endPoint x: 291, endPoint y: 119, distance: 15.5
click at [291, 119] on h5 "In a hospital information system modernization project, a senior physician who …" at bounding box center [399, 90] width 273 height 61
drag, startPoint x: 309, startPoint y: 117, endPoint x: 322, endPoint y: 115, distance: 12.7
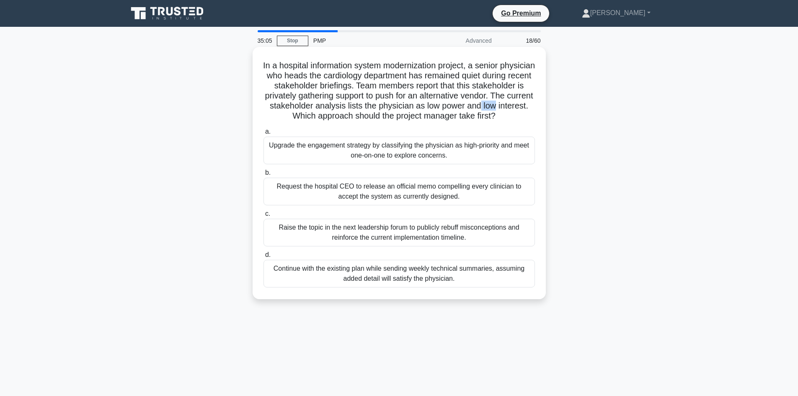
click at [322, 115] on h5 "In a hospital information system modernization project, a senior physician who …" at bounding box center [399, 90] width 273 height 61
drag, startPoint x: 330, startPoint y: 115, endPoint x: 345, endPoint y: 119, distance: 16.0
click at [345, 119] on h5 "In a hospital information system modernization project, a senior physician who …" at bounding box center [399, 90] width 273 height 61
drag, startPoint x: 368, startPoint y: 116, endPoint x: 385, endPoint y: 121, distance: 17.9
click at [385, 121] on h5 "In a hospital information system modernization project, a senior physician who …" at bounding box center [399, 90] width 273 height 61
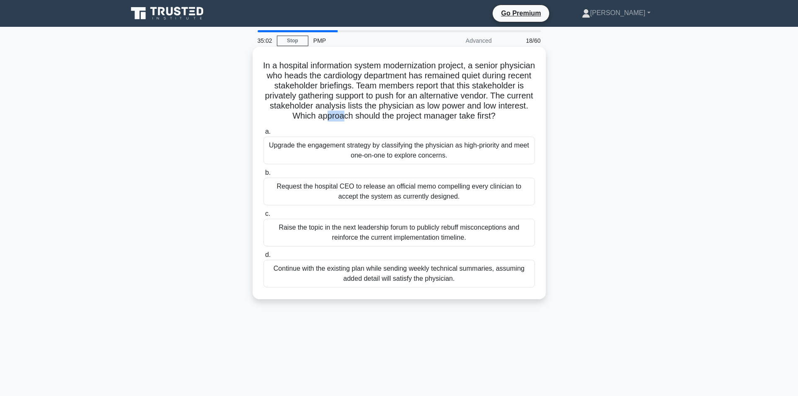
drag, startPoint x: 395, startPoint y: 119, endPoint x: 413, endPoint y: 120, distance: 17.2
click at [413, 120] on h5 "In a hospital information system modernization project, a senior physician who …" at bounding box center [399, 90] width 273 height 61
drag, startPoint x: 433, startPoint y: 119, endPoint x: 442, endPoint y: 120, distance: 8.4
click at [442, 120] on h5 "In a hospital information system modernization project, a senior physician who …" at bounding box center [399, 90] width 273 height 61
drag, startPoint x: 478, startPoint y: 120, endPoint x: 493, endPoint y: 124, distance: 15.4
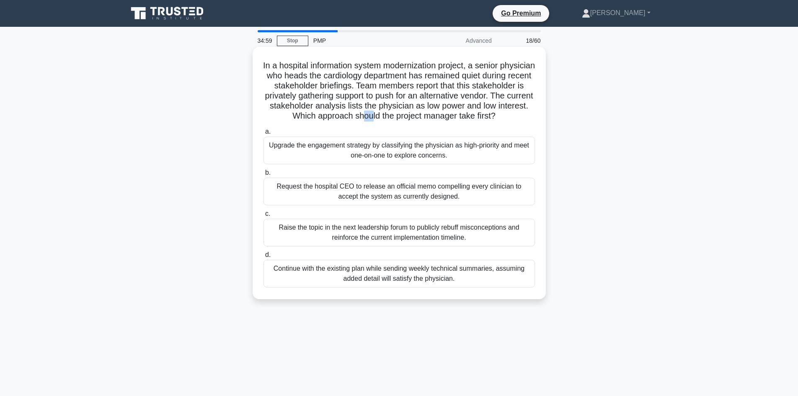
click at [493, 121] on h5 "In a hospital information system modernization project, a senior physician who …" at bounding box center [399, 90] width 273 height 61
click at [444, 118] on h5 "In a hospital information system modernization project, a senior physician who …" at bounding box center [399, 90] width 273 height 61
click at [492, 121] on h5 "In a hospital information system modernization project, a senior physician who …" at bounding box center [399, 90] width 273 height 61
drag, startPoint x: 404, startPoint y: 119, endPoint x: 416, endPoint y: 123, distance: 12.6
click at [416, 121] on h5 "In a hospital information system modernization project, a senior physician who …" at bounding box center [399, 90] width 273 height 61
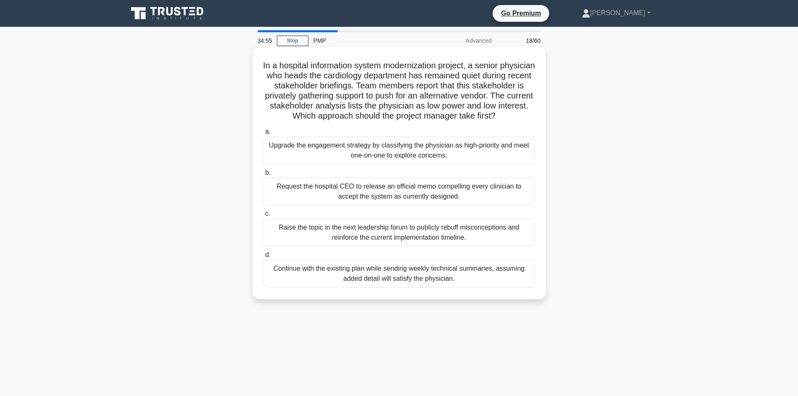
drag, startPoint x: 444, startPoint y: 115, endPoint x: 456, endPoint y: 115, distance: 12.2
click at [444, 115] on h5 "In a hospital information system modernization project, a senior physician who …" at bounding box center [399, 90] width 273 height 61
click at [466, 113] on h5 "In a hospital information system modernization project, a senior physician who …" at bounding box center [399, 90] width 273 height 61
click at [467, 115] on h5 "In a hospital information system modernization project, a senior physician who …" at bounding box center [399, 90] width 273 height 61
drag, startPoint x: 412, startPoint y: 120, endPoint x: 418, endPoint y: 120, distance: 5.9
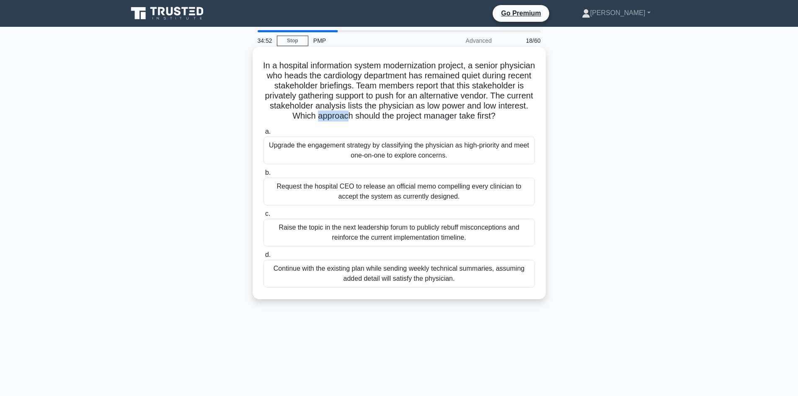
click at [418, 120] on h5 "In a hospital information system modernization project, a senior physician who …" at bounding box center [399, 90] width 273 height 61
click at [429, 121] on h5 "In a hospital information system modernization project, a senior physician who …" at bounding box center [399, 90] width 273 height 61
click at [435, 118] on h5 "In a hospital information system modernization project, a senior physician who …" at bounding box center [399, 90] width 273 height 61
drag, startPoint x: 465, startPoint y: 117, endPoint x: 498, endPoint y: 119, distance: 34.0
click at [488, 119] on h5 "In a hospital information system modernization project, a senior physician who …" at bounding box center [399, 90] width 273 height 61
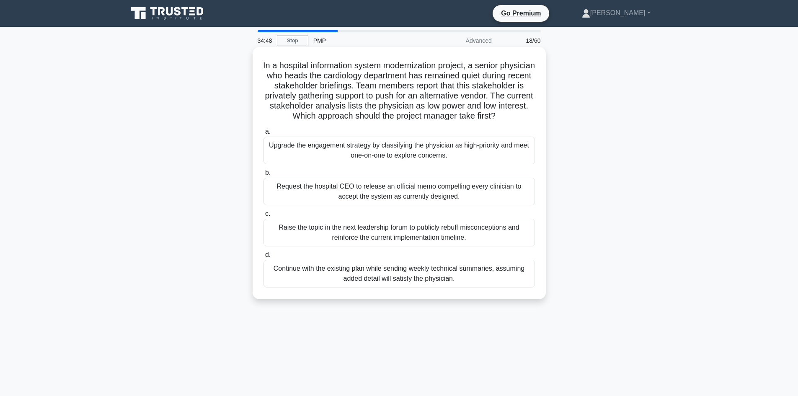
click at [417, 121] on h5 "In a hospital information system modernization project, a senior physician who …" at bounding box center [399, 90] width 273 height 61
click at [403, 200] on div "Request the hospital CEO to release an official memo compelling every clinician…" at bounding box center [398, 192] width 271 height 28
click at [263, 176] on input "b. Request the hospital CEO to release an official memo compelling every clinic…" at bounding box center [263, 172] width 0 height 5
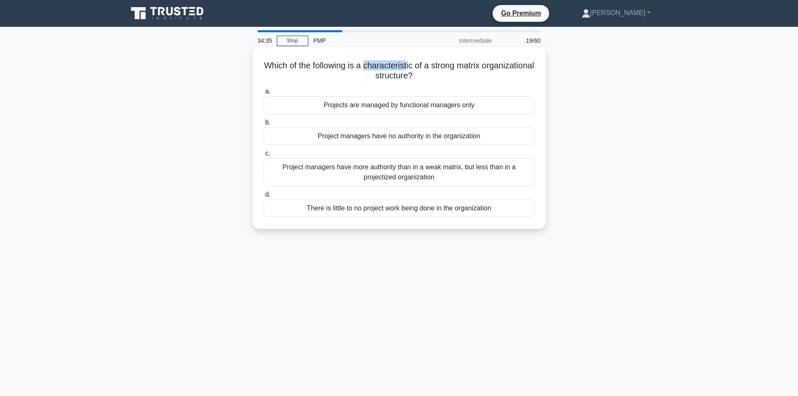
drag, startPoint x: 391, startPoint y: 62, endPoint x: 434, endPoint y: 65, distance: 42.4
click at [434, 65] on h5 "Which of the following is a characteristic of a strong matrix organizational st…" at bounding box center [399, 70] width 273 height 21
drag, startPoint x: 463, startPoint y: 65, endPoint x: 457, endPoint y: 70, distance: 7.7
click at [497, 69] on h5 "Which of the following is a characteristic of a strong matrix organizational st…" at bounding box center [399, 70] width 273 height 21
drag, startPoint x: 387, startPoint y: 78, endPoint x: 394, endPoint y: 77, distance: 6.3
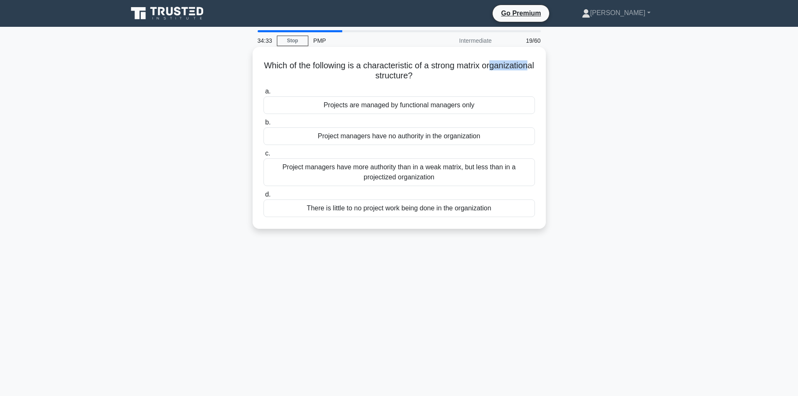
click at [394, 77] on h5 "Which of the following is a characteristic of a strong matrix organizational st…" at bounding box center [399, 70] width 273 height 21
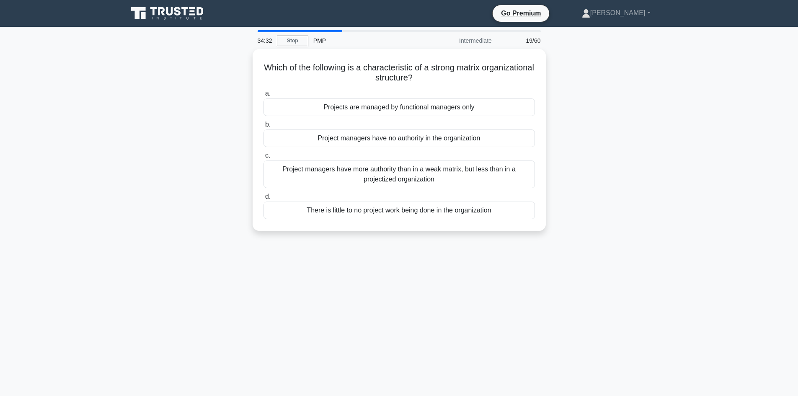
click at [162, 158] on div "Which of the following is a characteristic of a strong matrix organizational st…" at bounding box center [399, 145] width 553 height 192
click at [293, 40] on link "Stop" at bounding box center [292, 41] width 31 height 10
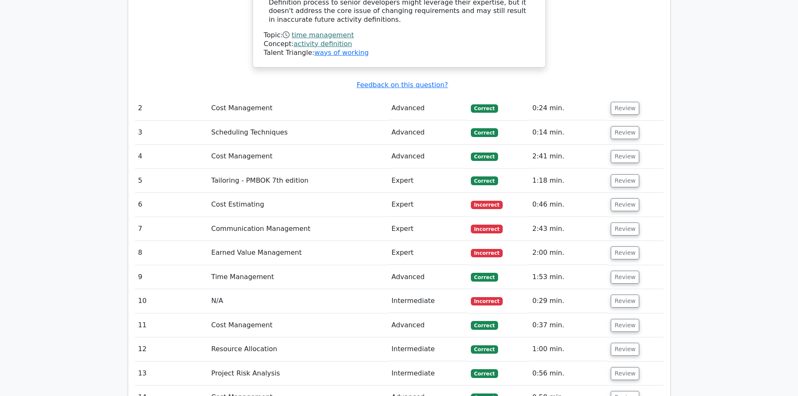
scroll to position [1173, 0]
